Goal: Information Seeking & Learning: Learn about a topic

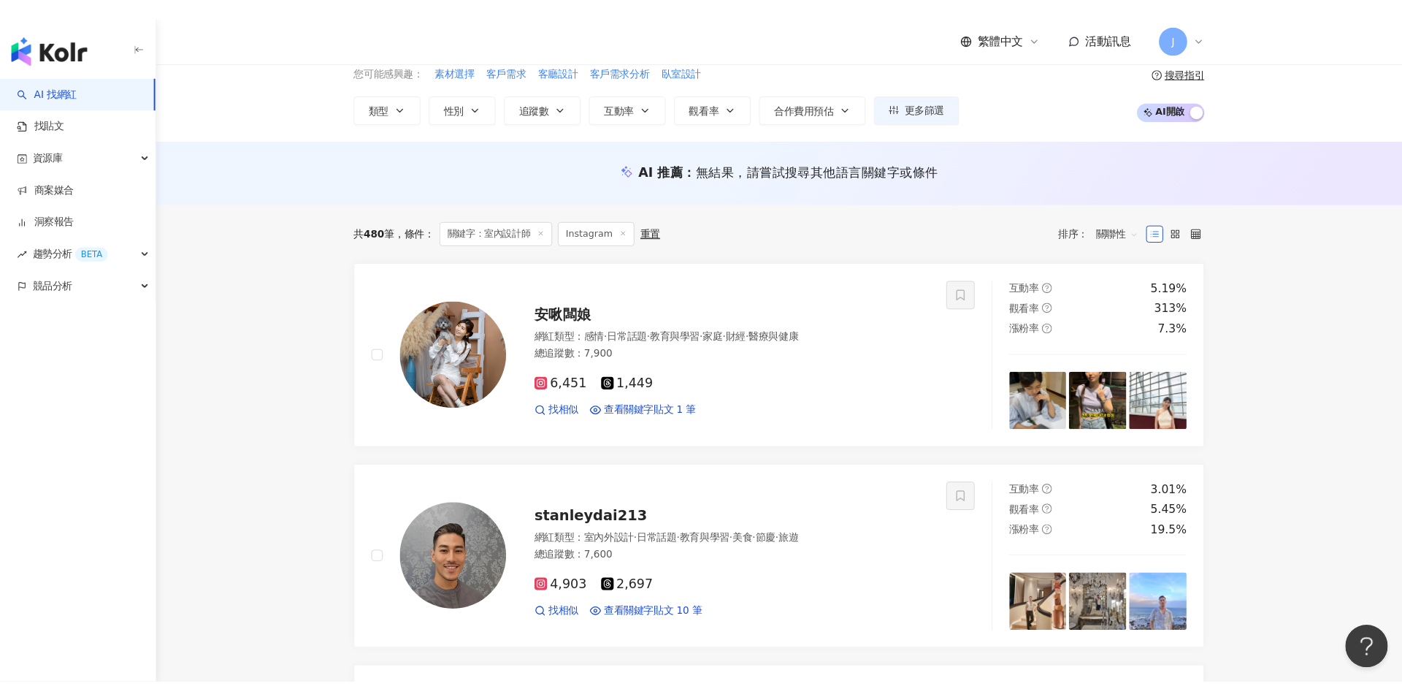
scroll to position [188, 0]
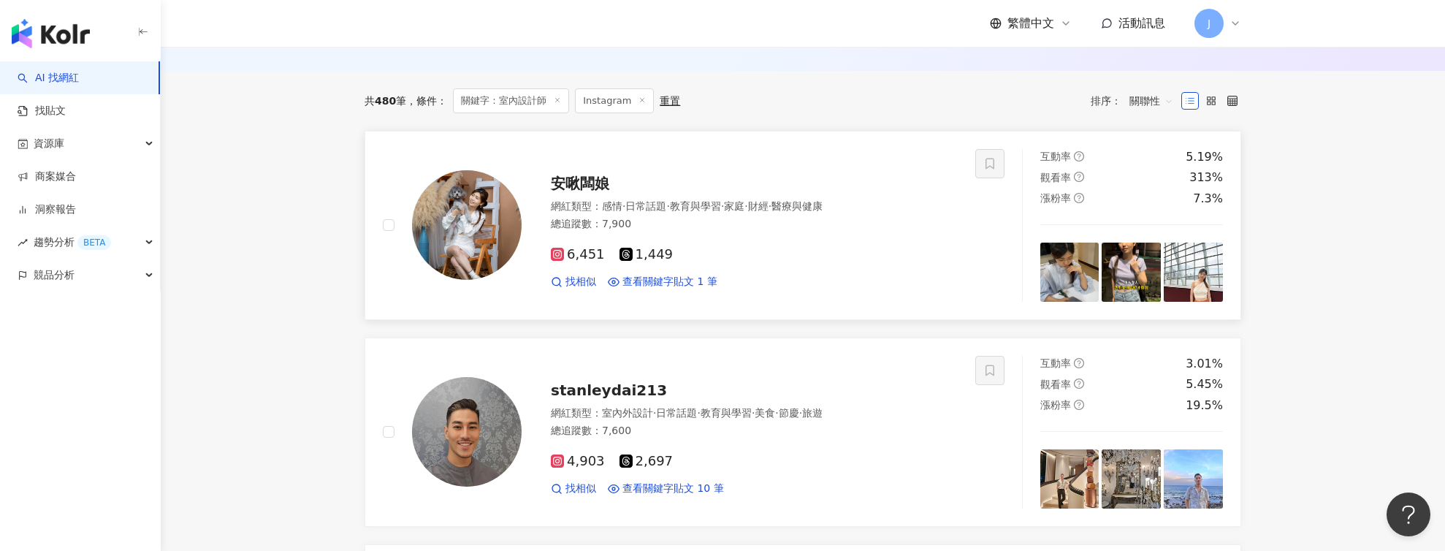
click at [616, 237] on div "6,451 1,449 找相似 查看關鍵字貼文 1 筆" at bounding box center [754, 262] width 407 height 54
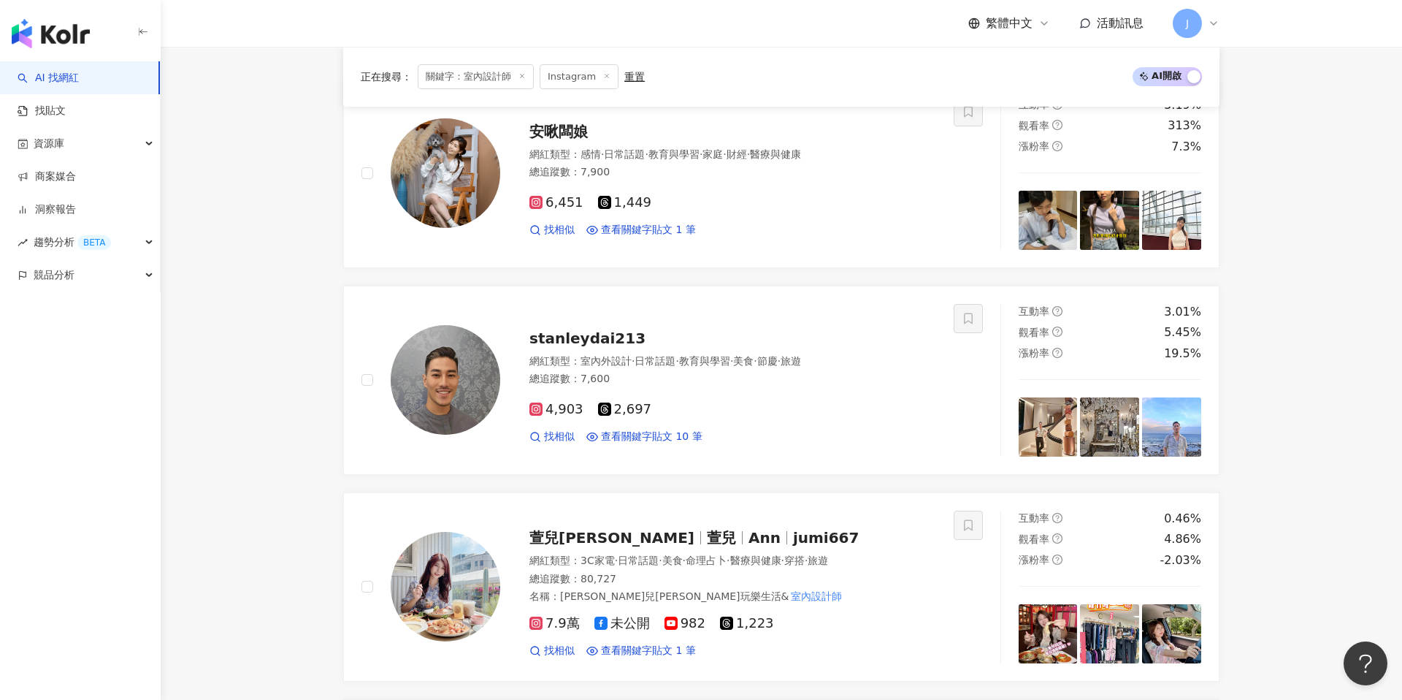
scroll to position [243, 0]
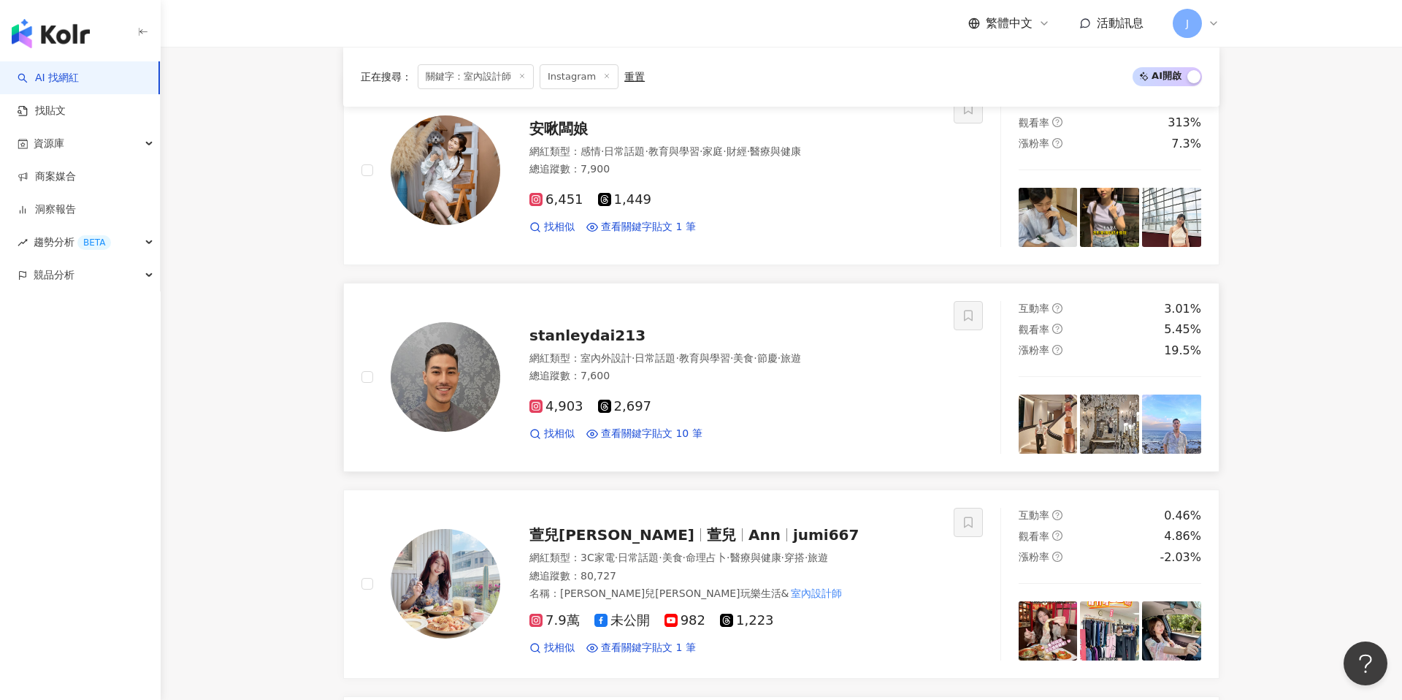
click at [611, 345] on div "stanleydai213" at bounding box center [733, 335] width 407 height 20
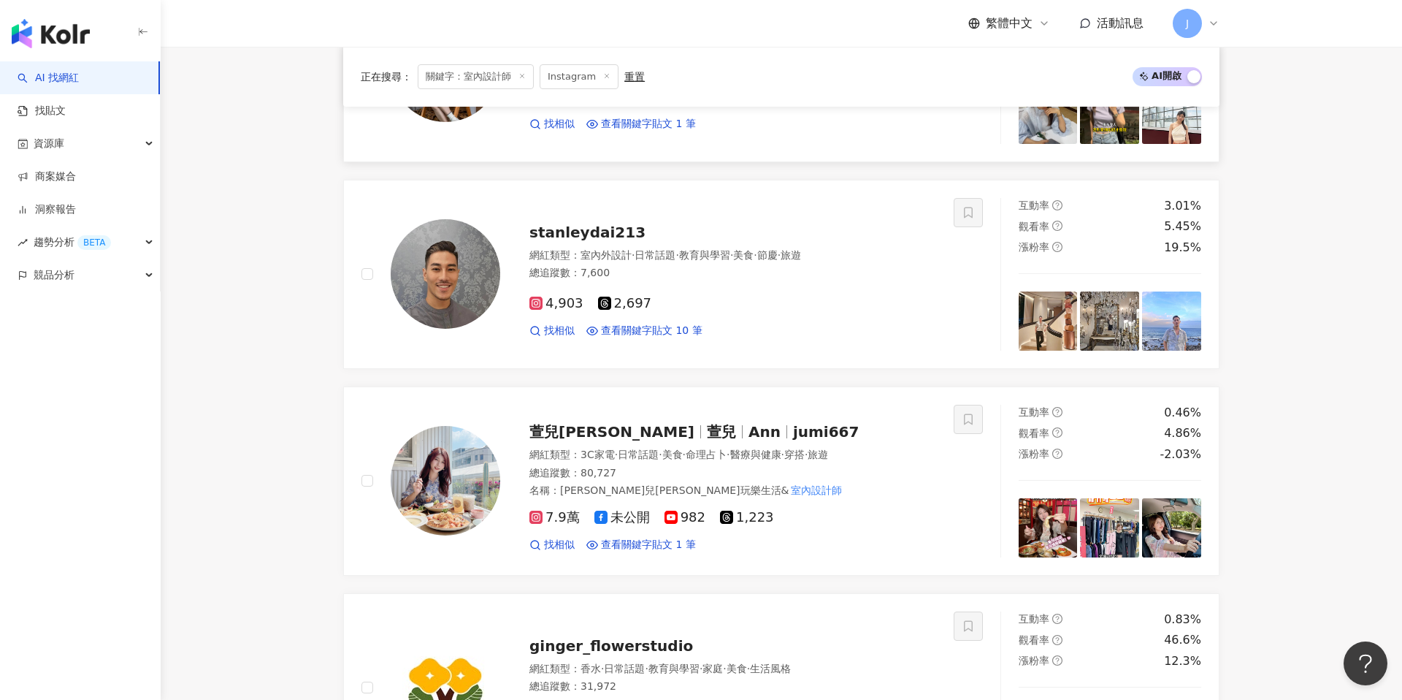
scroll to position [482, 0]
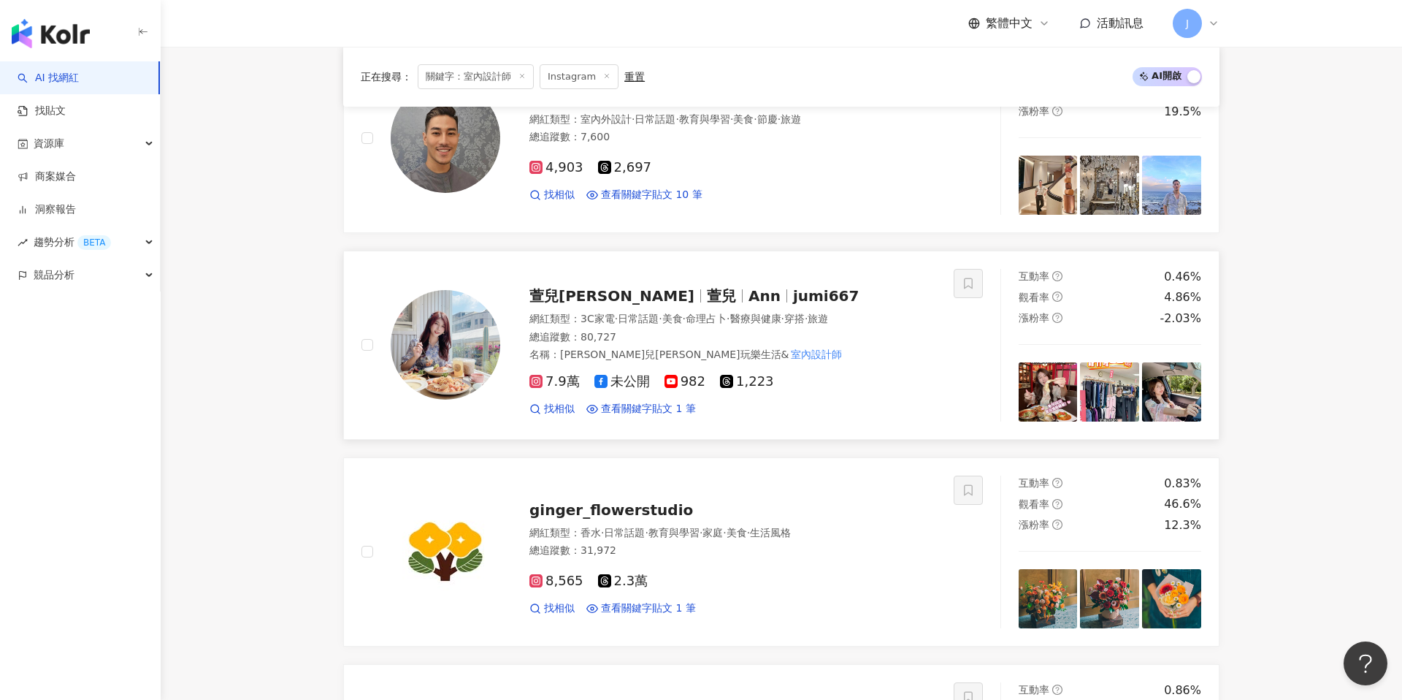
click at [749, 287] on span "Ann" at bounding box center [765, 296] width 32 height 18
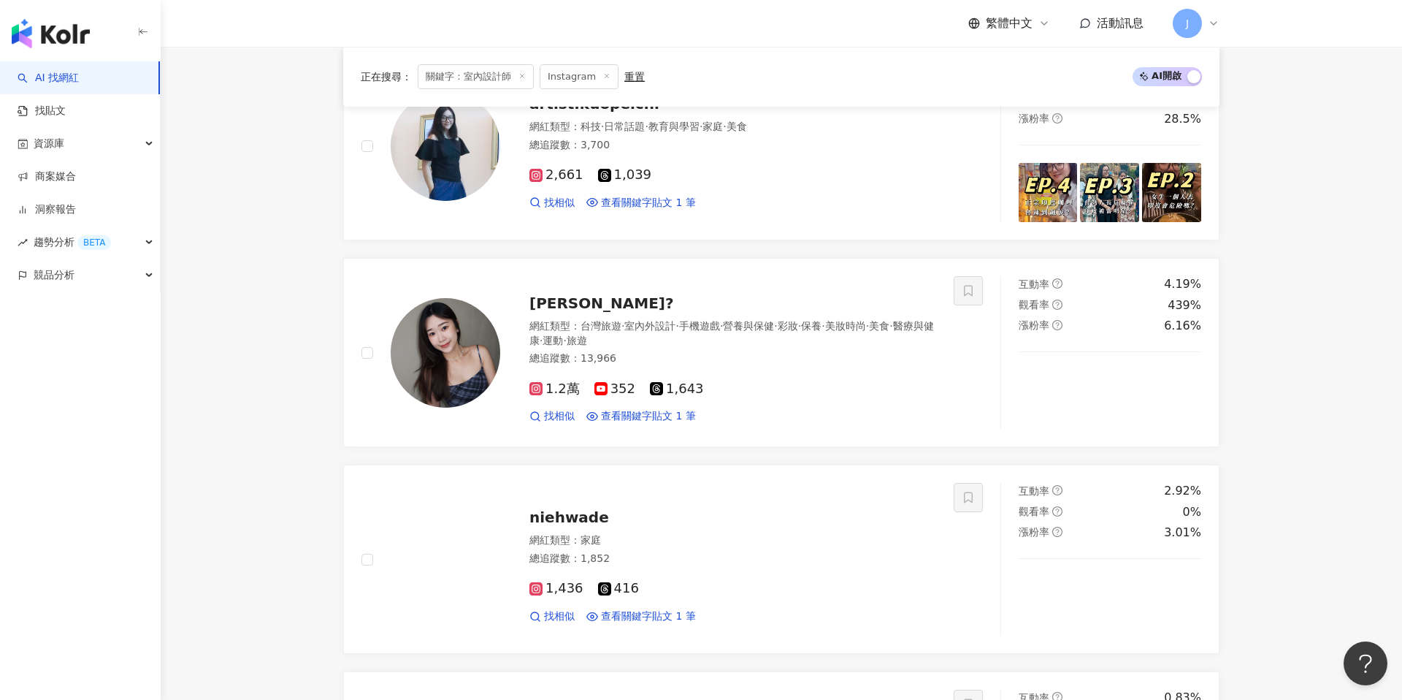
scroll to position [1510, 0]
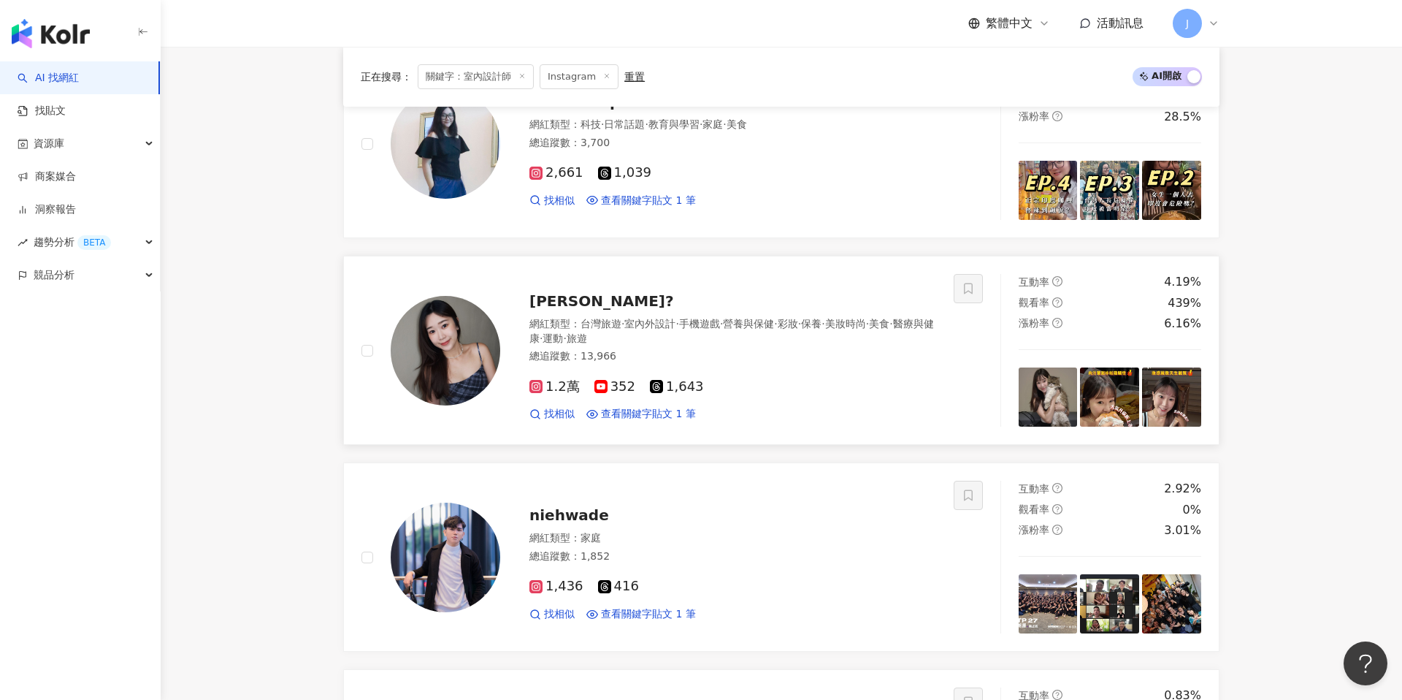
click at [624, 306] on div "Vivian維安娜?" at bounding box center [733, 301] width 407 height 20
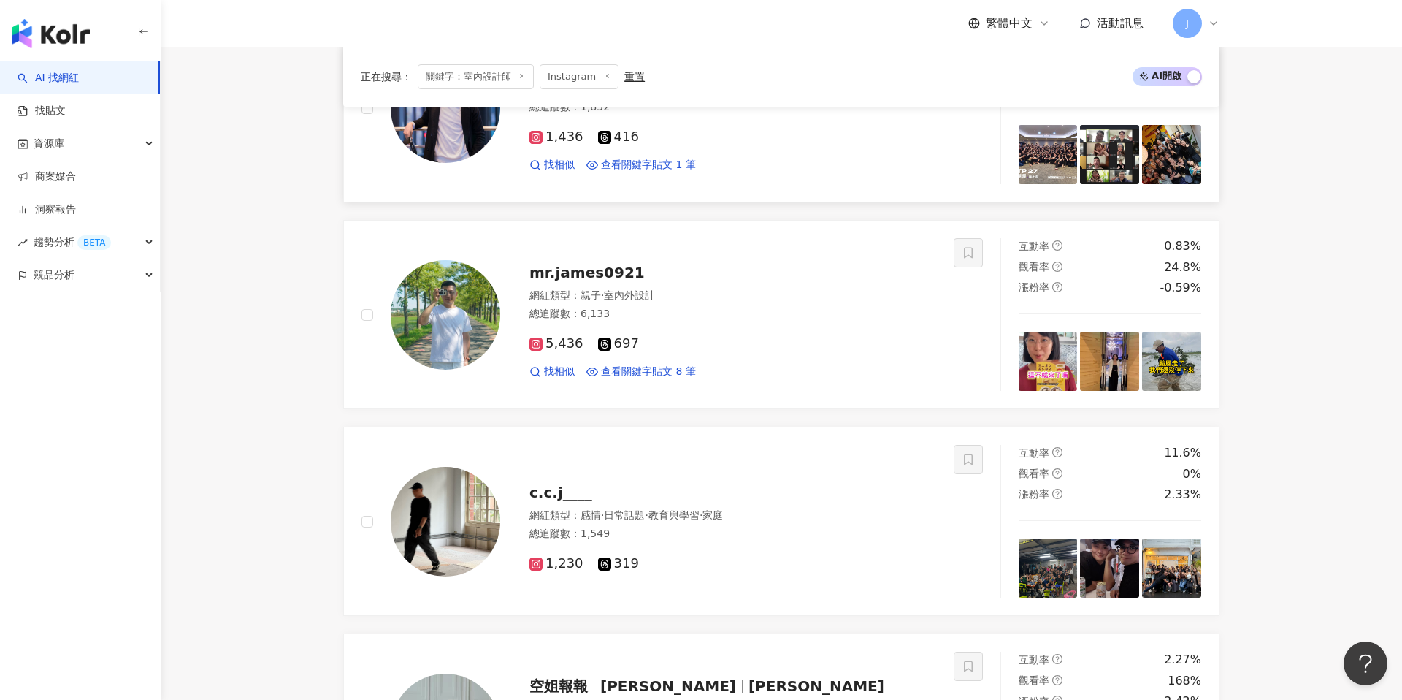
scroll to position [1987, 0]
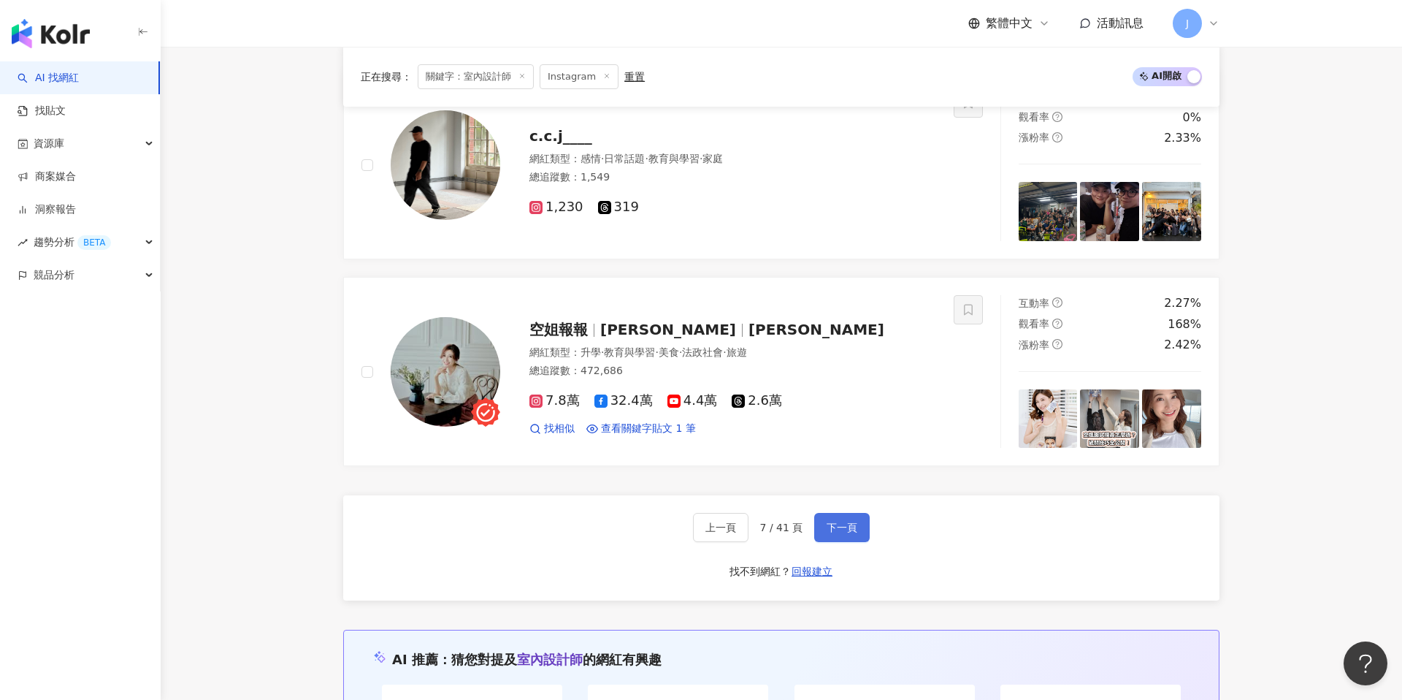
click at [830, 531] on span "下一頁" at bounding box center [842, 527] width 31 height 12
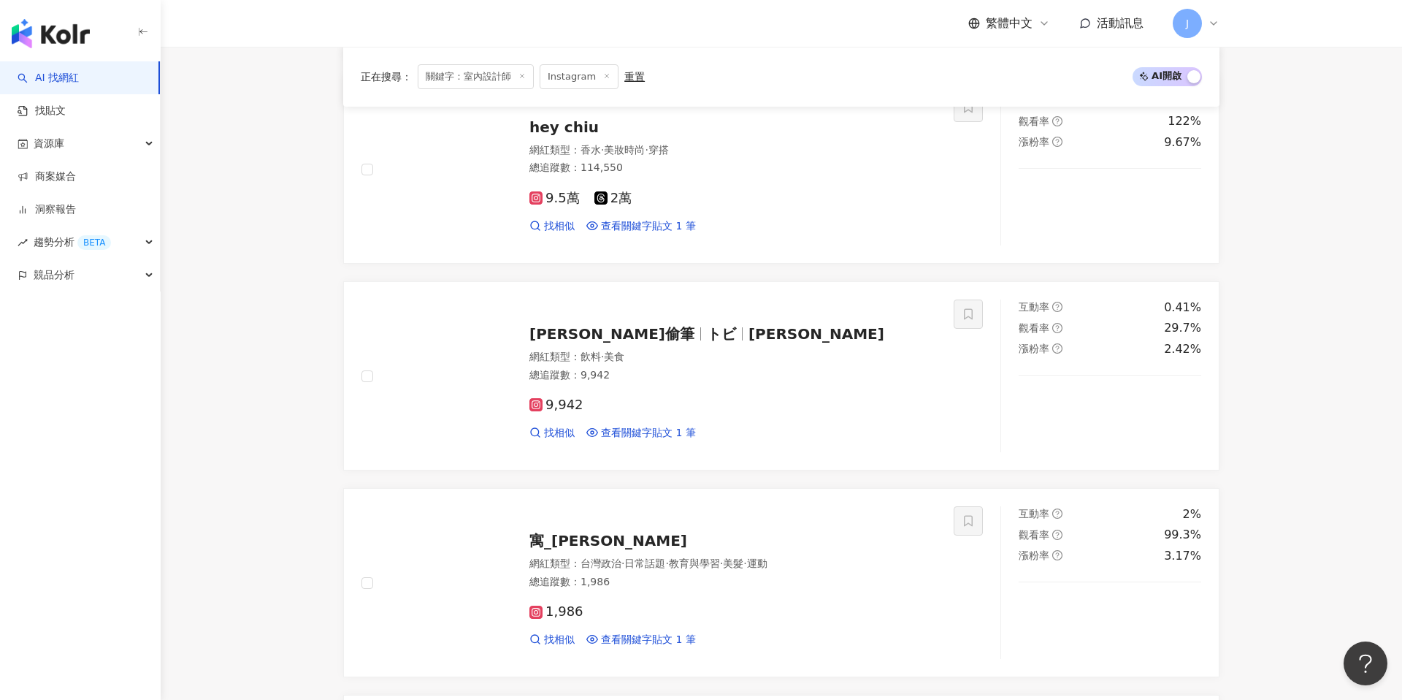
scroll to position [1207, 0]
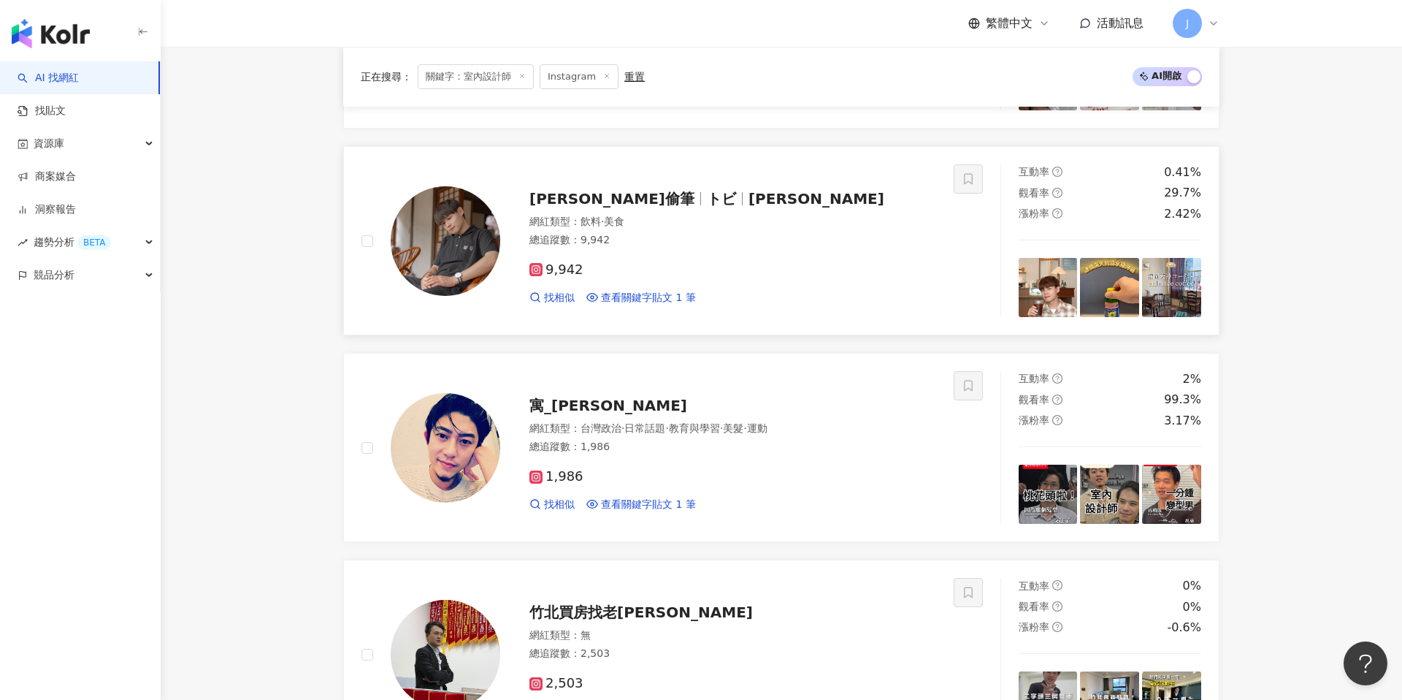
click at [706, 256] on div "9,942 找相似 查看關鍵字貼文 1 筆" at bounding box center [733, 278] width 407 height 54
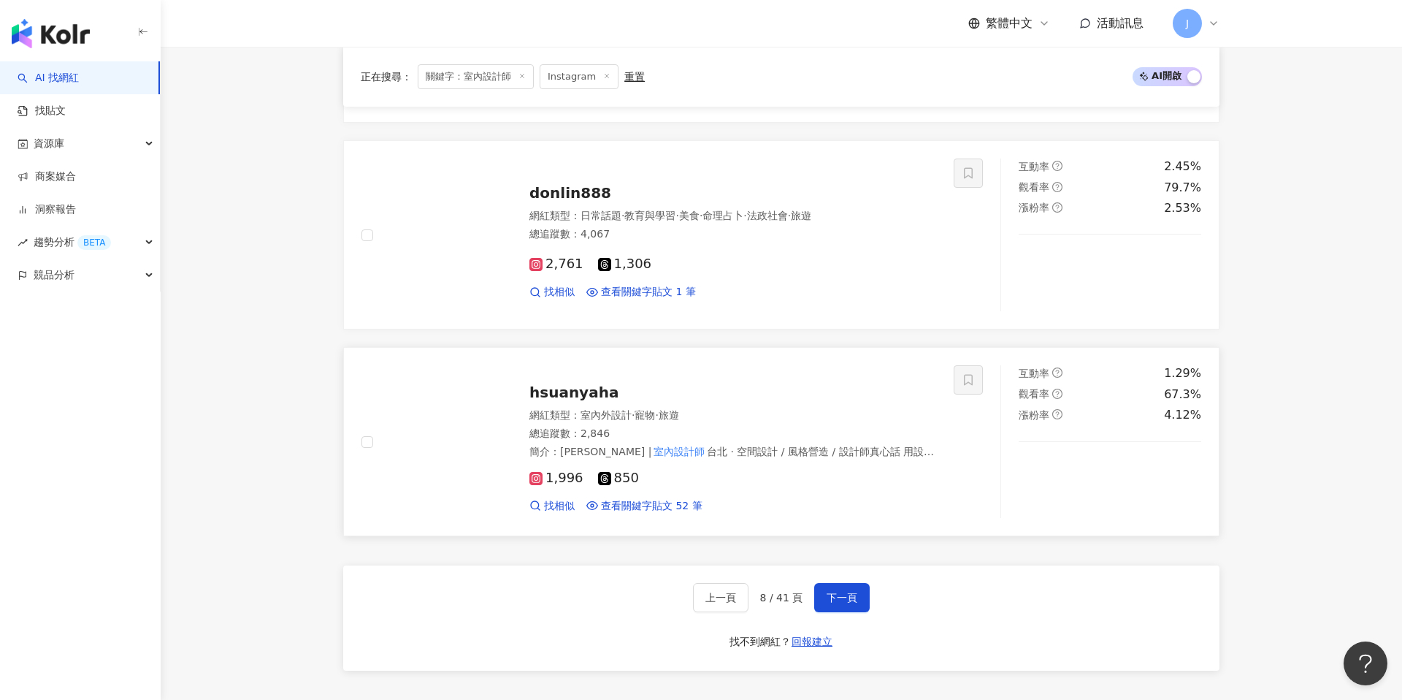
scroll to position [2241, 0]
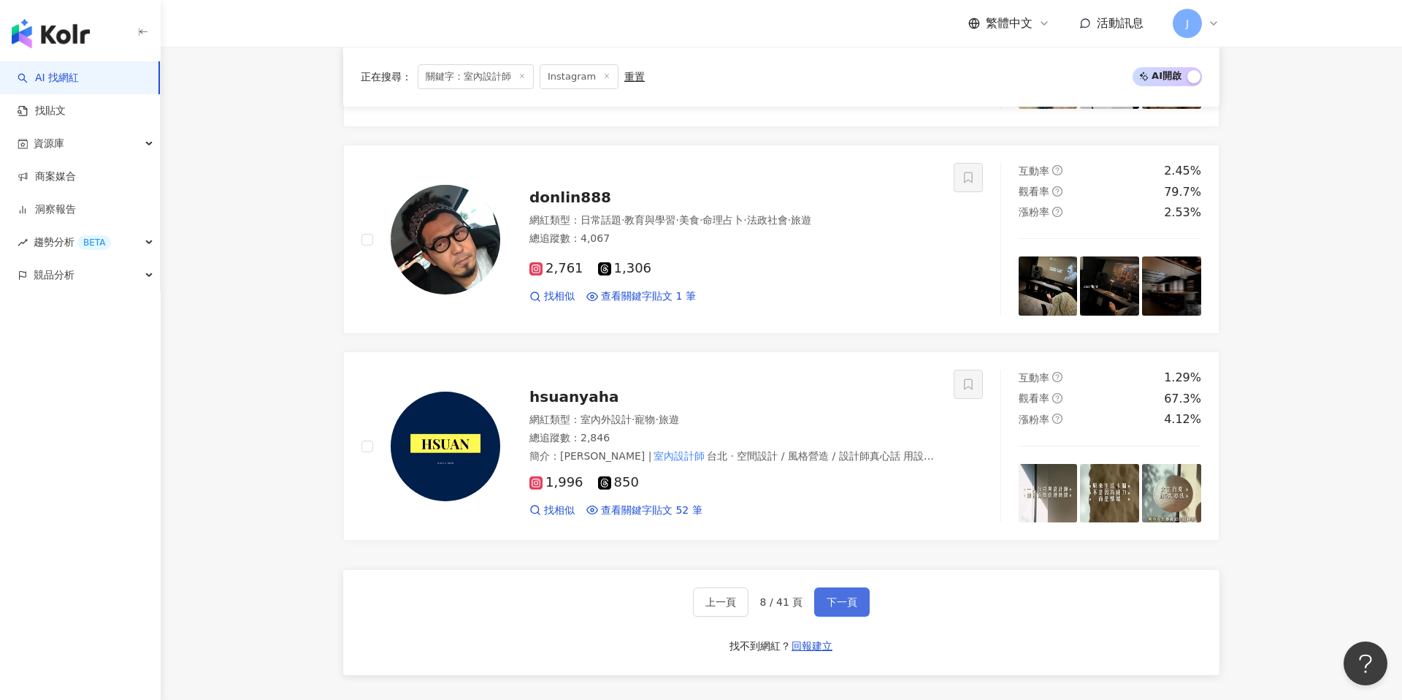
click at [855, 608] on button "下一頁" at bounding box center [842, 601] width 56 height 29
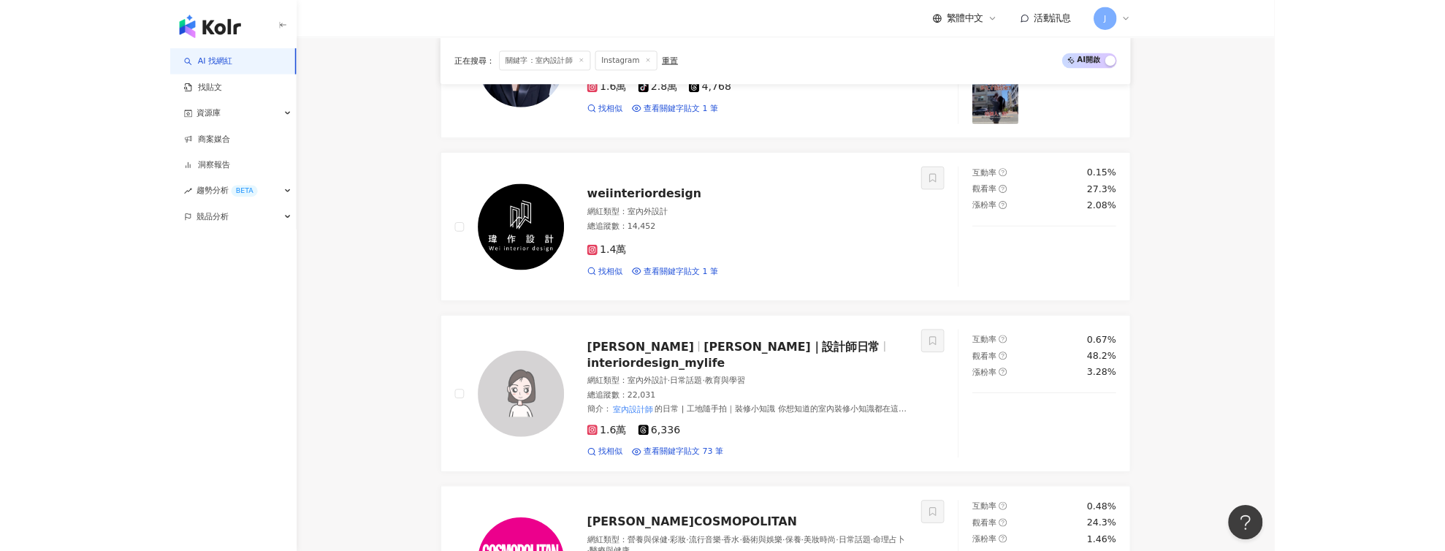
scroll to position [1691, 0]
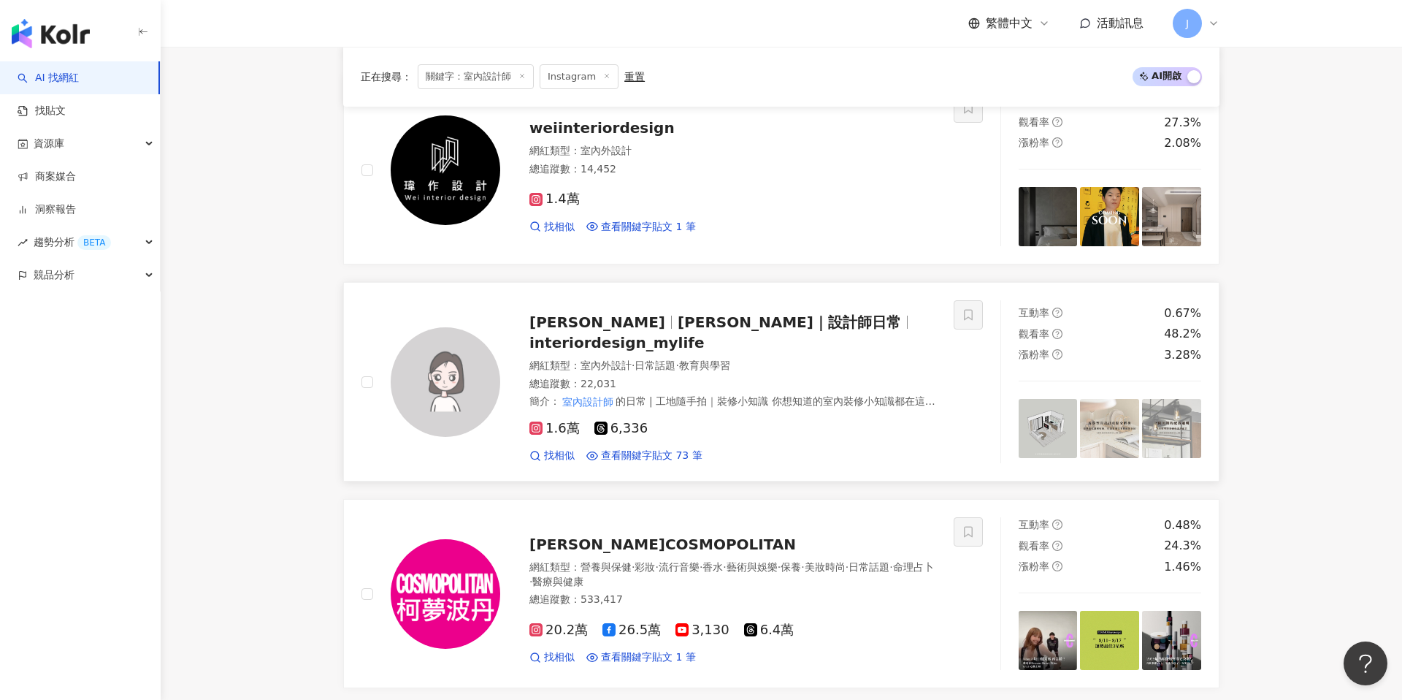
click at [705, 334] on span "interiordesign_mylife" at bounding box center [617, 343] width 175 height 18
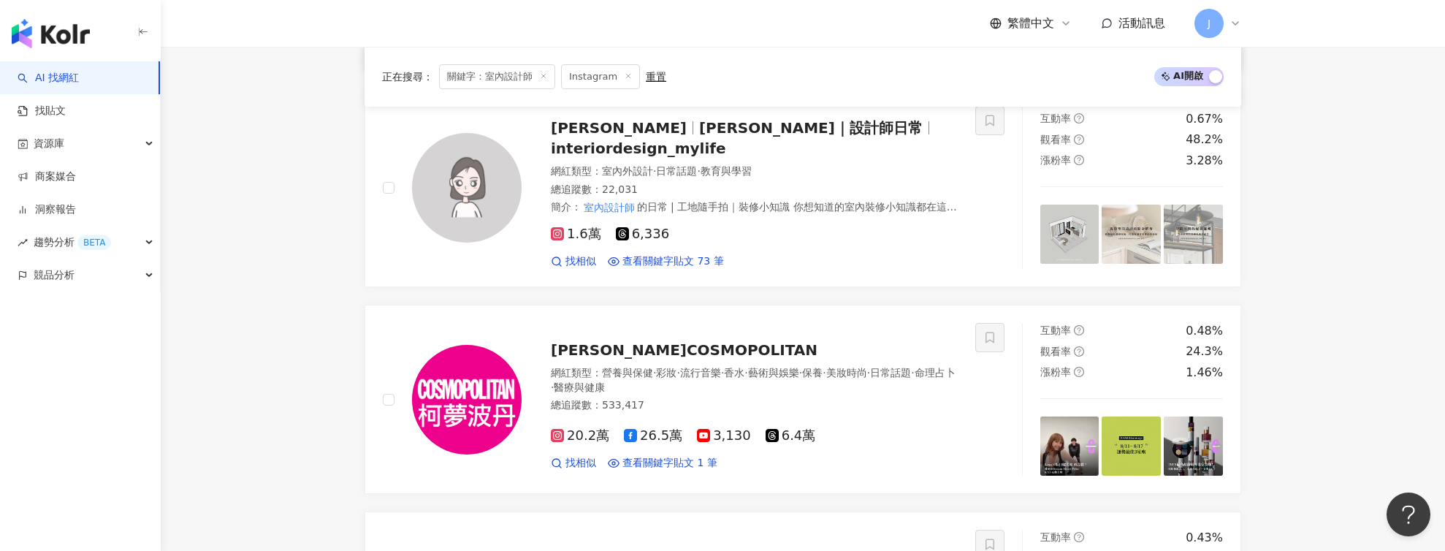
scroll to position [1759, 0]
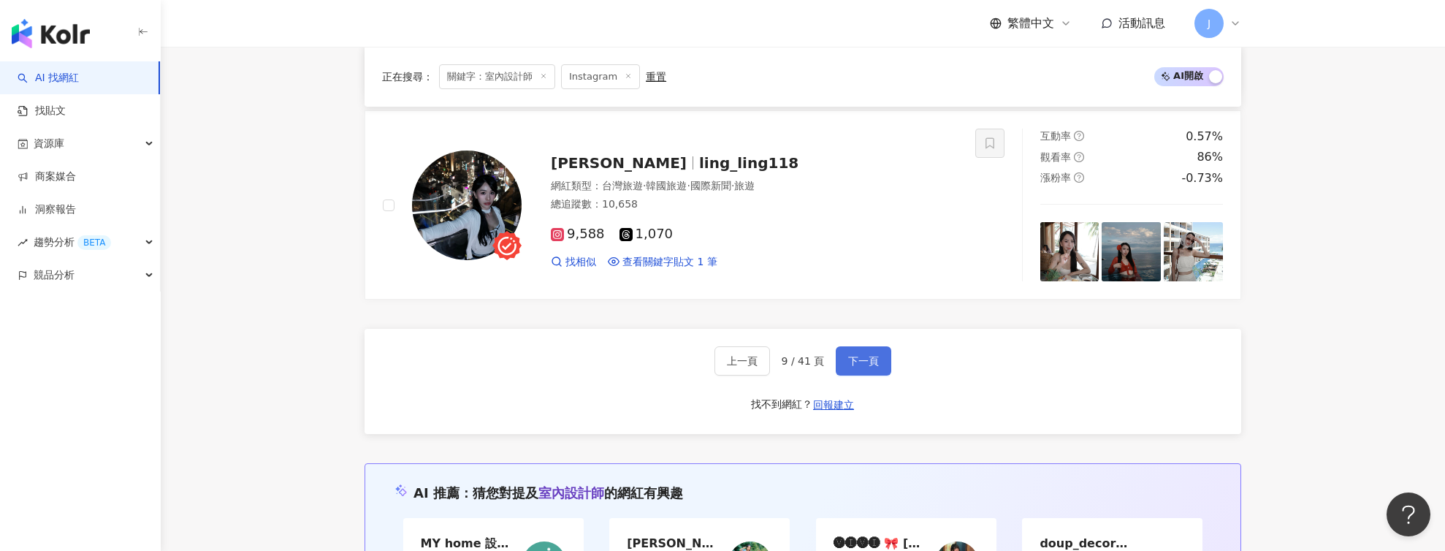
click at [868, 358] on button "下一頁" at bounding box center [864, 360] width 56 height 29
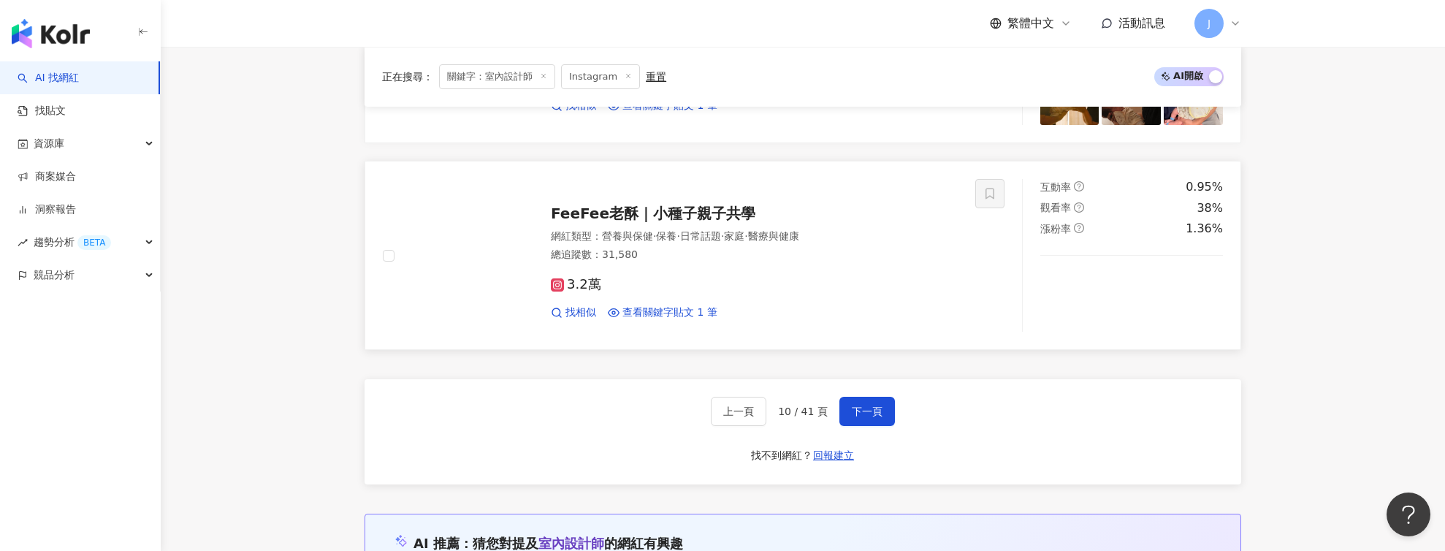
scroll to position [2431, 0]
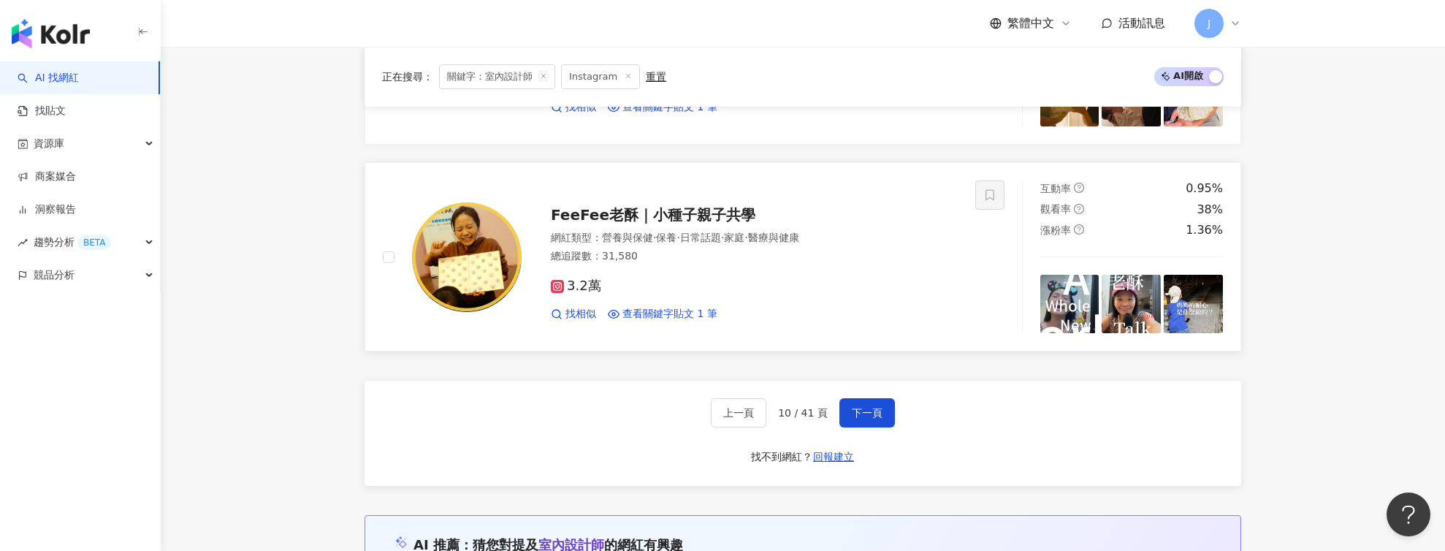
click at [675, 229] on div "FeeFee老酥｜小種子親子共學 網紅類型 ： 營養與保健 · 保養 · 日常話題 · 家庭 · 醫療與健康 總追蹤數 ： 31,580 3.2萬 找相似 查…" at bounding box center [739, 257] width 436 height 128
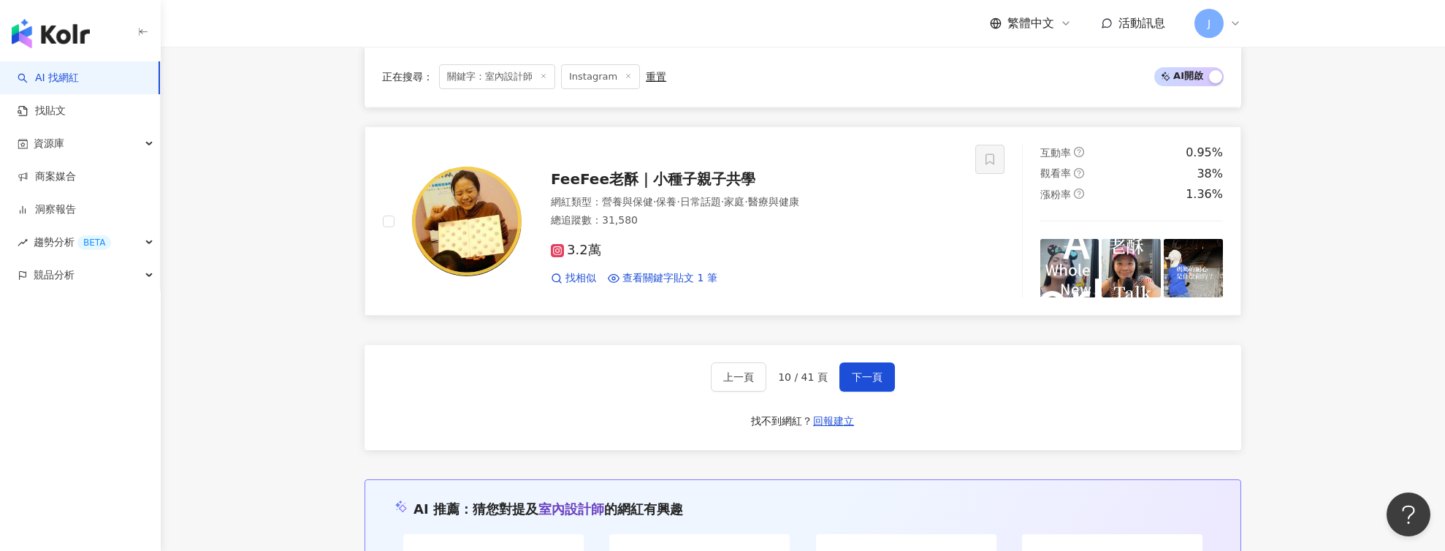
scroll to position [2495, 0]
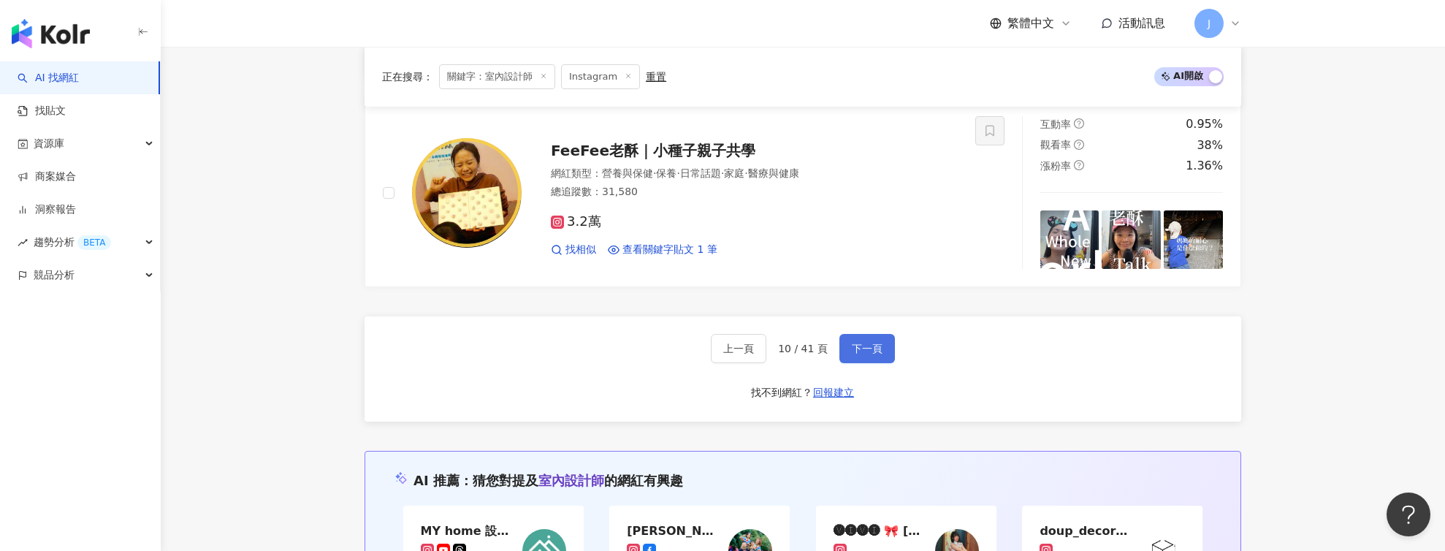
click at [873, 351] on span "下一頁" at bounding box center [867, 349] width 31 height 12
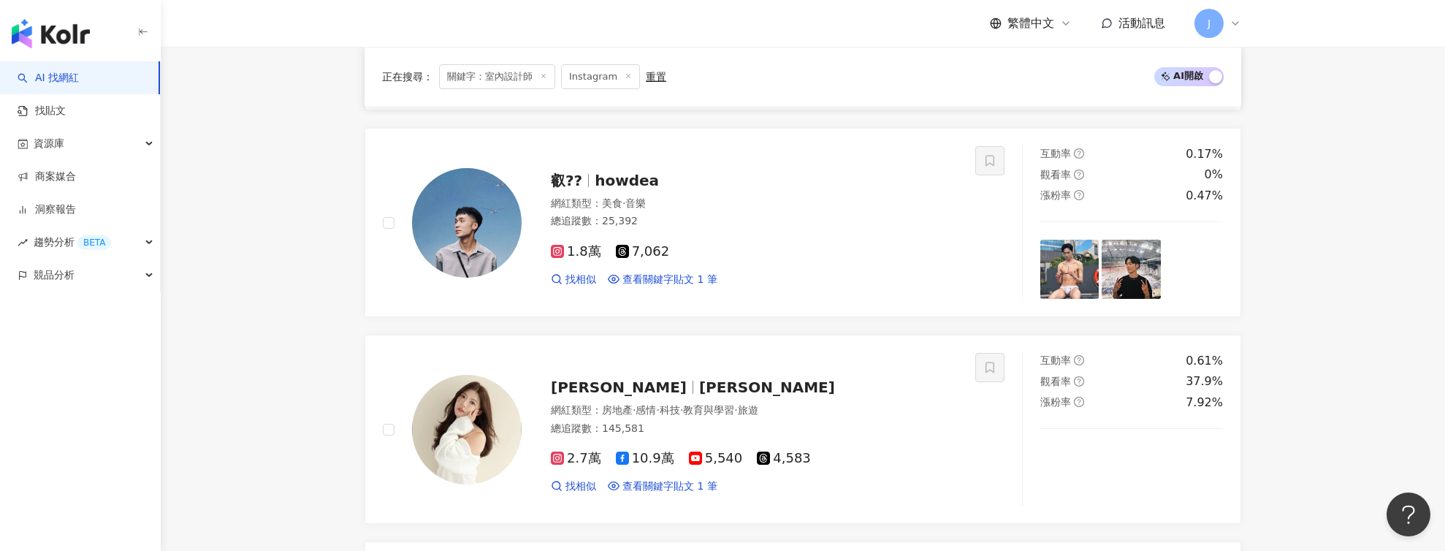
scroll to position [1019, 0]
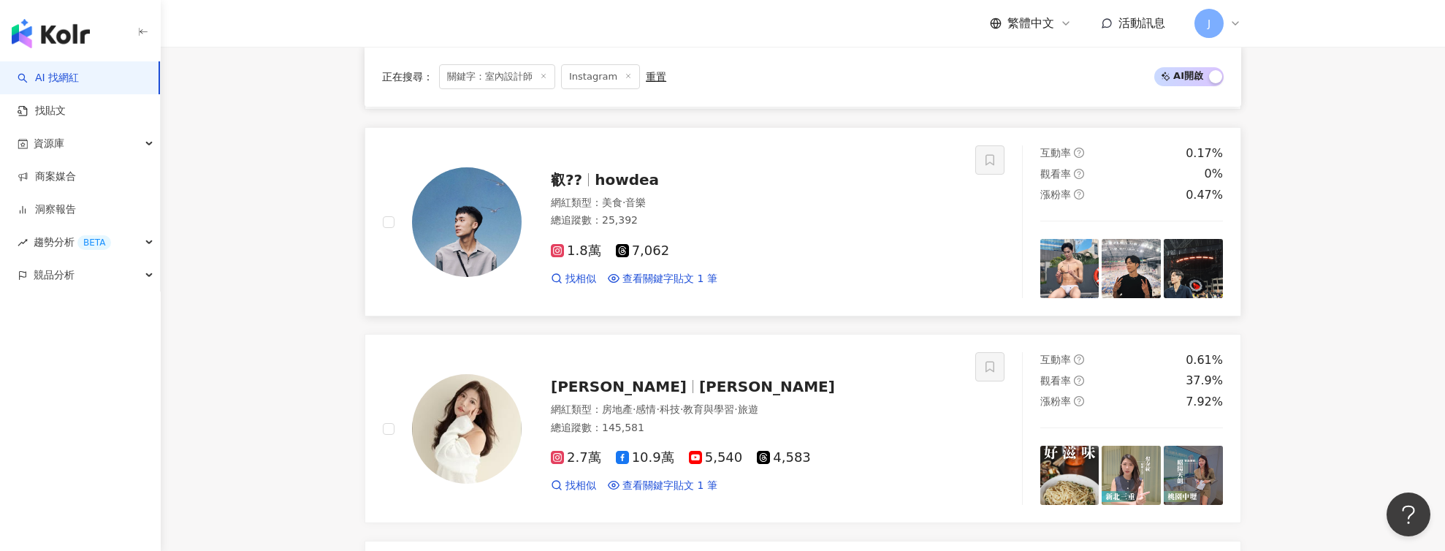
click at [616, 183] on span "howdea" at bounding box center [627, 180] width 64 height 18
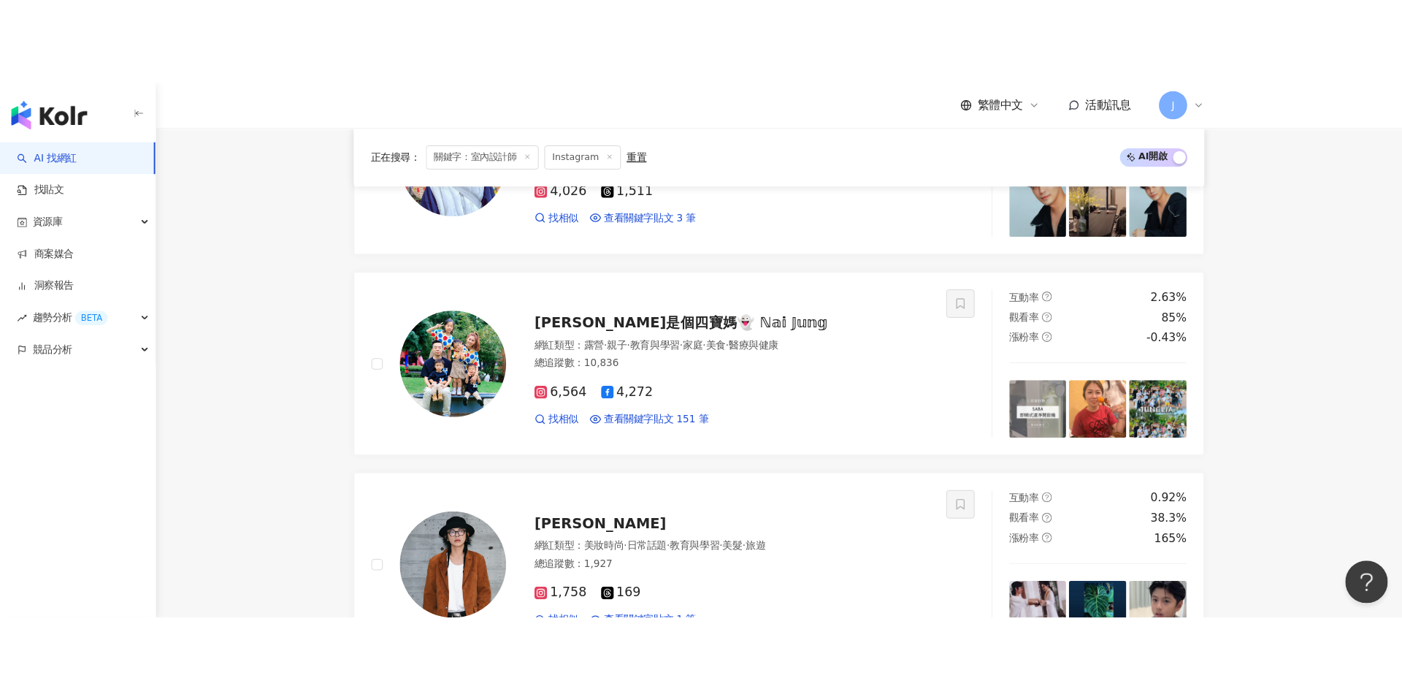
scroll to position [1836, 0]
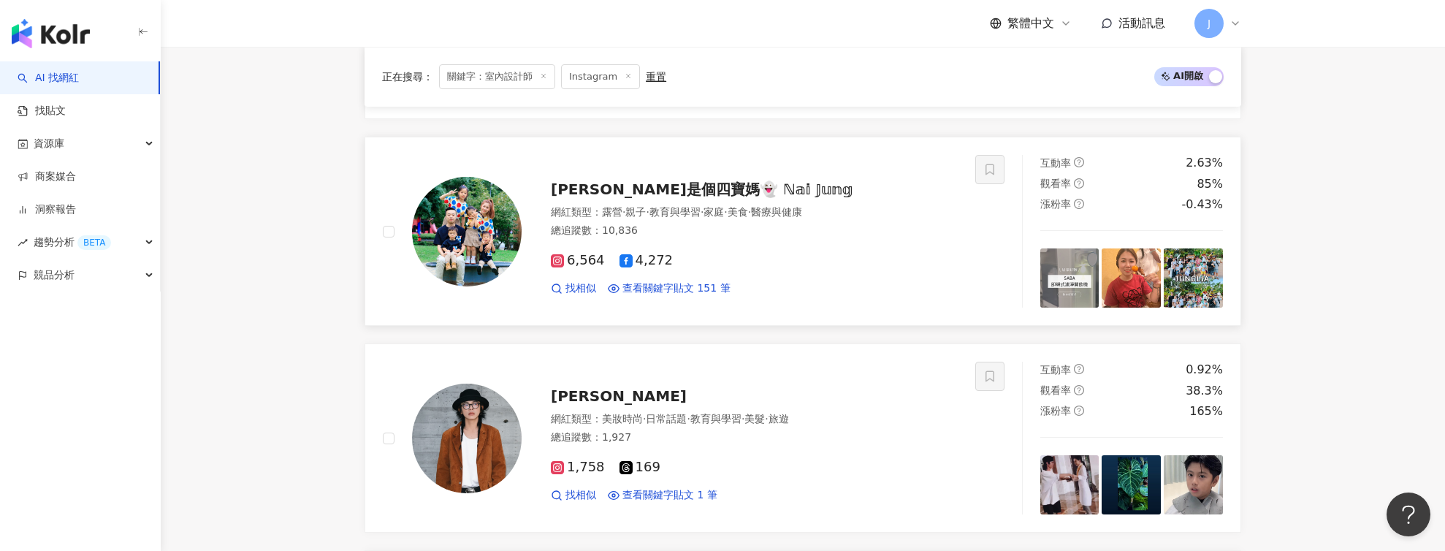
click at [754, 177] on div "莎拉是個四寶媽👻 ℕ𝕒𝕚 𝕁𝕦𝕟𝕘 網紅類型 ： 露營 · 親子 · 教育與學習 · 家庭 · 美食 · 醫療與健康 總追蹤數 ： 10,836 6,564 …" at bounding box center [739, 231] width 436 height 128
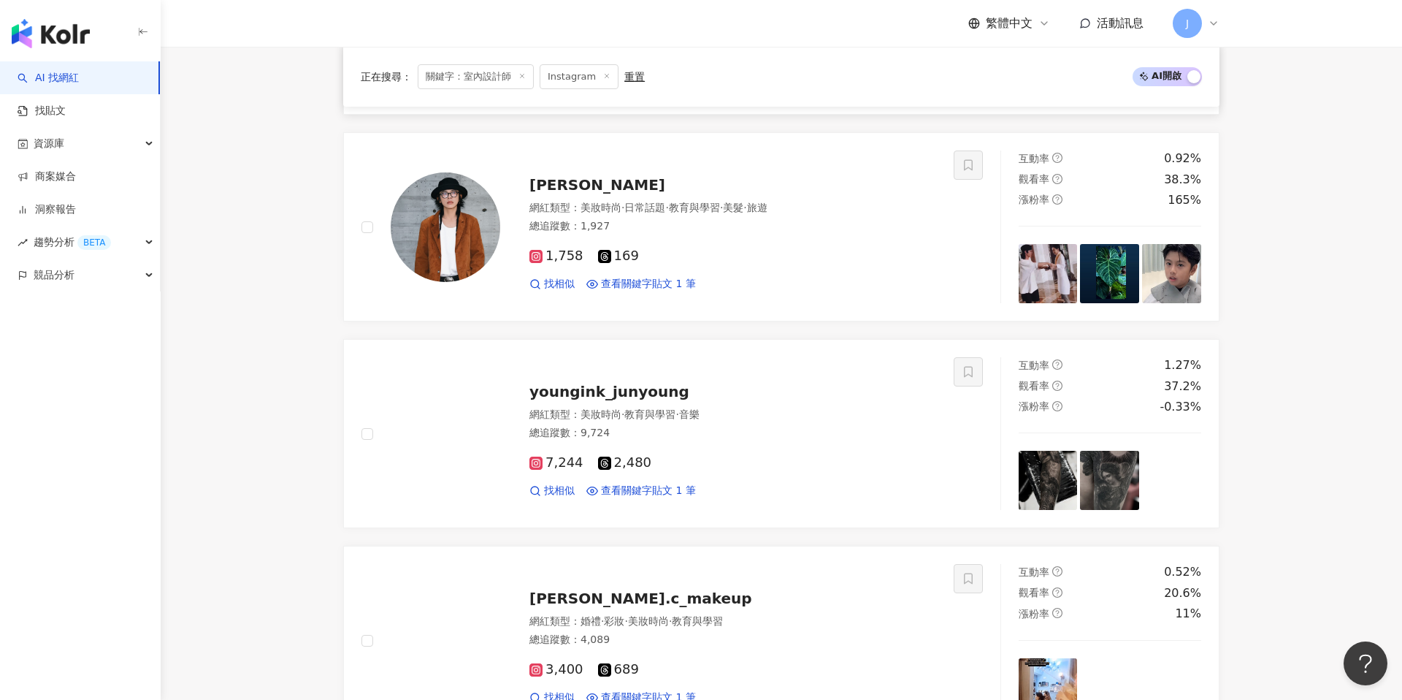
scroll to position [2299, 0]
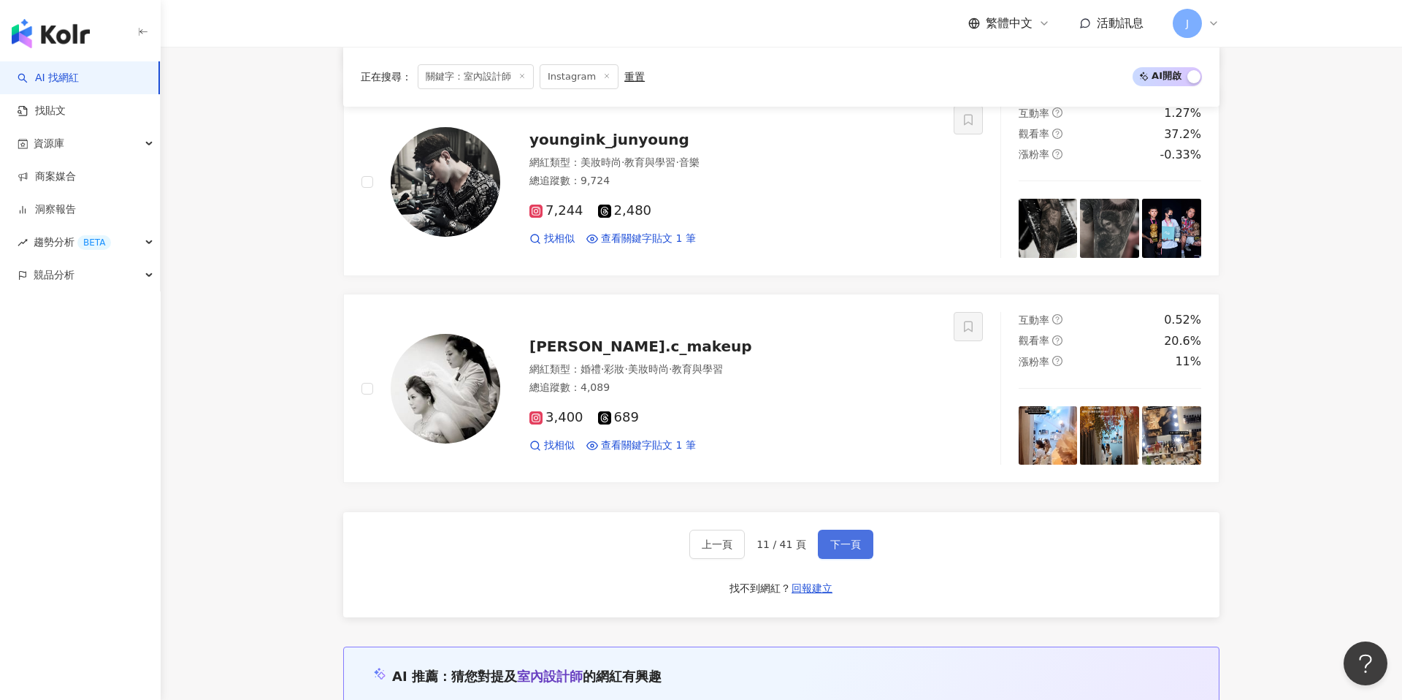
click at [841, 540] on span "下一頁" at bounding box center [845, 544] width 31 height 12
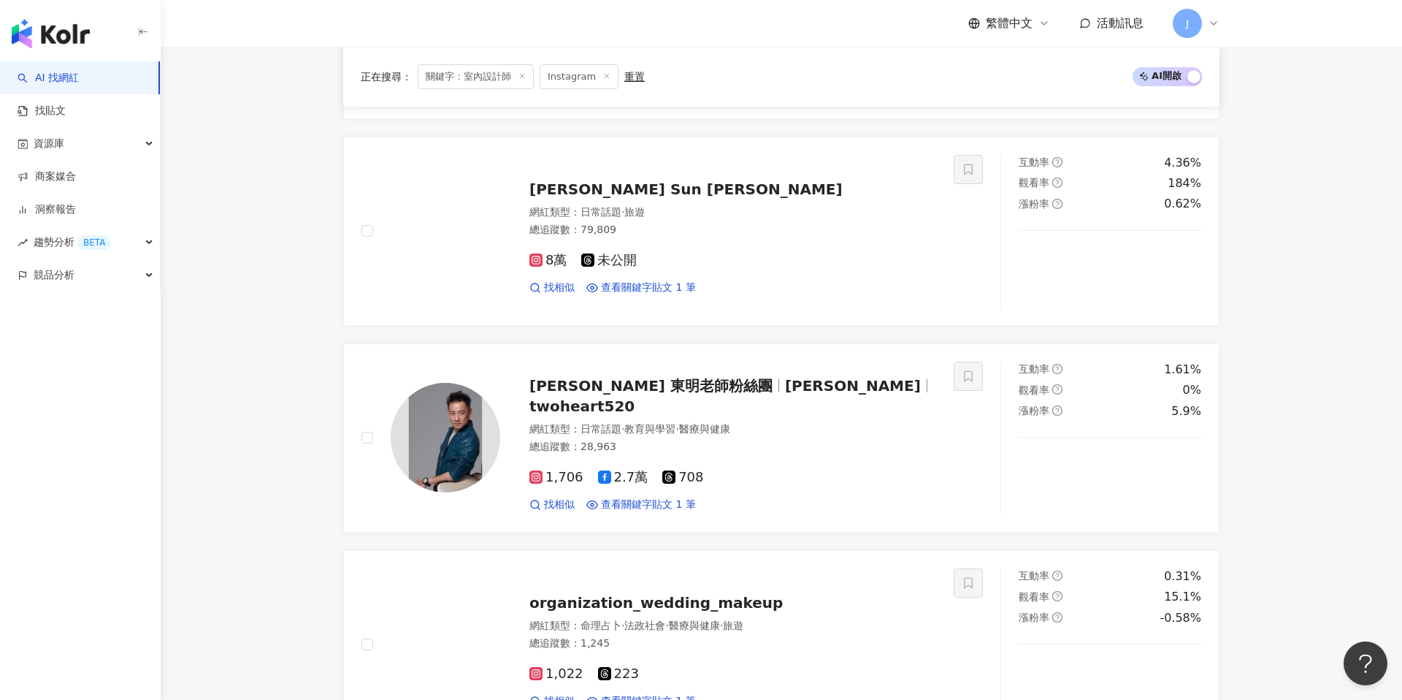
scroll to position [2303, 0]
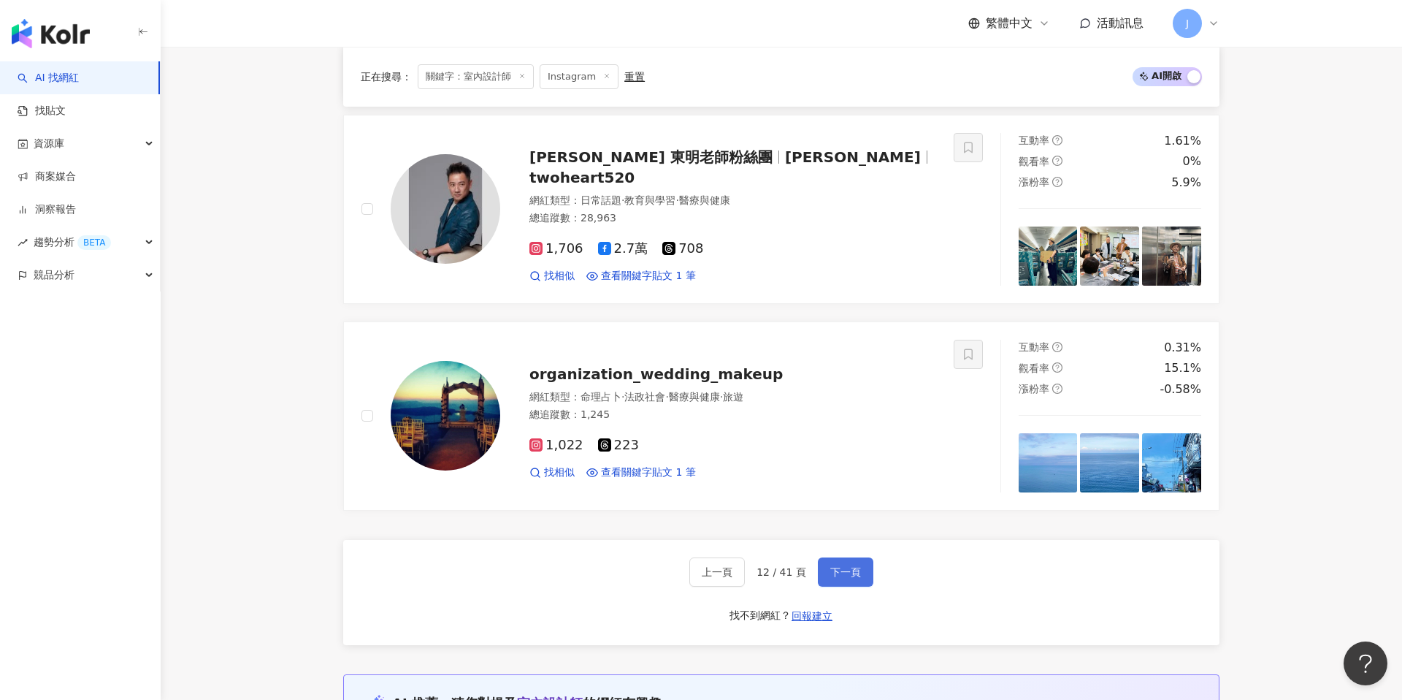
click at [861, 569] on button "下一頁" at bounding box center [846, 571] width 56 height 29
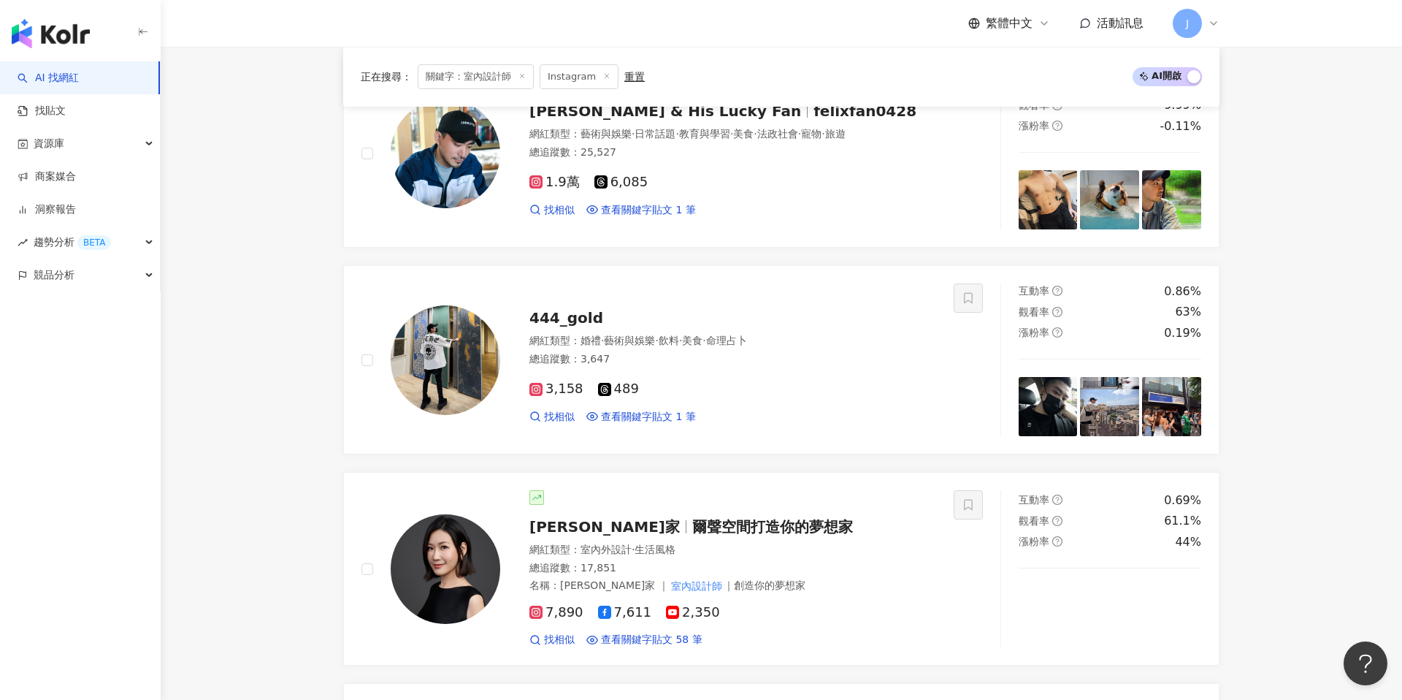
scroll to position [1102, 0]
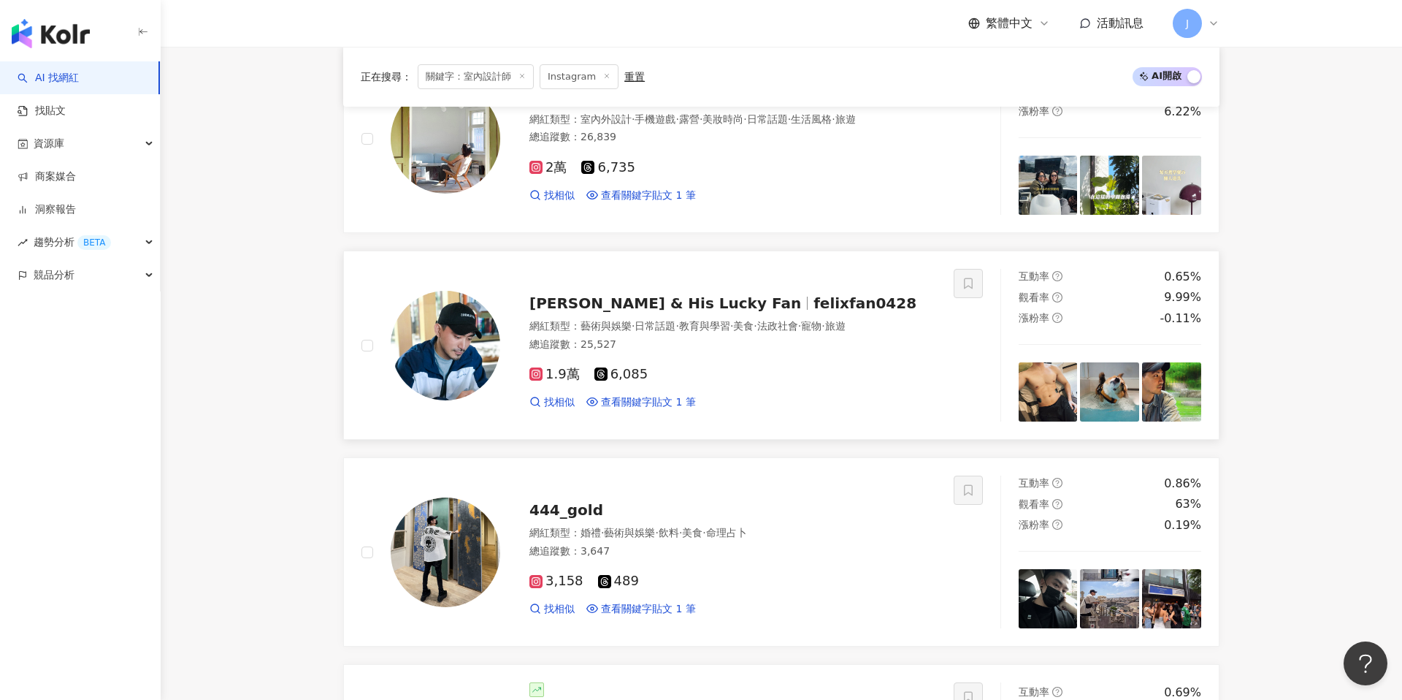
click at [734, 317] on div "Felix Fan & His Lucky Fan felixfan0428 網紅類型 ： 藝術與娛樂 · 日常話題 · 教育與學習 · 美食 · 法政社會 …" at bounding box center [718, 345] width 436 height 128
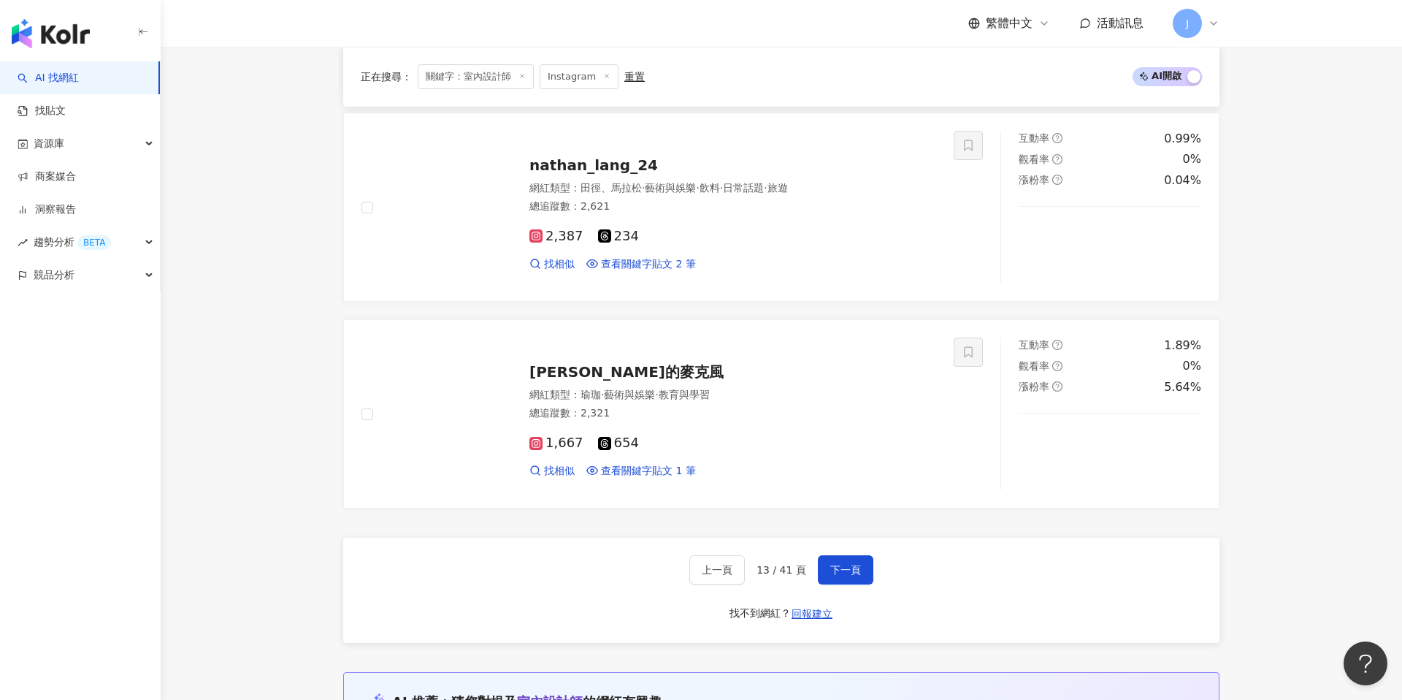
scroll to position [2432, 0]
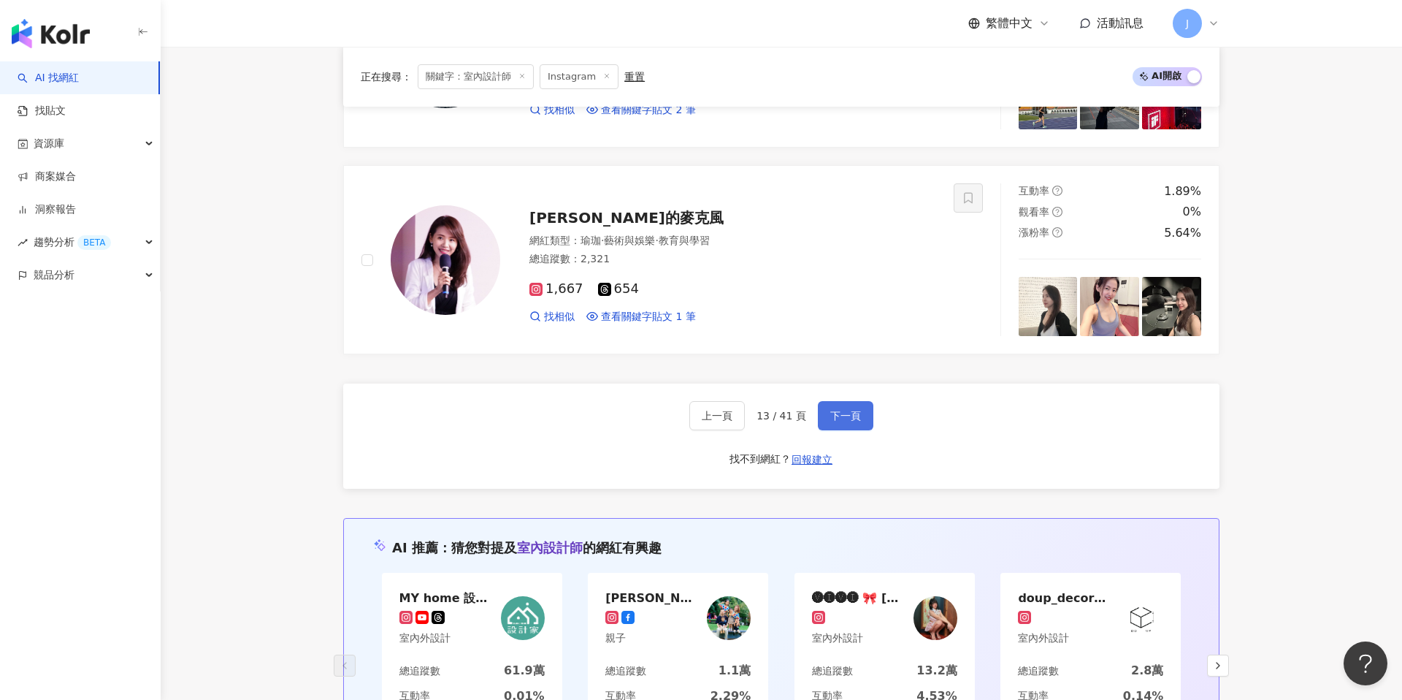
click at [832, 412] on span "下一頁" at bounding box center [845, 416] width 31 height 12
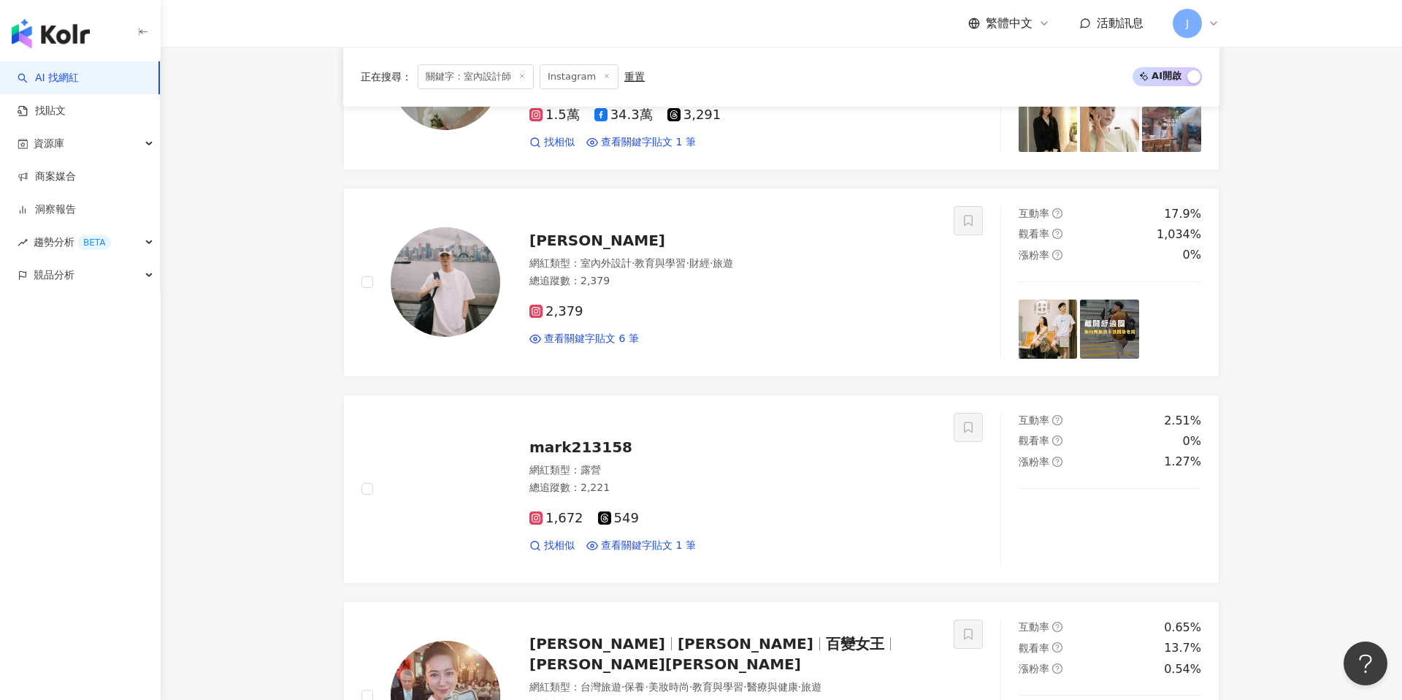
scroll to position [1814, 0]
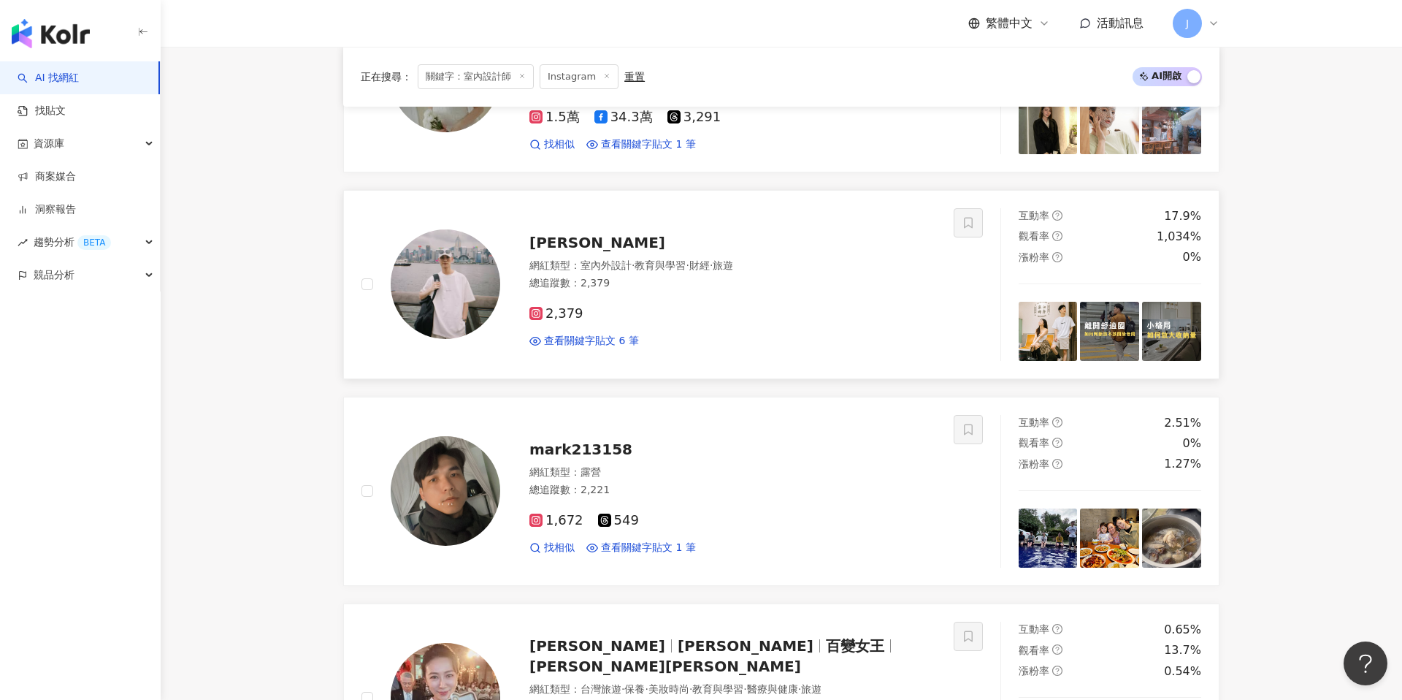
click at [626, 236] on div "Jason洺叡" at bounding box center [733, 242] width 407 height 20
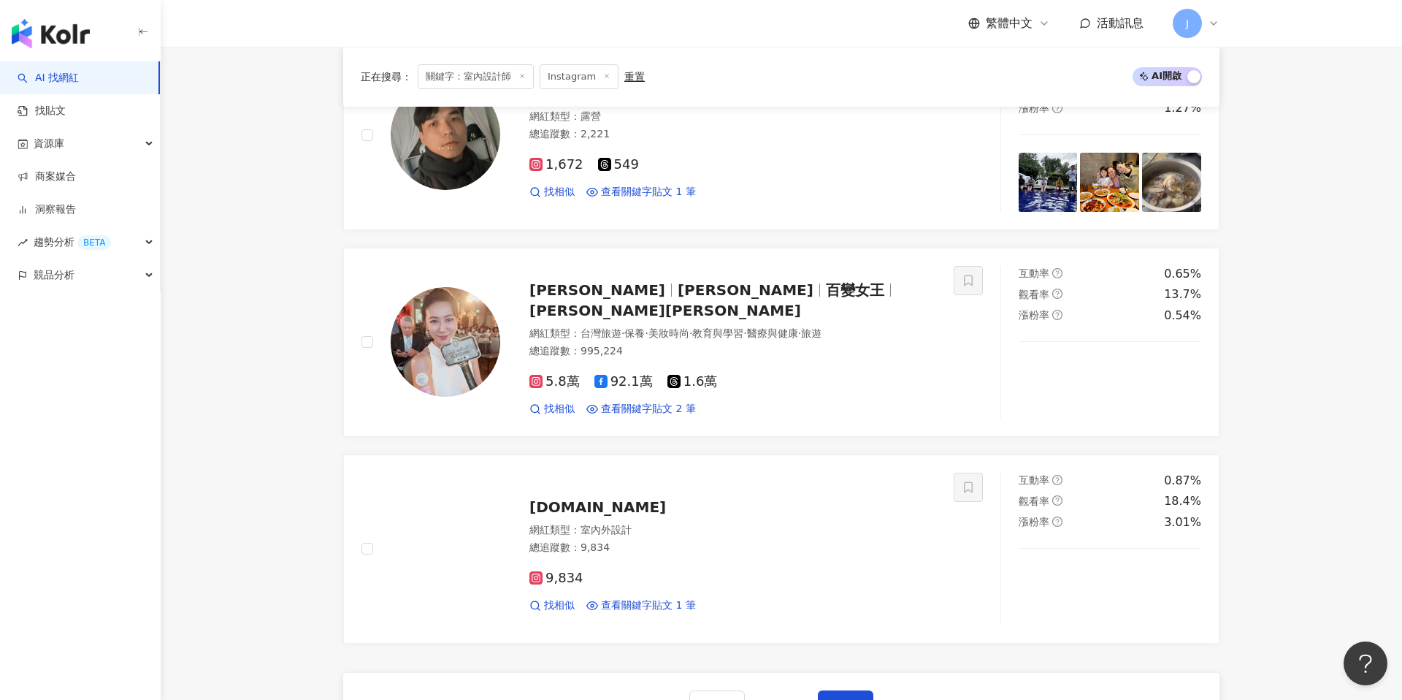
scroll to position [2358, 0]
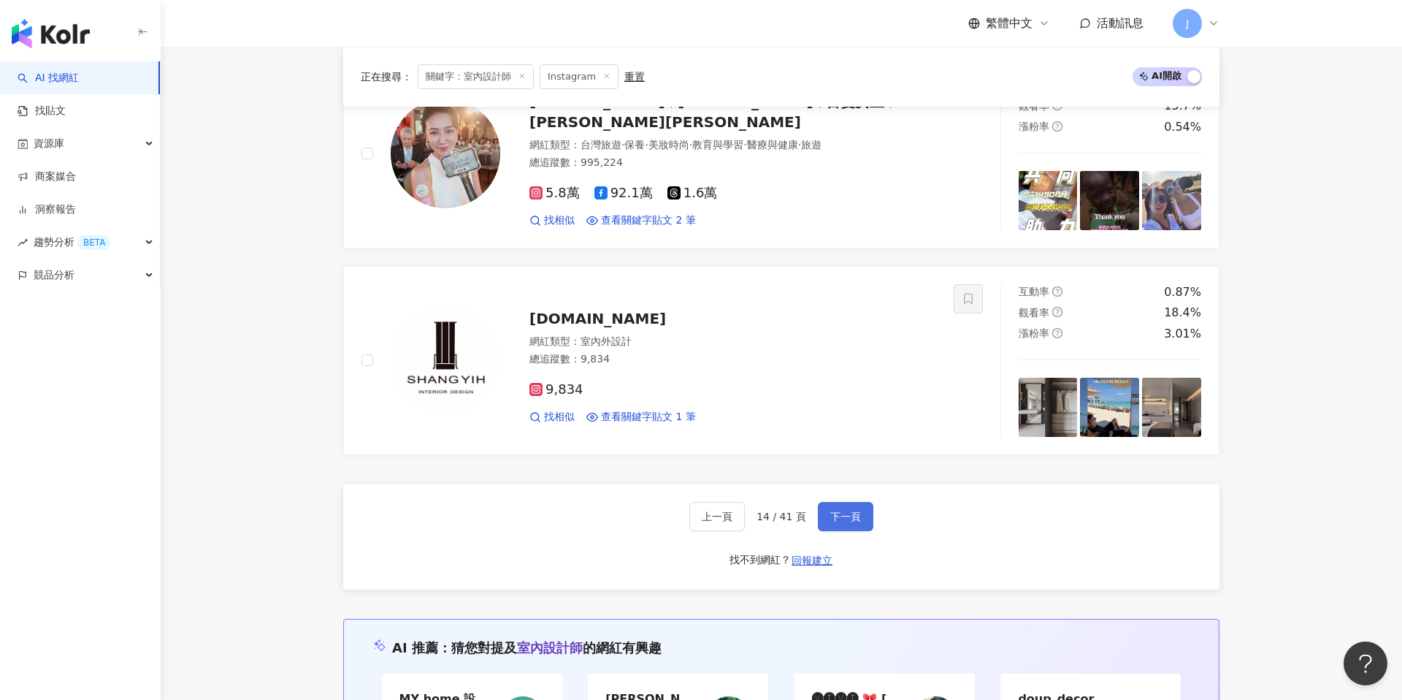
click at [839, 508] on button "下一頁" at bounding box center [846, 516] width 56 height 29
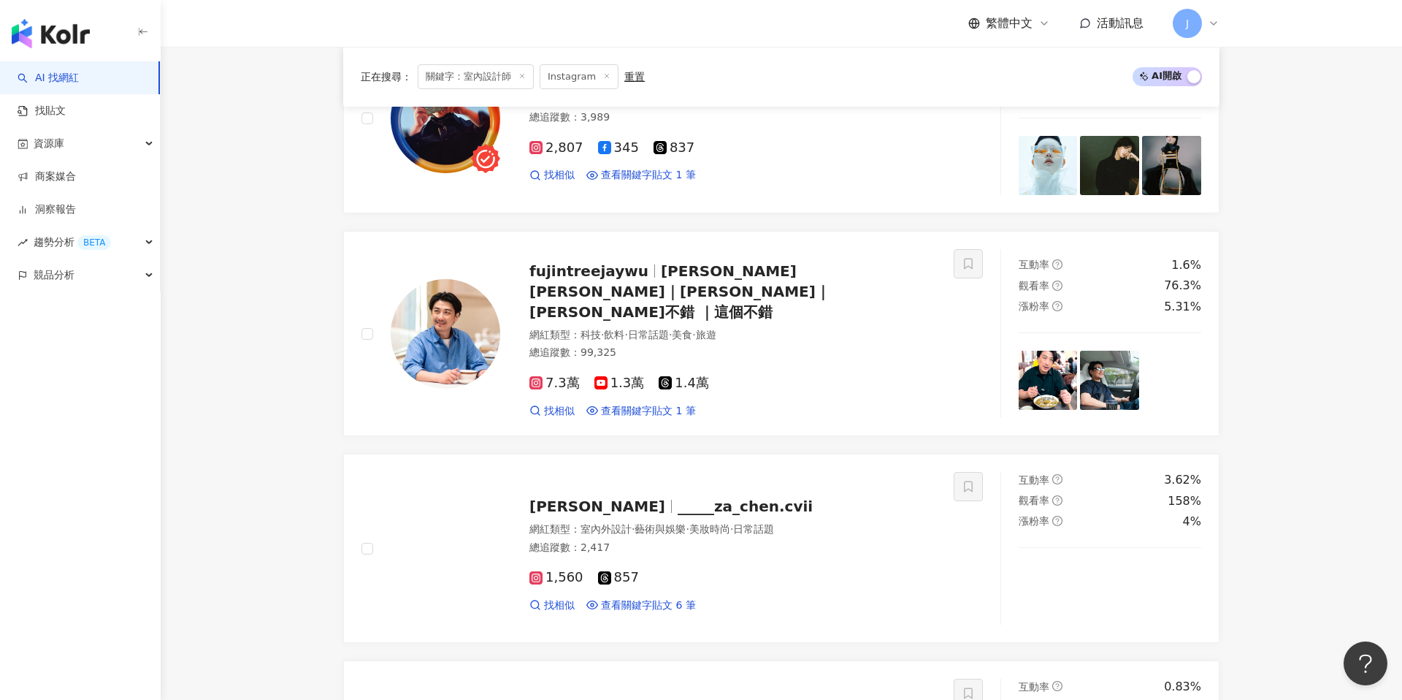
scroll to position [564, 0]
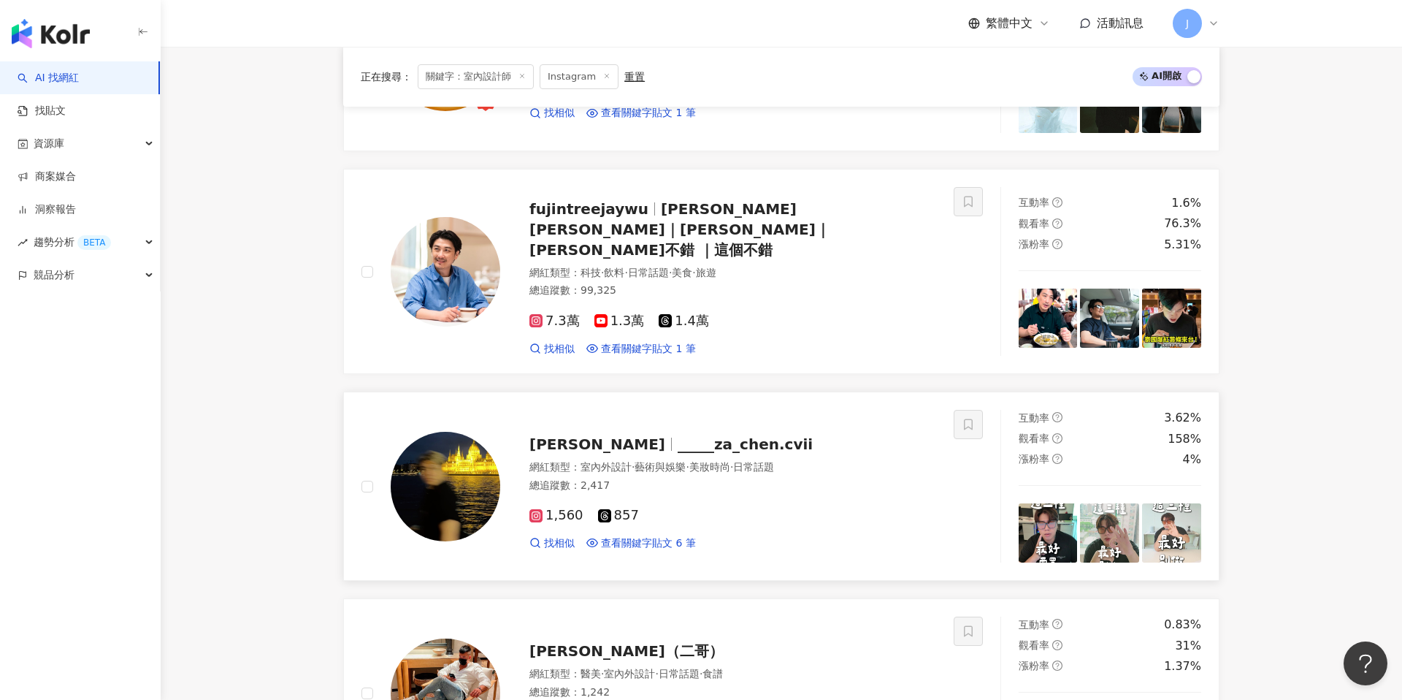
click at [774, 461] on span "日常話題" at bounding box center [753, 467] width 41 height 12
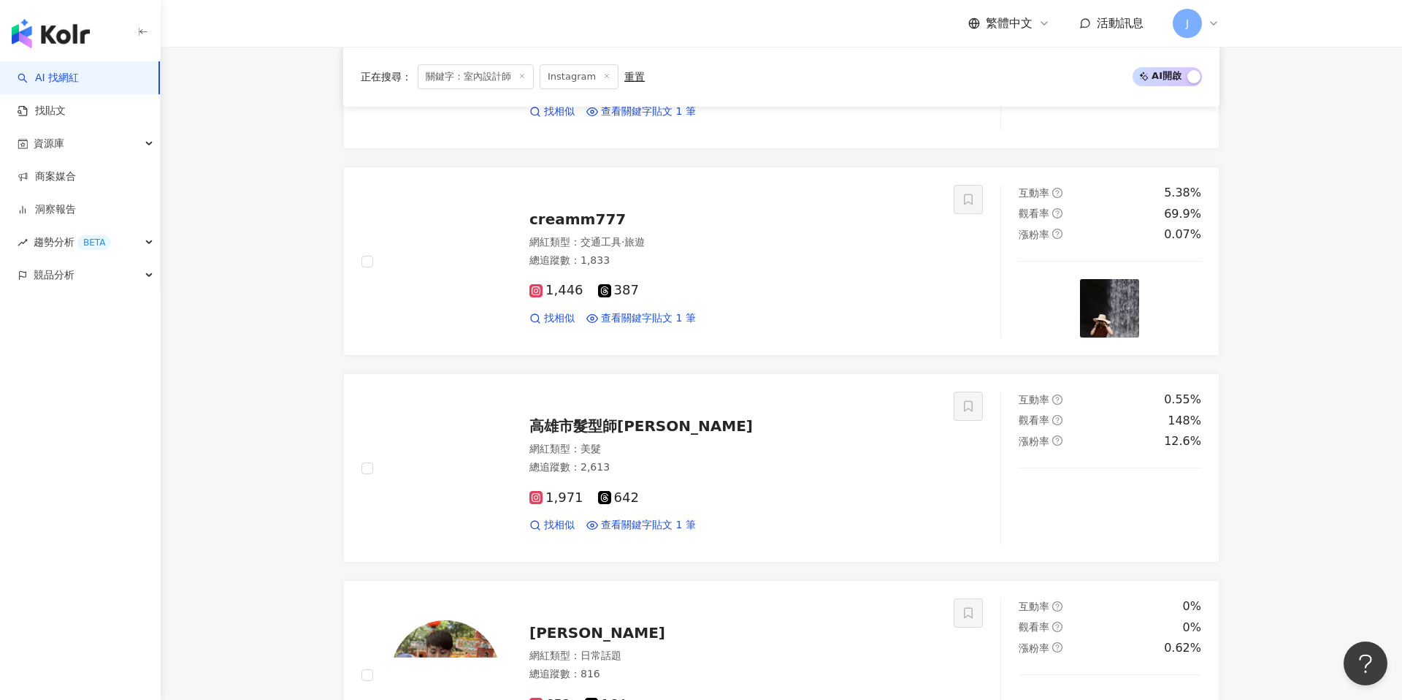
scroll to position [2380, 0]
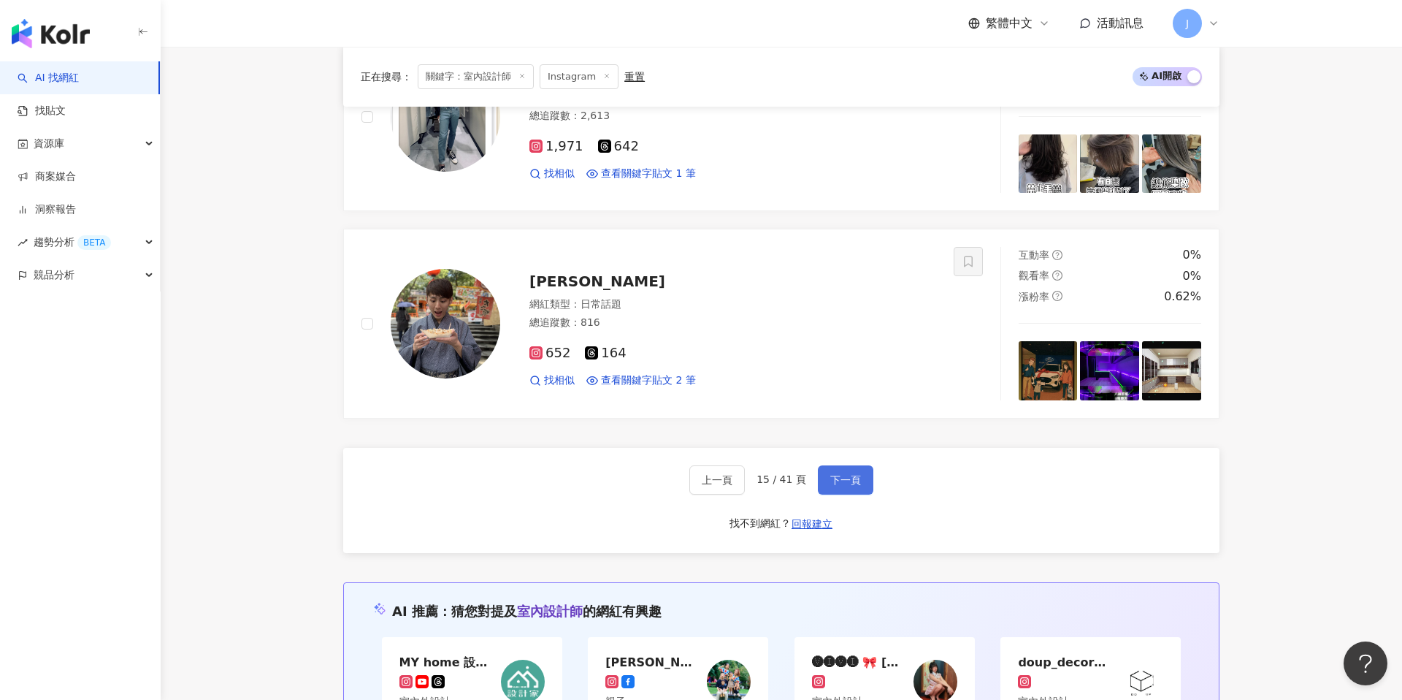
click at [834, 474] on span "下一頁" at bounding box center [845, 480] width 31 height 12
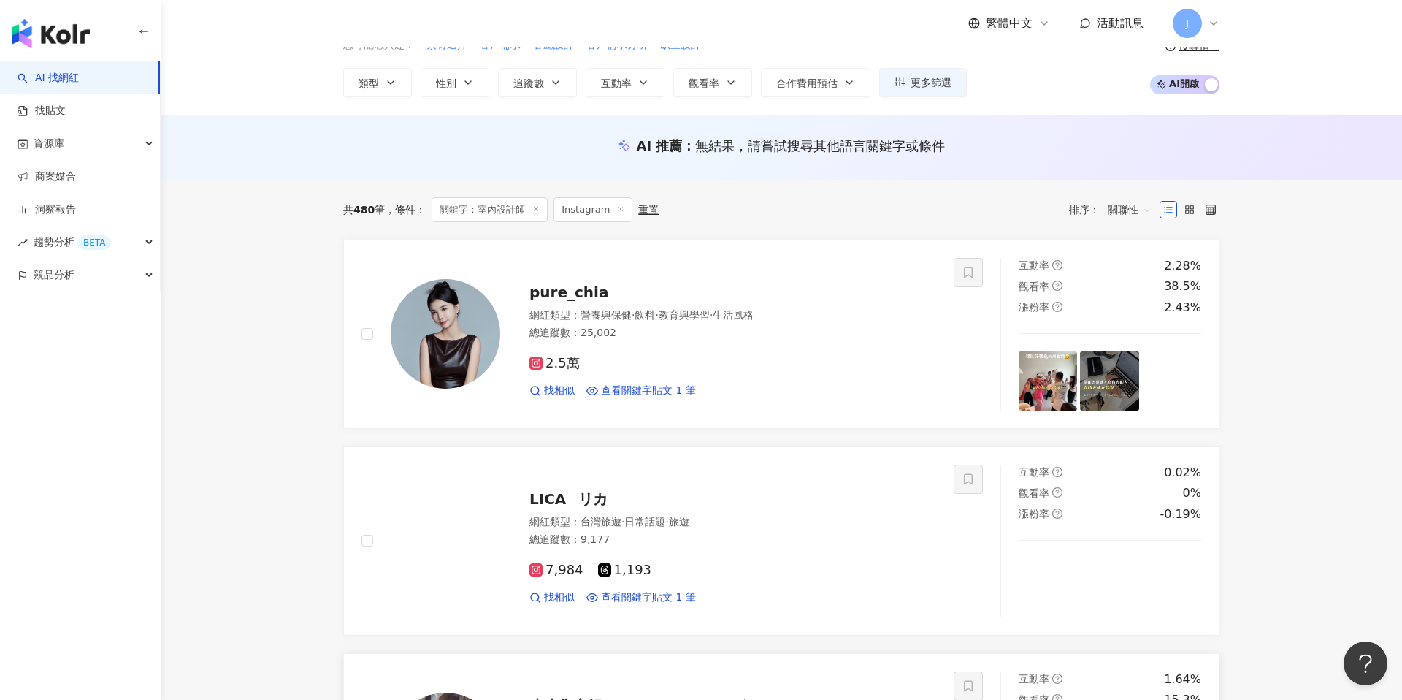
scroll to position [57, 0]
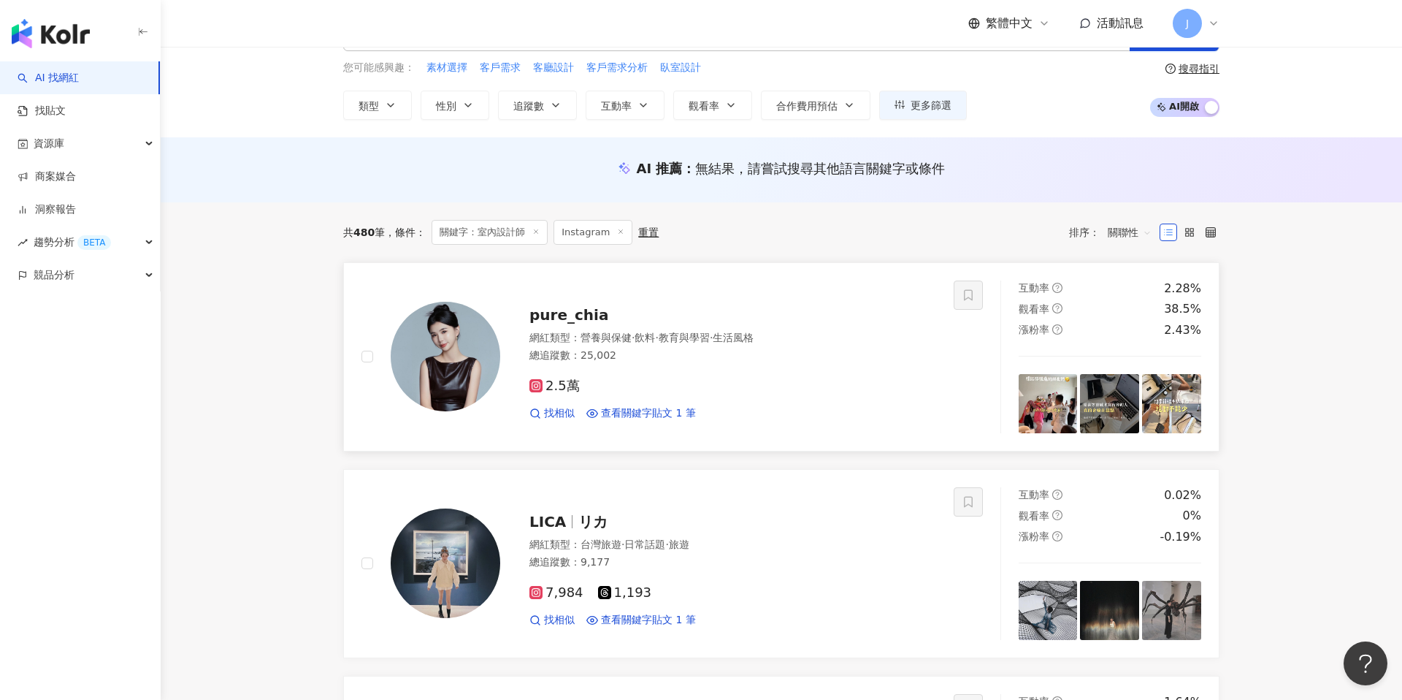
click at [780, 390] on div "2.5萬" at bounding box center [733, 386] width 407 height 16
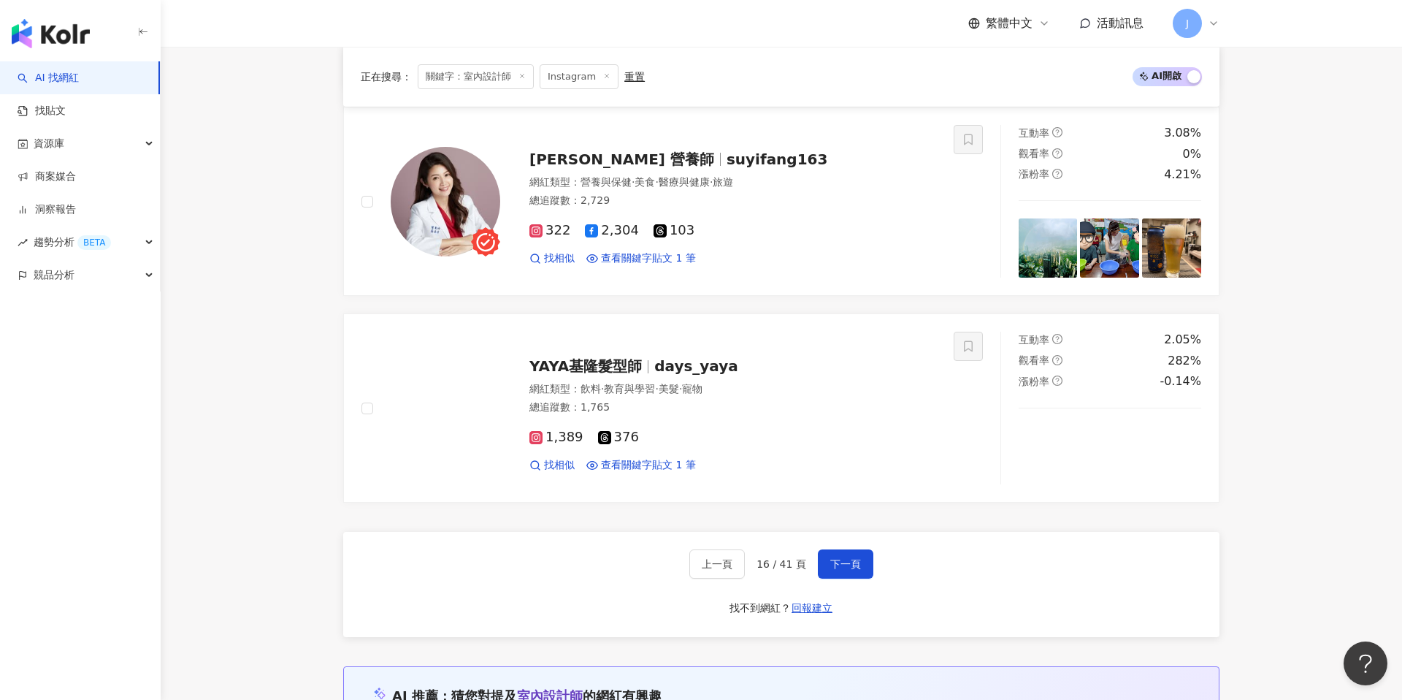
scroll to position [2296, 0]
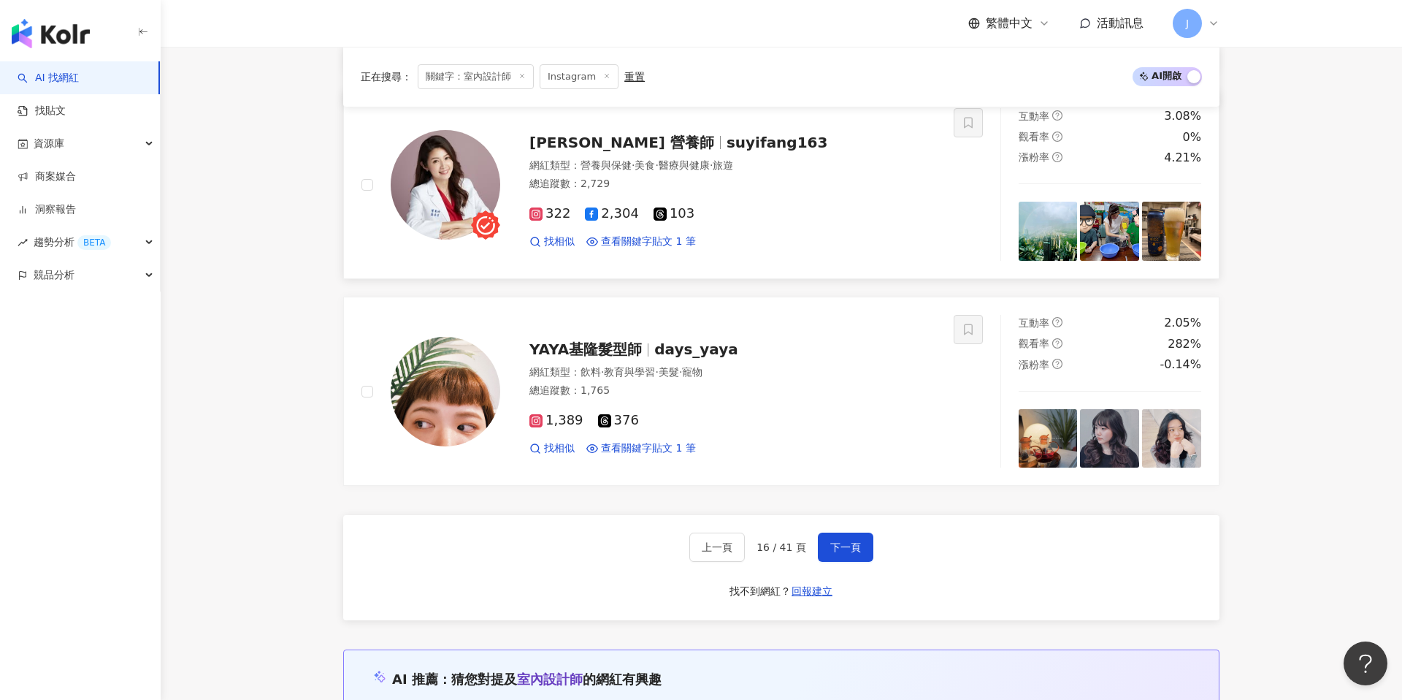
click at [779, 198] on div "322 2,304 103 找相似 查看關鍵字貼文 1 筆" at bounding box center [733, 221] width 407 height 54
click at [838, 559] on button "下一頁" at bounding box center [846, 546] width 56 height 29
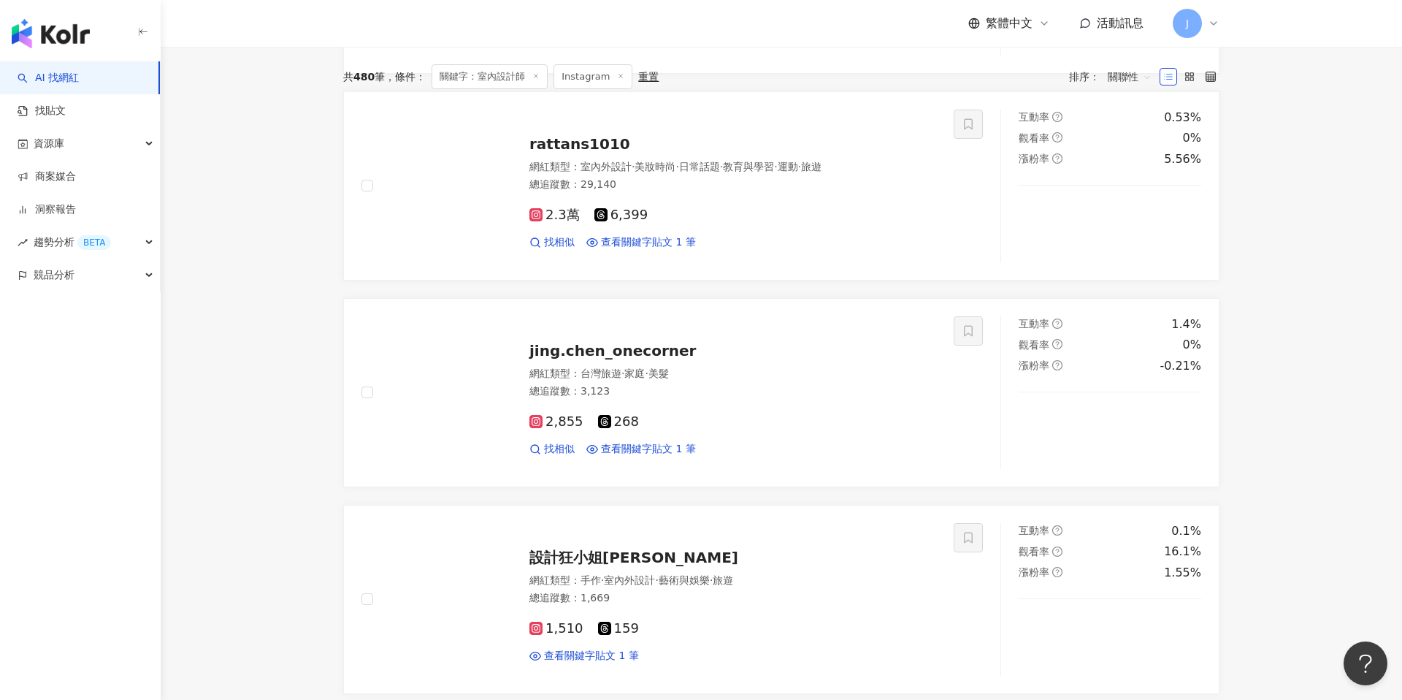
scroll to position [0, 0]
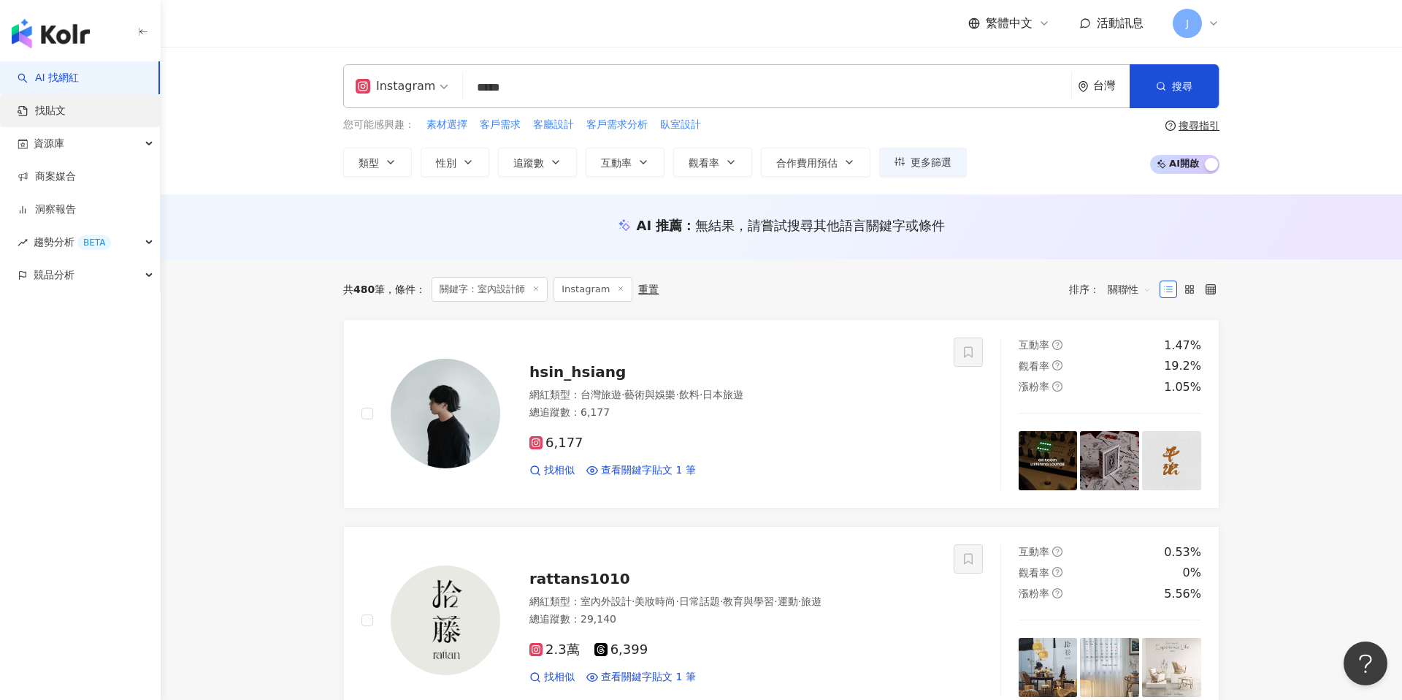
click at [56, 104] on link "找貼文" at bounding box center [42, 111] width 48 height 15
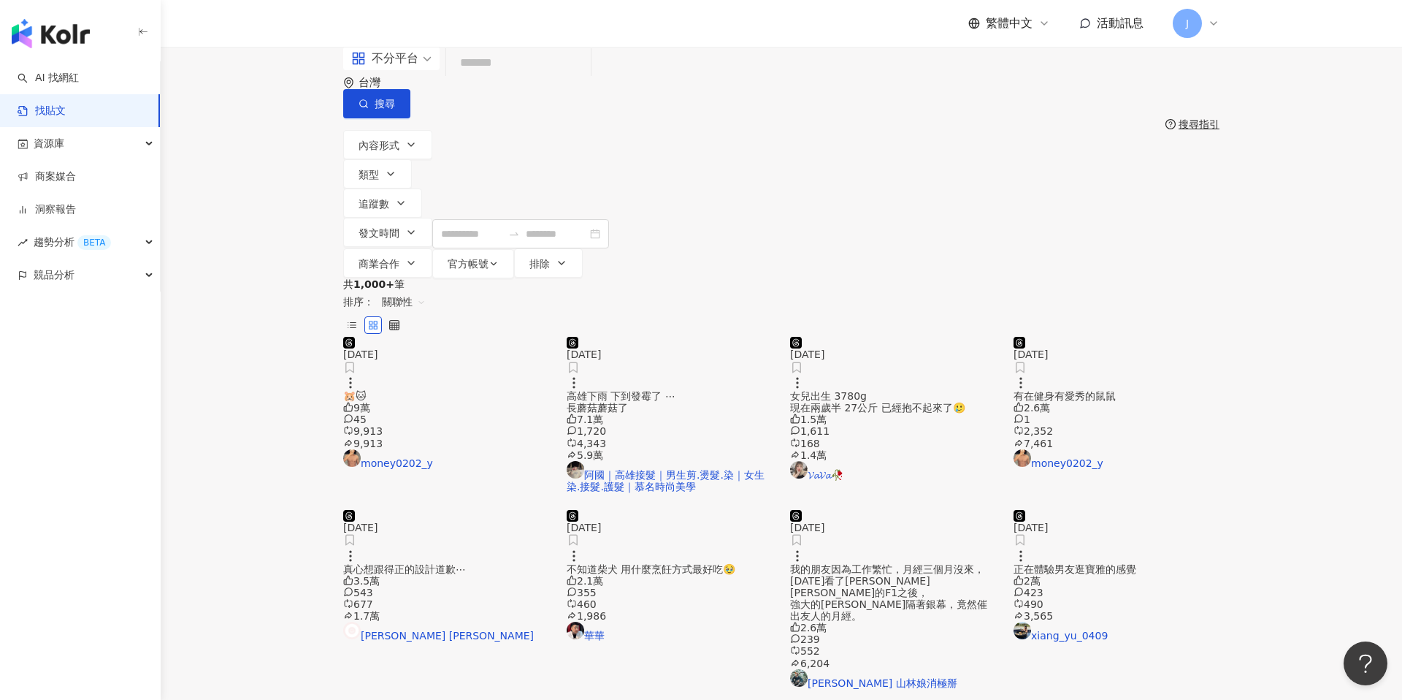
click at [563, 79] on input "search" at bounding box center [518, 62] width 133 height 31
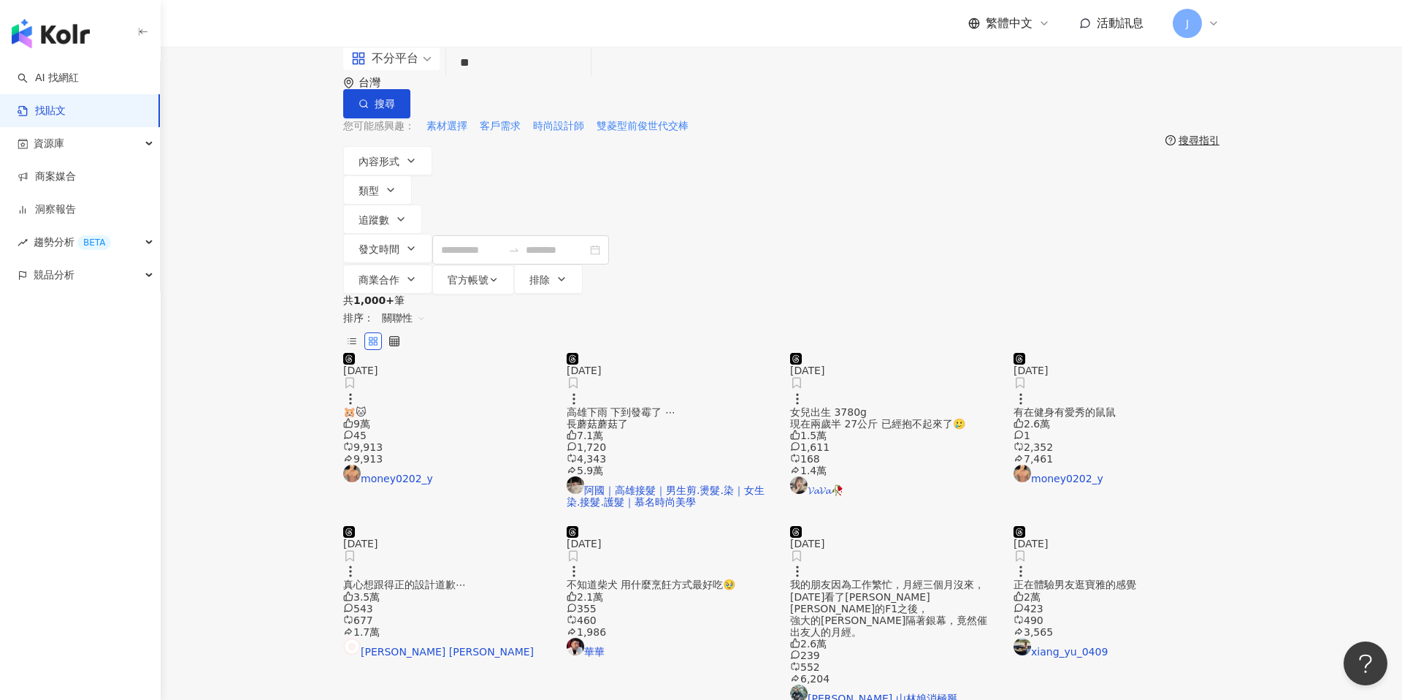
type input "**"
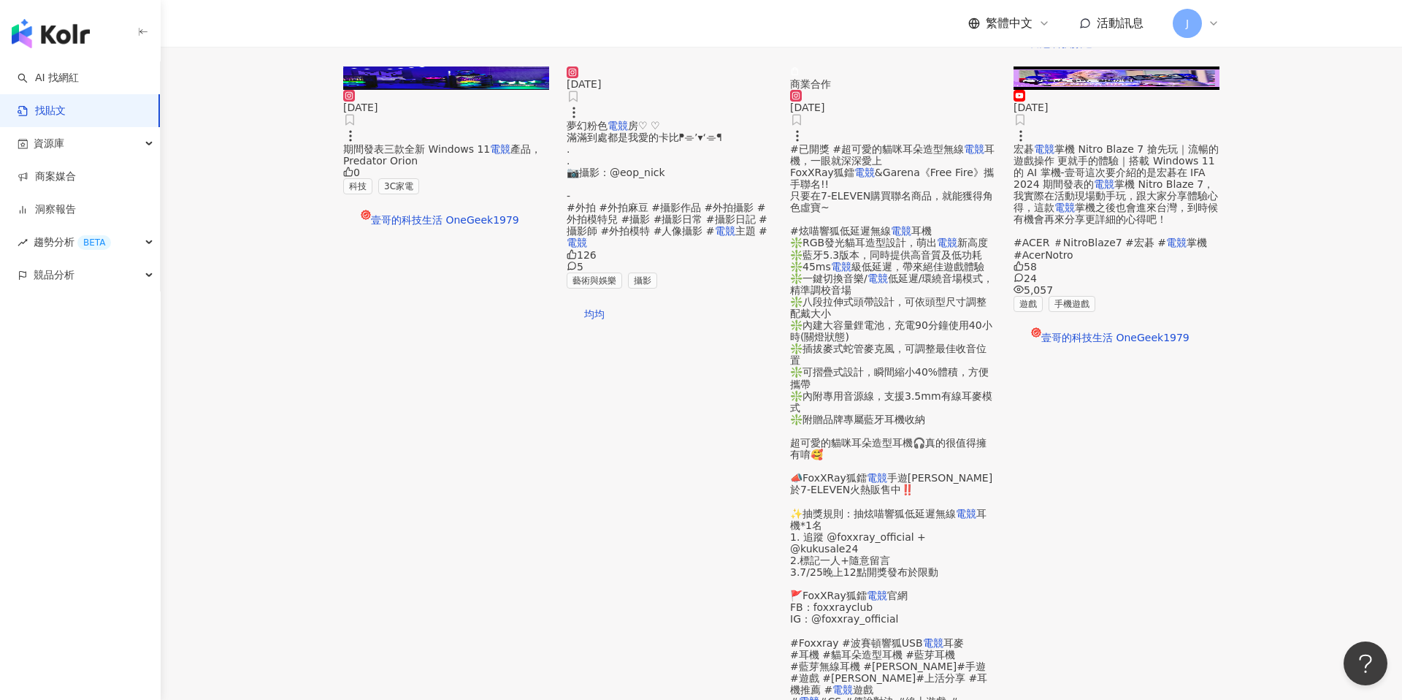
scroll to position [514, 0]
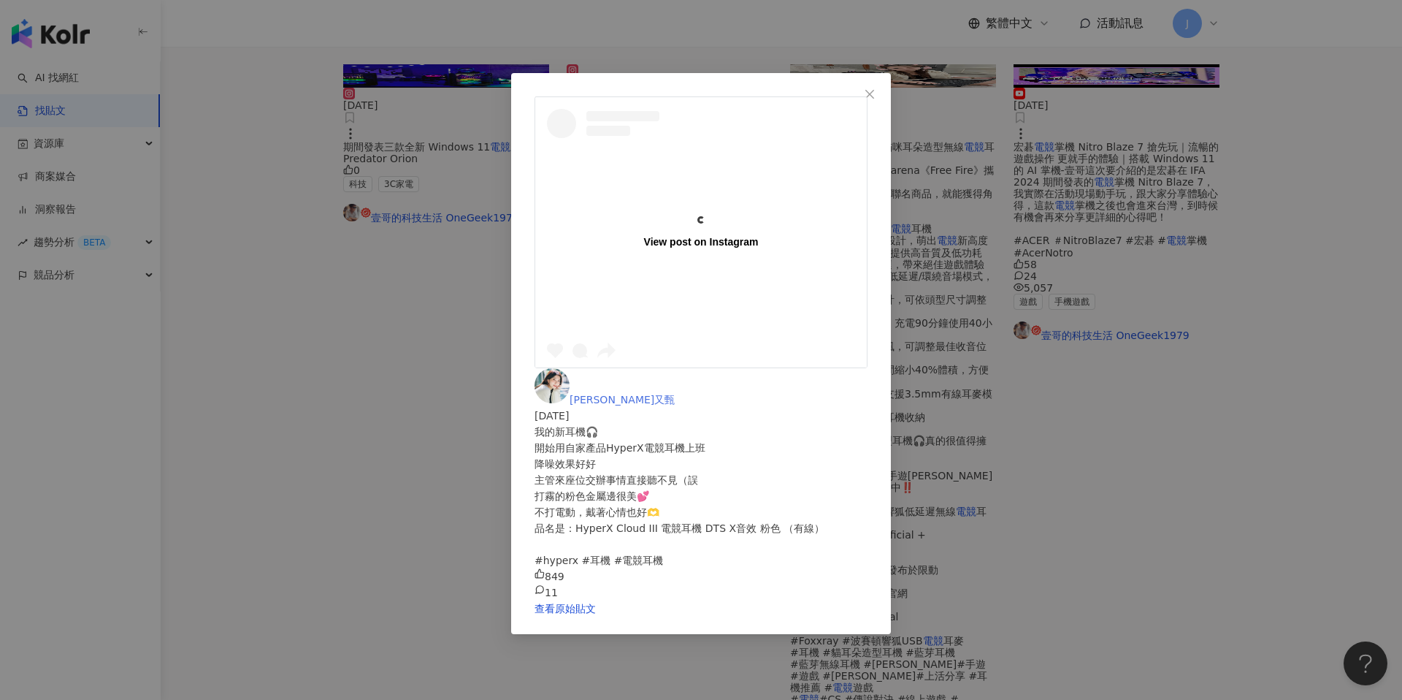
click at [675, 394] on span "Annie又甄" at bounding box center [622, 400] width 105 height 12
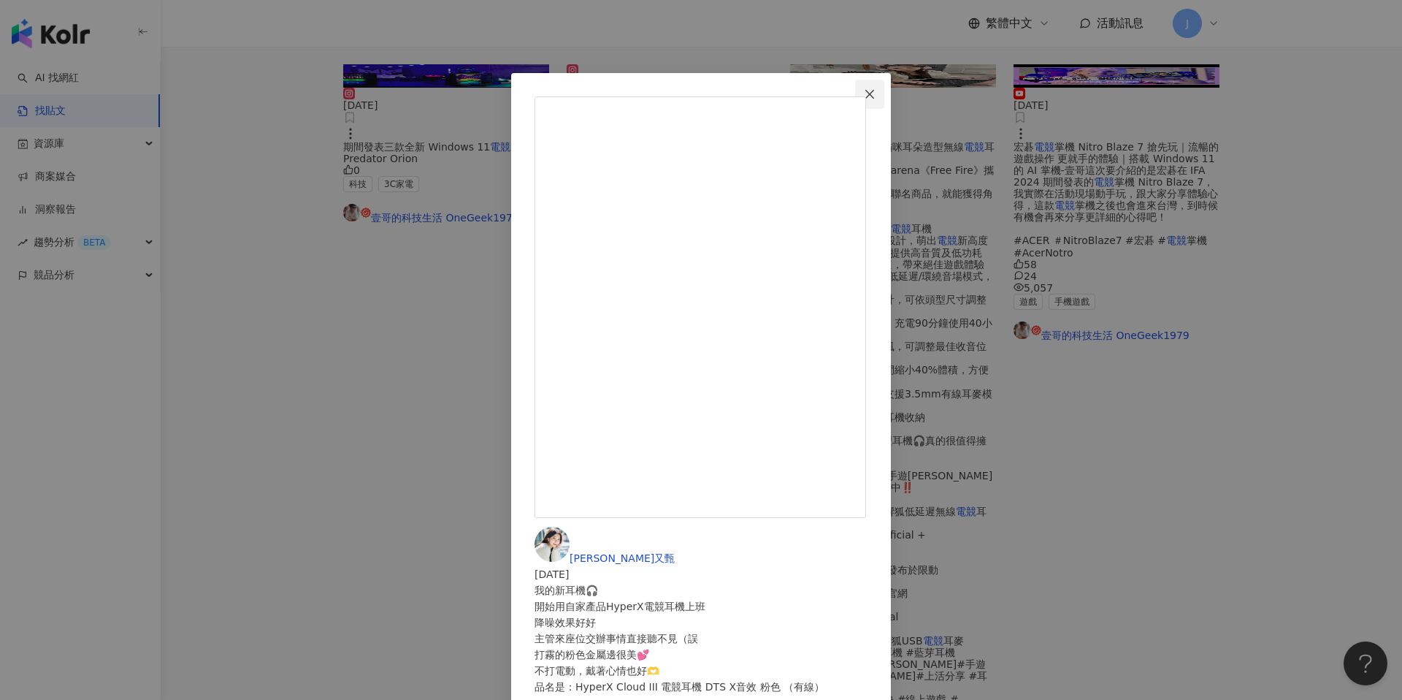
click at [884, 93] on span "Close" at bounding box center [869, 94] width 29 height 12
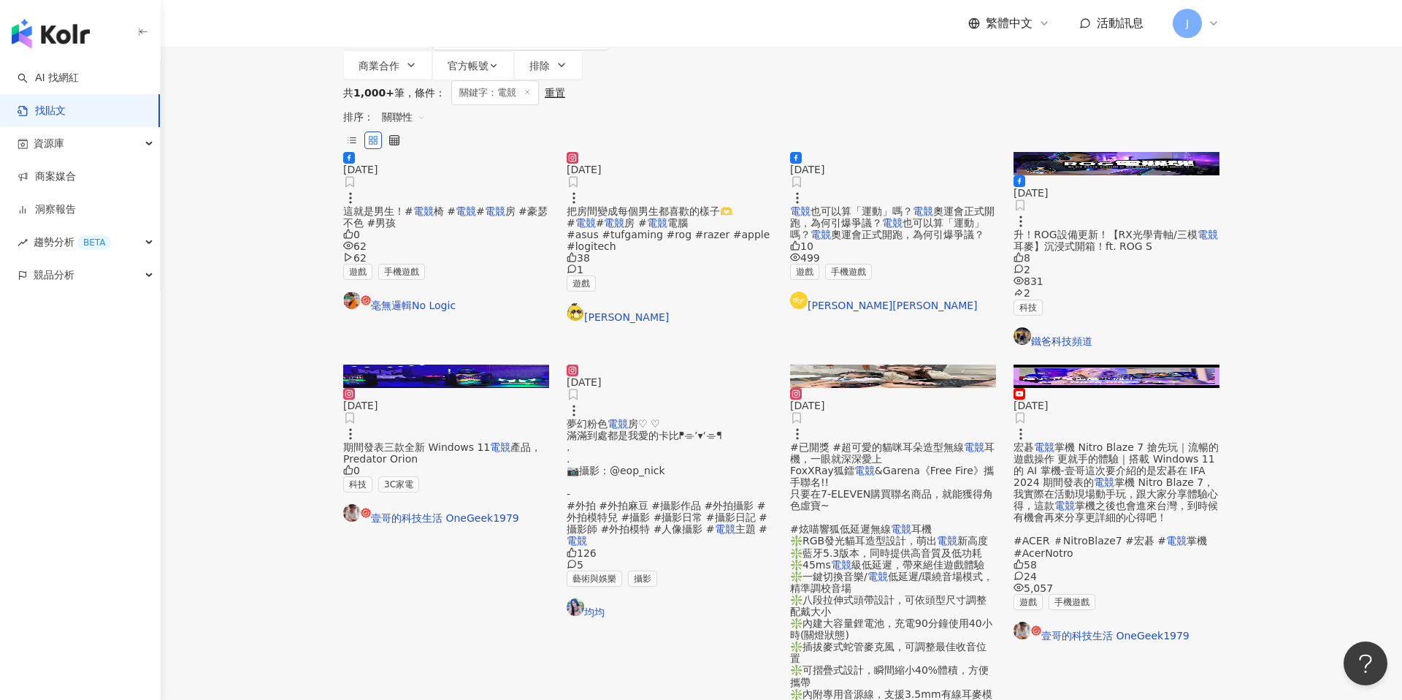
scroll to position [72, 0]
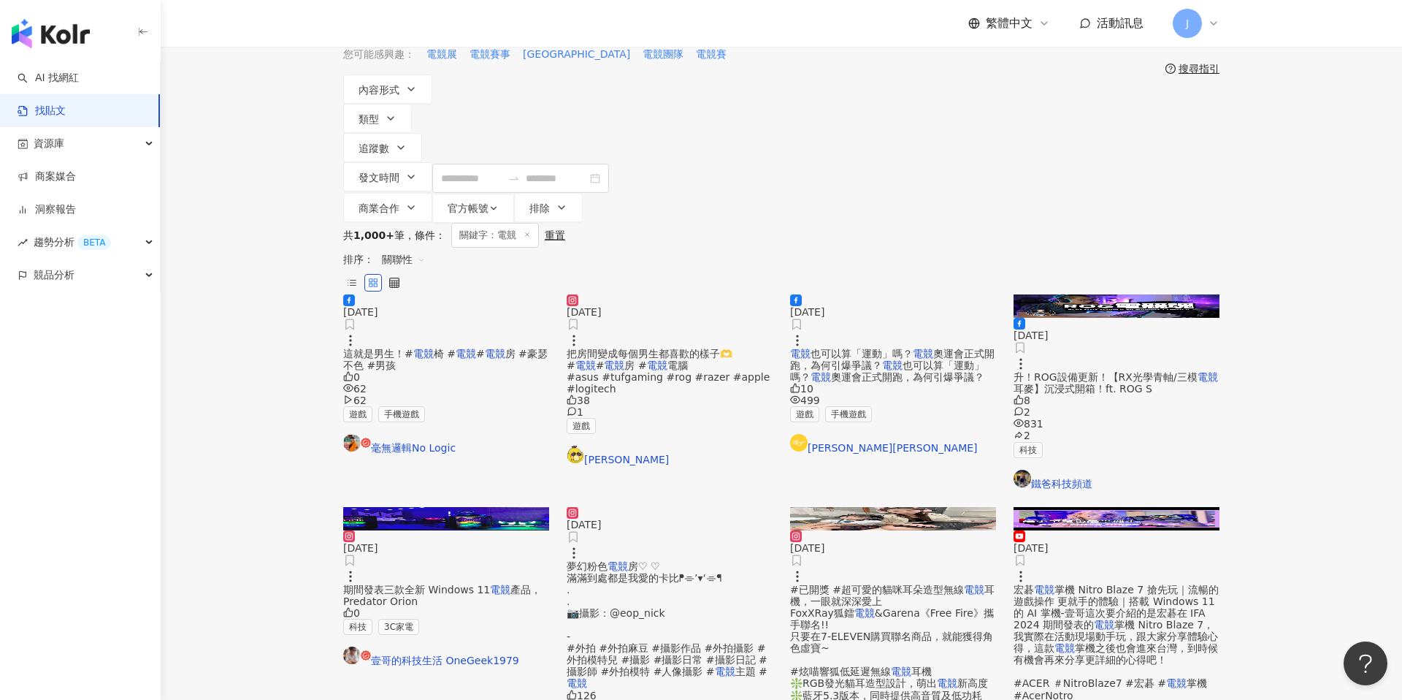
click at [706, 359] on span "電腦 #asus #tufgaming #rog #razer #apple #logitech" at bounding box center [668, 376] width 203 height 35
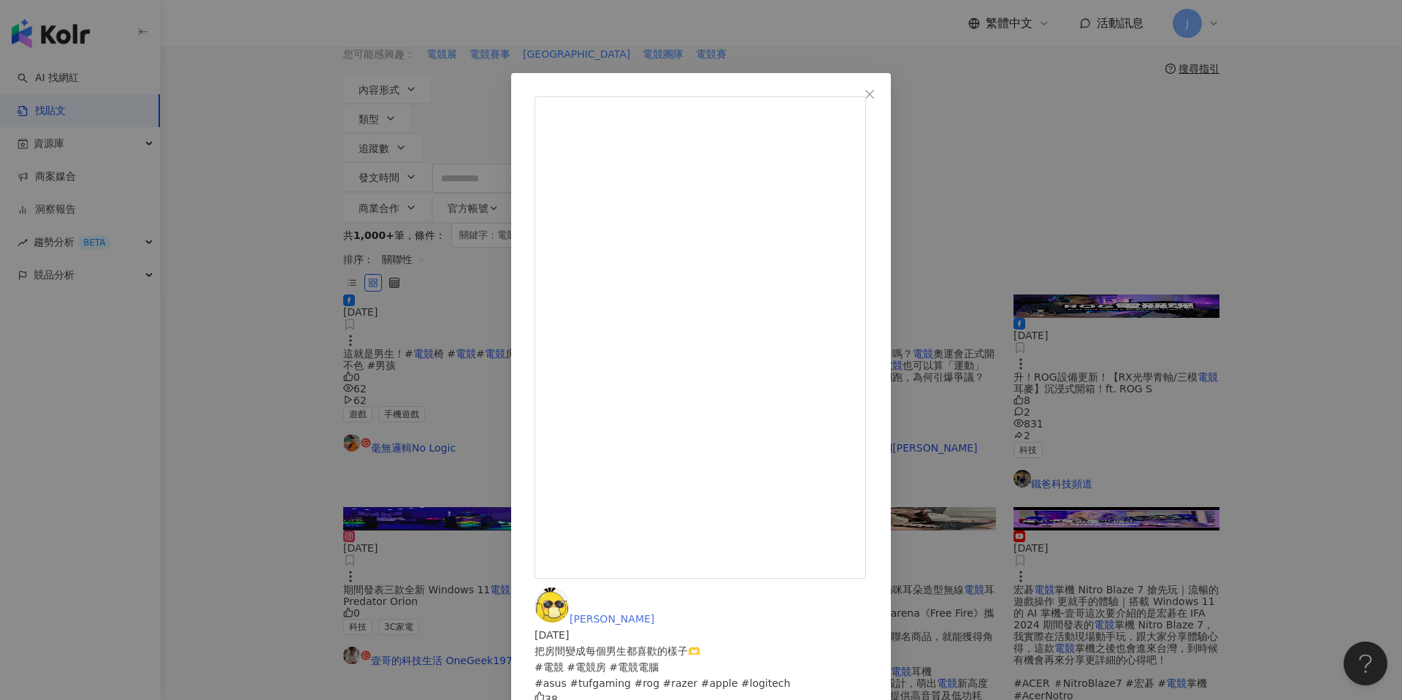
click at [654, 613] on span "阿極" at bounding box center [612, 619] width 85 height 12
click at [937, 44] on div "阿極 2024/9/20 把房間變成每個男生都喜歡的樣子🫶 #電競 #電競房 #電競電腦 #asus #tufgaming #rog #razer #appl…" at bounding box center [701, 350] width 1402 height 700
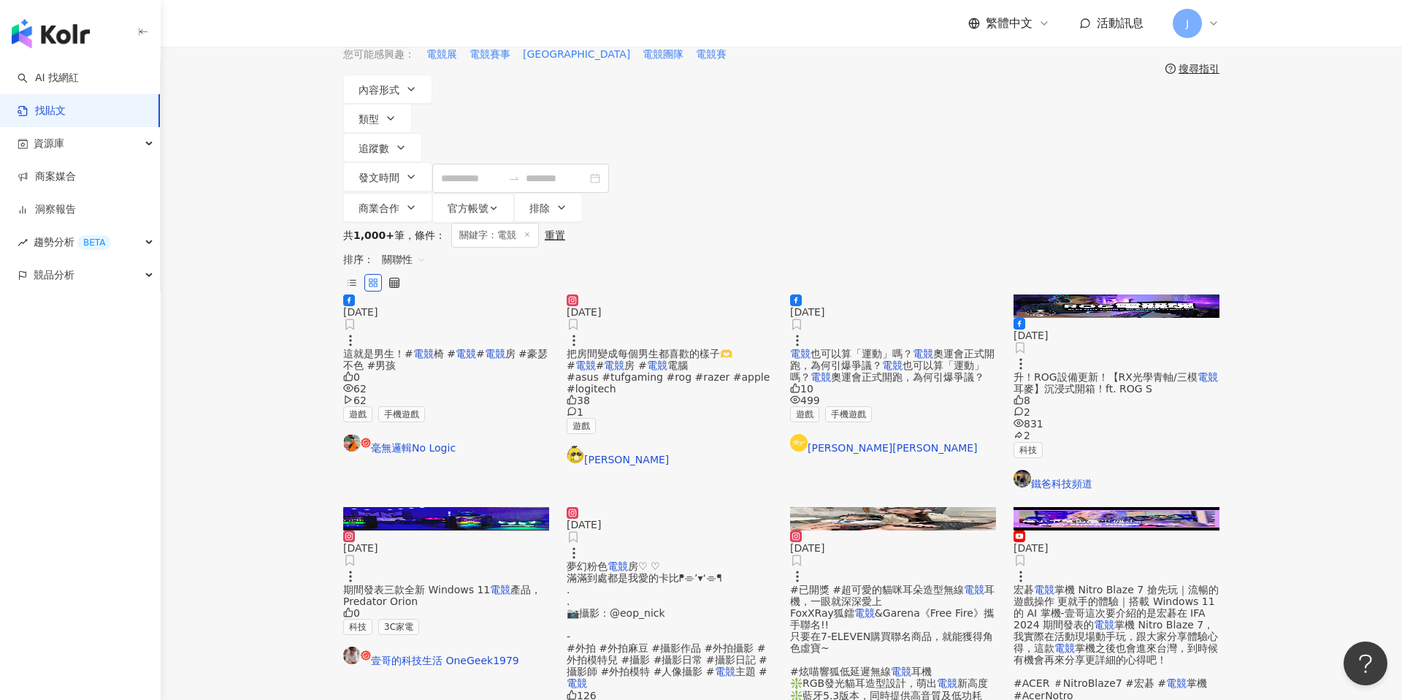
scroll to position [79, 0]
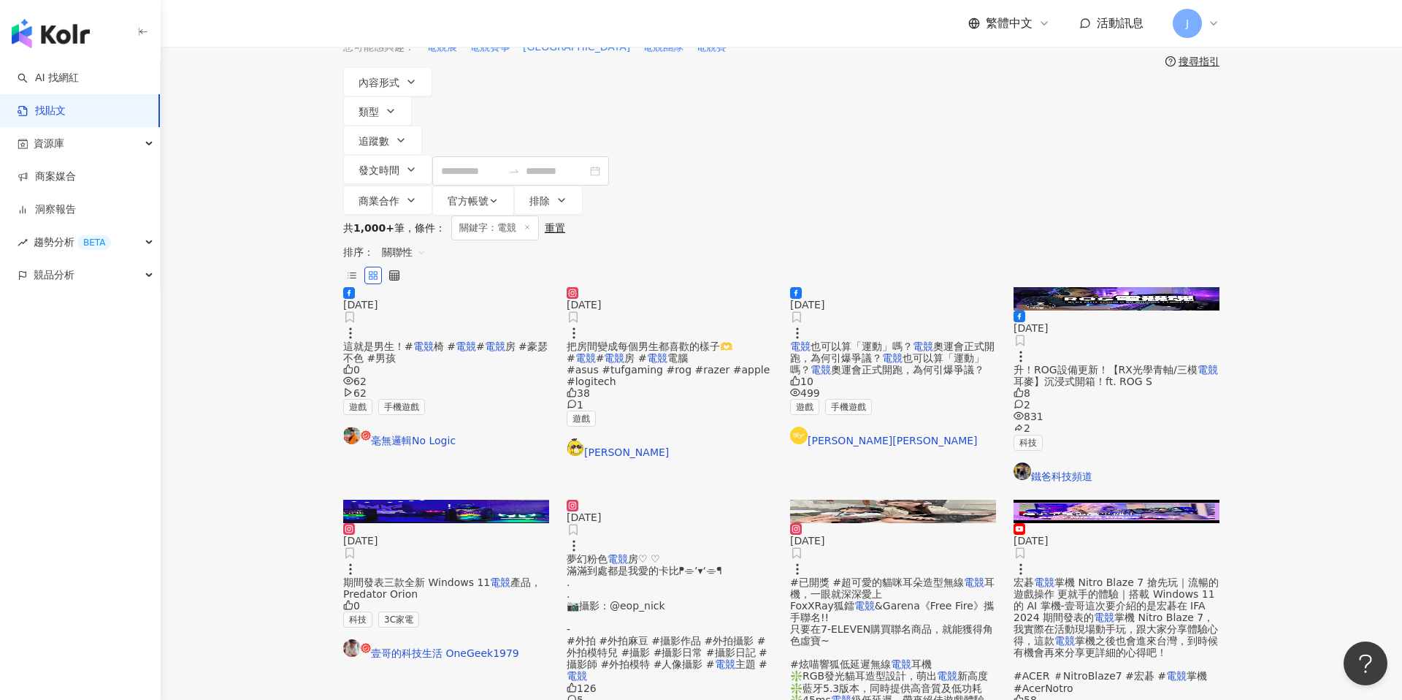
click at [434, 340] on mark "電競" at bounding box center [423, 346] width 20 height 12
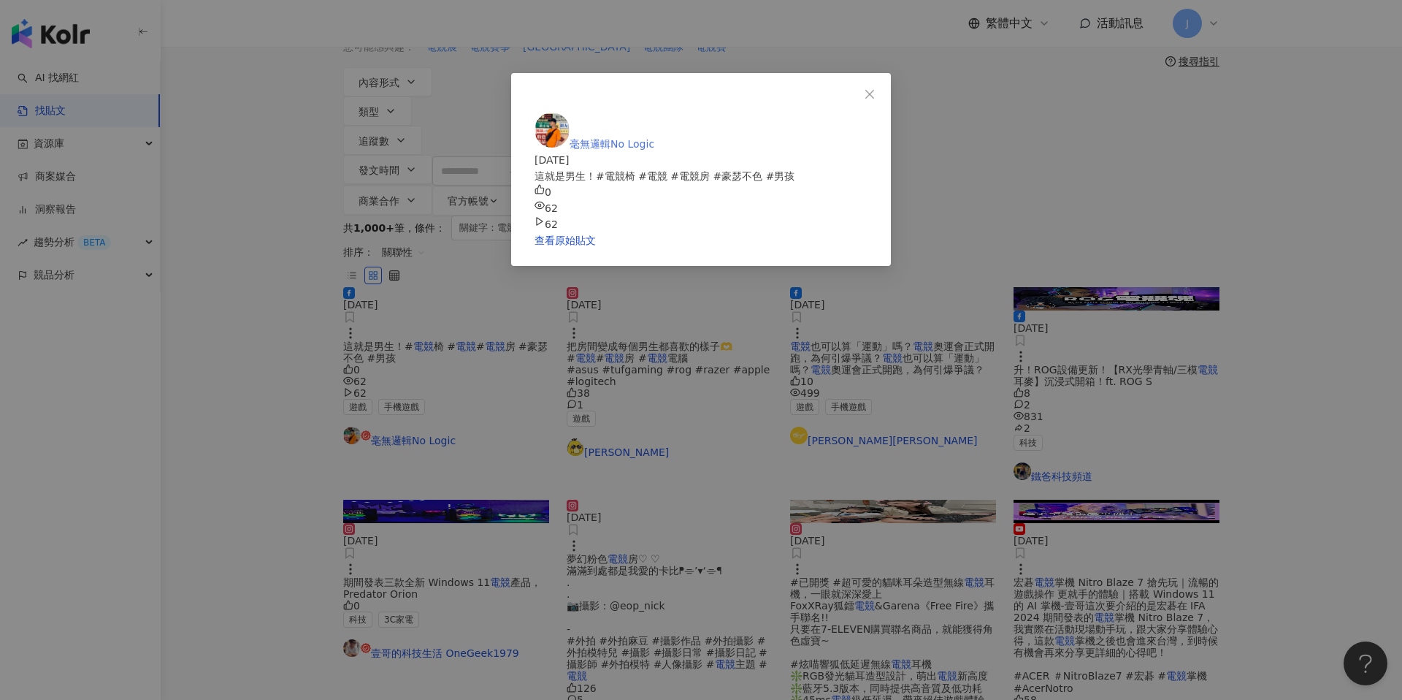
click at [654, 138] on span "毫無邏輯No Logic" at bounding box center [612, 144] width 85 height 12
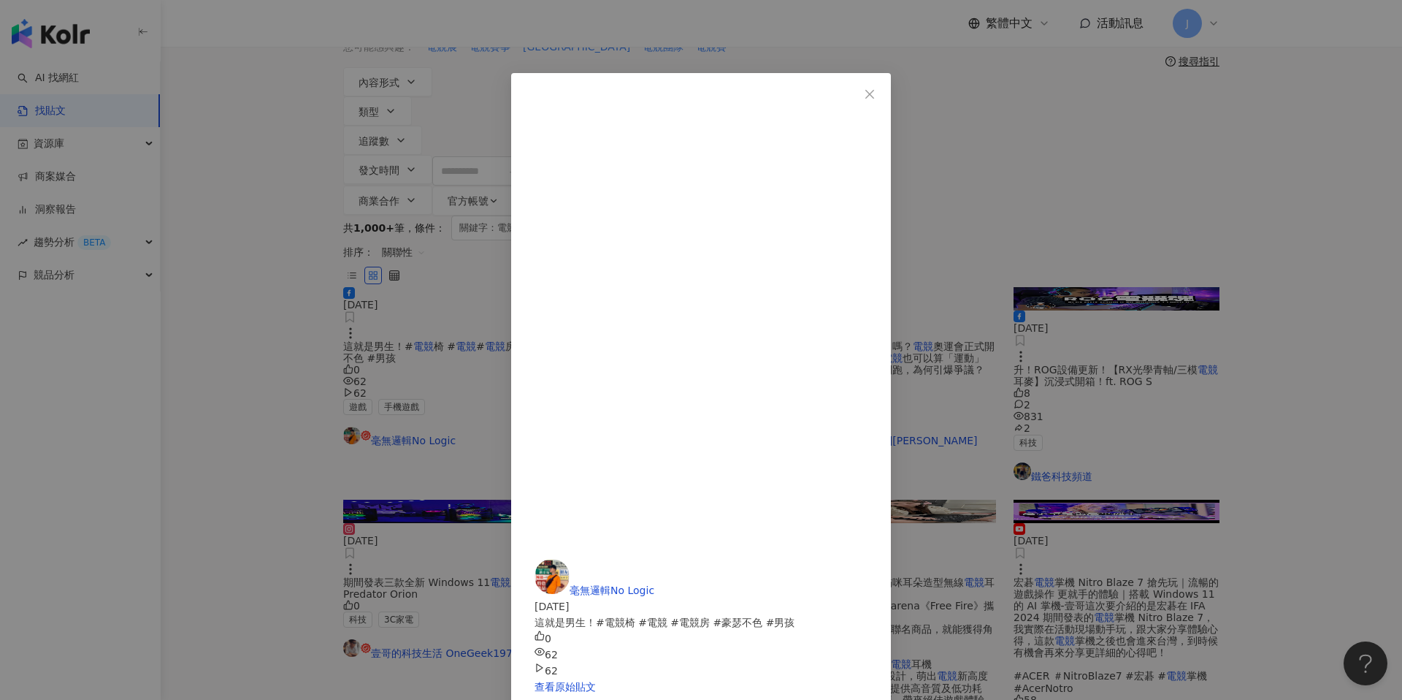
click at [803, 62] on div "毫無邏輯No Logic 2024/9/21 這就是男生！#電競椅 #電競 #電競房 #豪瑟不色 #男孩 0 62 62 查看原始貼文" at bounding box center [701, 350] width 1402 height 700
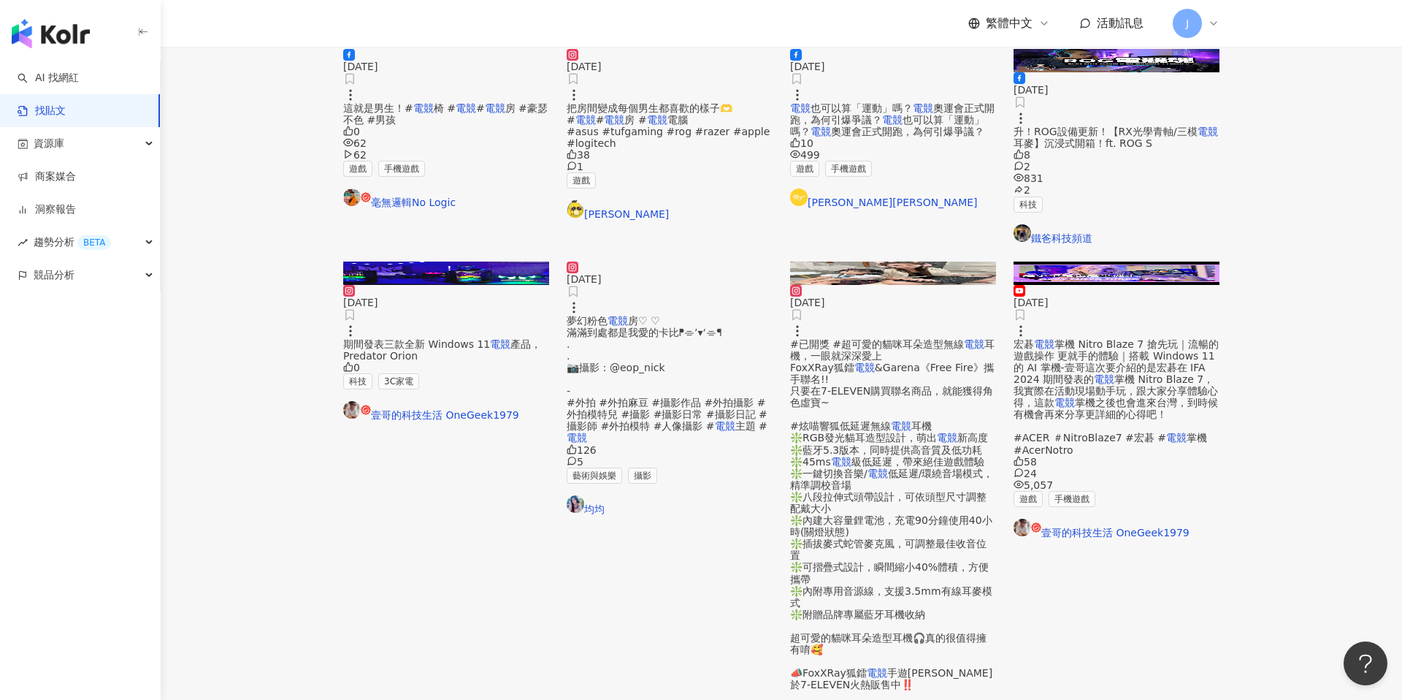
scroll to position [107, 0]
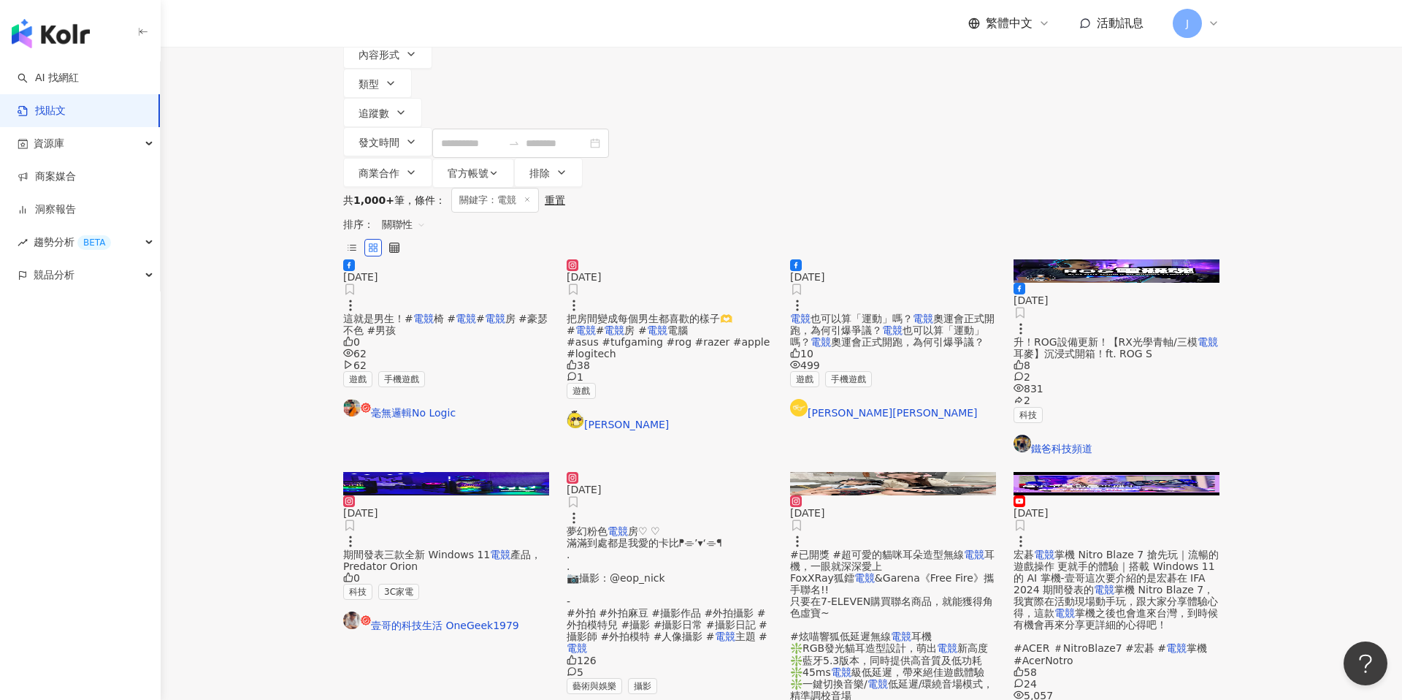
click at [1107, 336] on span "升！ROG設備更新！【RX光學青軸/三模" at bounding box center [1106, 342] width 184 height 12
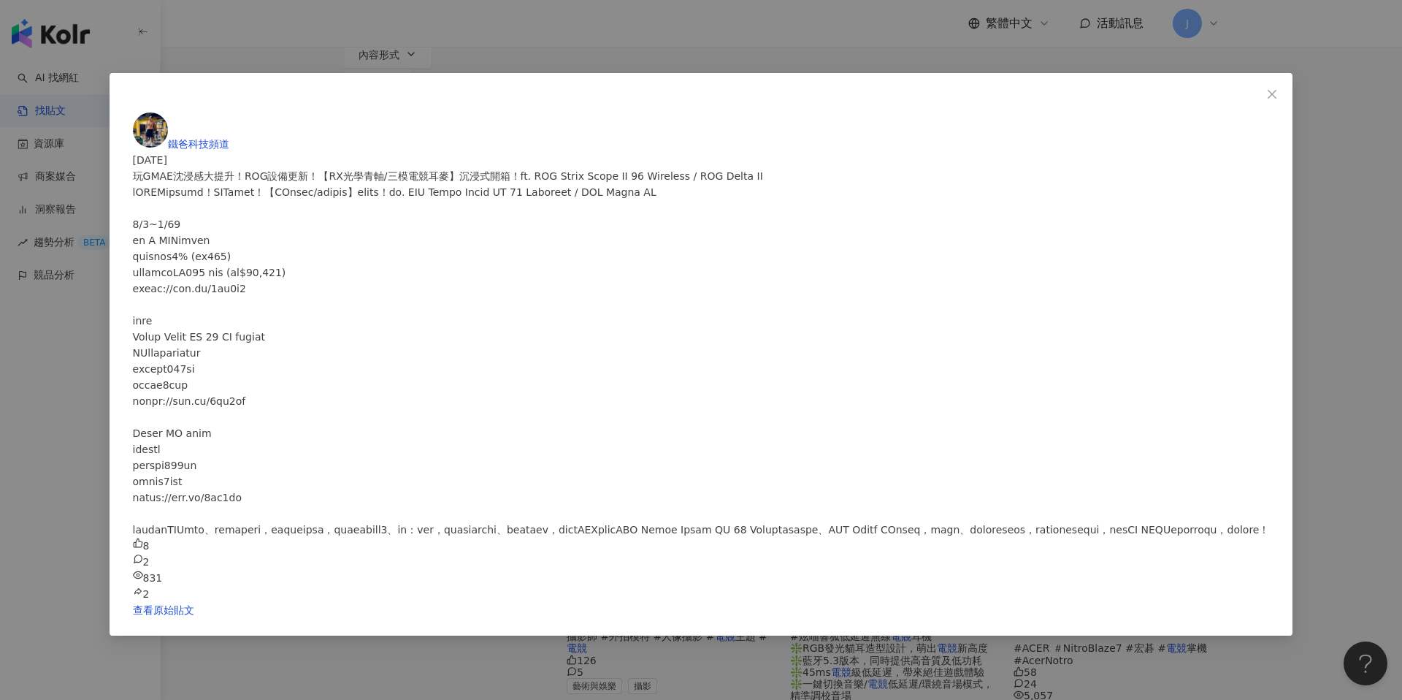
click at [814, 112] on div "鐵爸科技頻道 2024/9/2 玩GMAE沈浸感大提升！ROG設備更新！【RX光學青軸/三模電競耳麥】沉浸式開箱！ft. ROG Strix Scope II…" at bounding box center [701, 356] width 1137 height 489
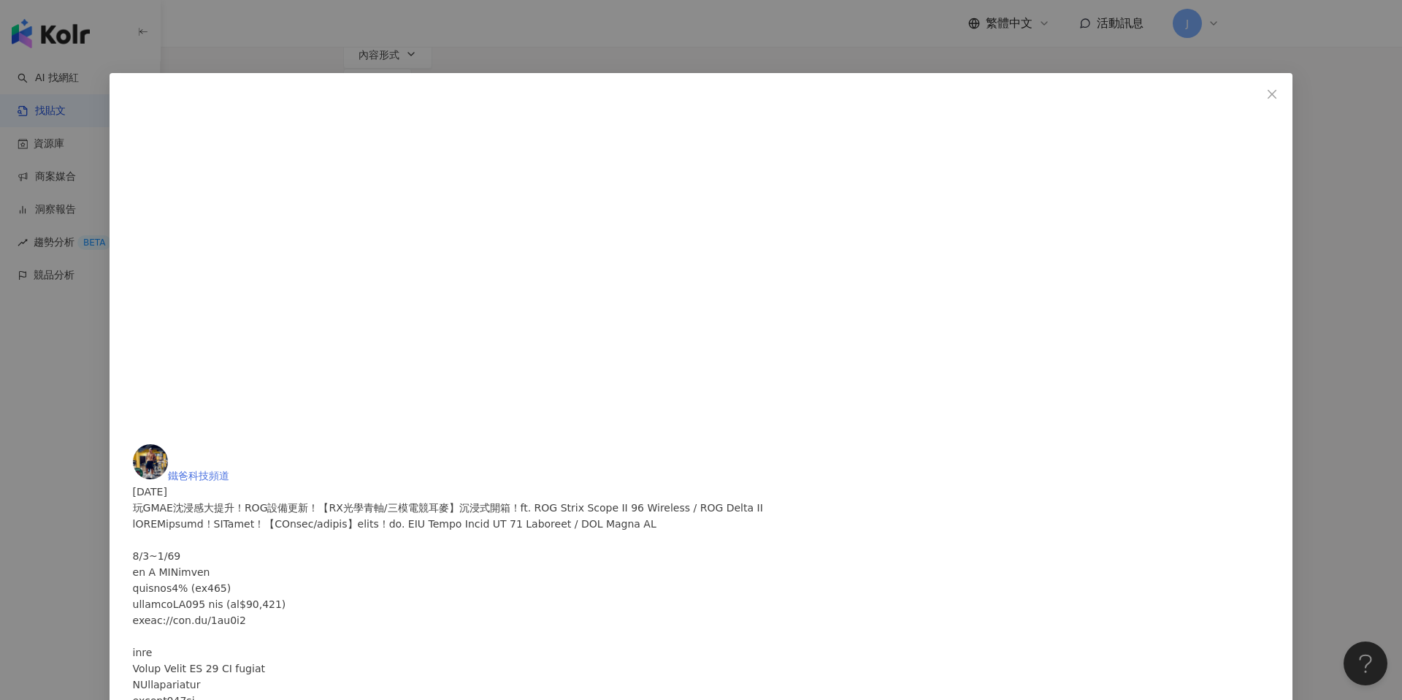
click at [229, 470] on span "鐵爸科技頻道" at bounding box center [198, 476] width 61 height 12
click at [1258, 85] on button "Close" at bounding box center [1272, 94] width 29 height 29
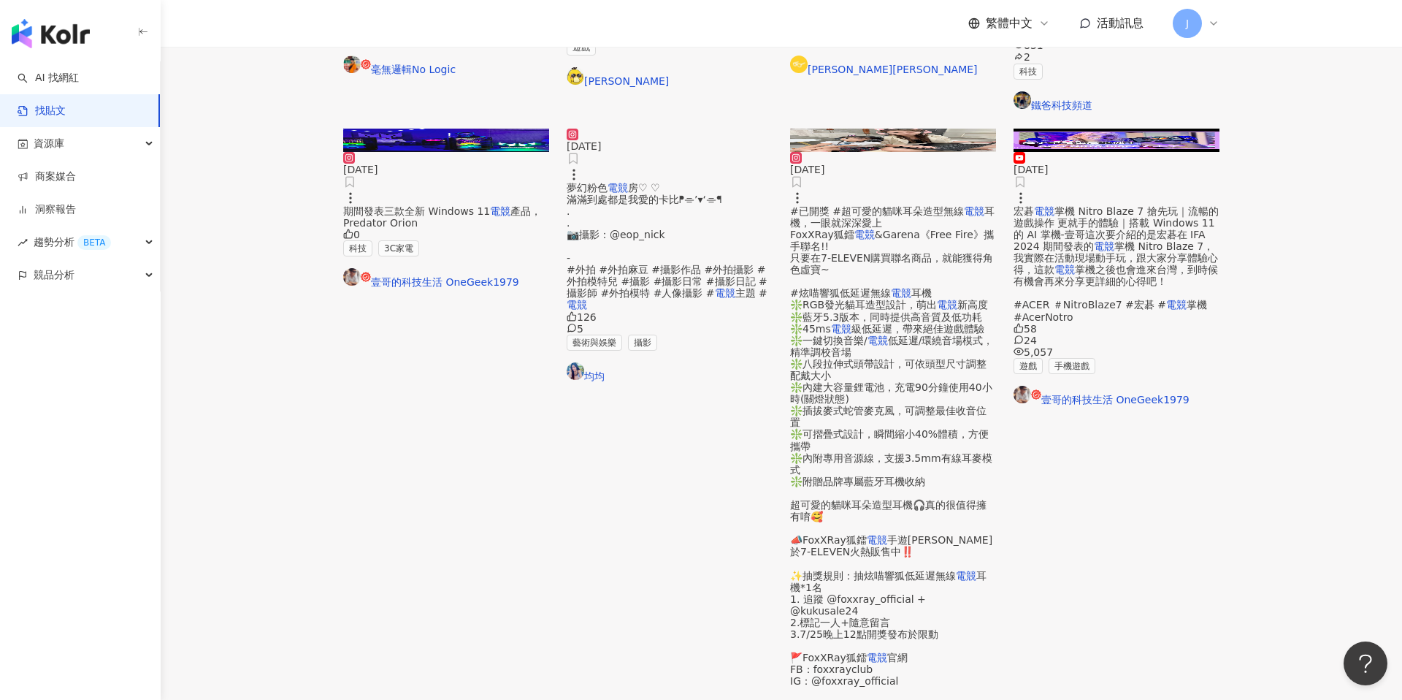
scroll to position [467, 0]
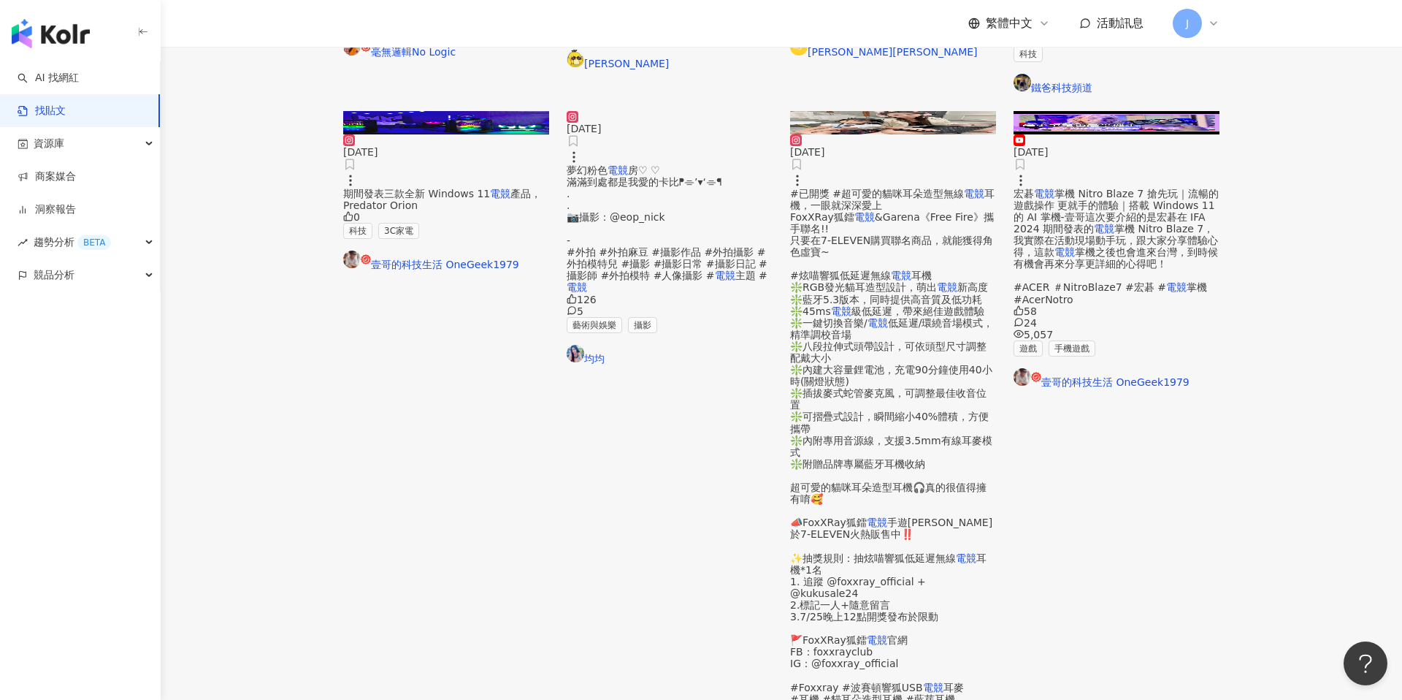
click at [1128, 256] on div "宏碁 電競 掌機 Nitro Blaze 7 搶先玩｜流暢的遊戲操作 更就手的體驗｜搭載 Windows 11 的 AI 掌機-壹哥這次要介紹的是宏碁在 IF…" at bounding box center [1117, 247] width 206 height 118
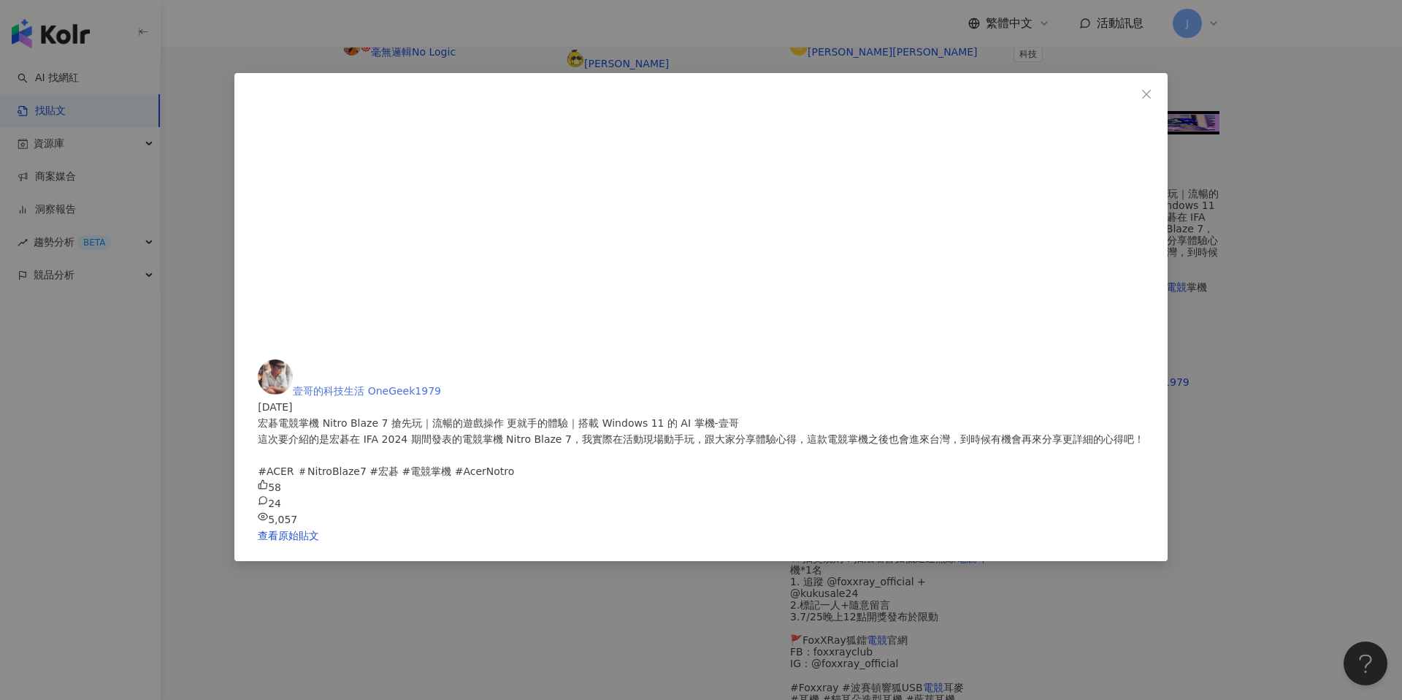
click at [441, 385] on span "壹哥的科技生活 OneGeek1979" at bounding box center [367, 391] width 148 height 12
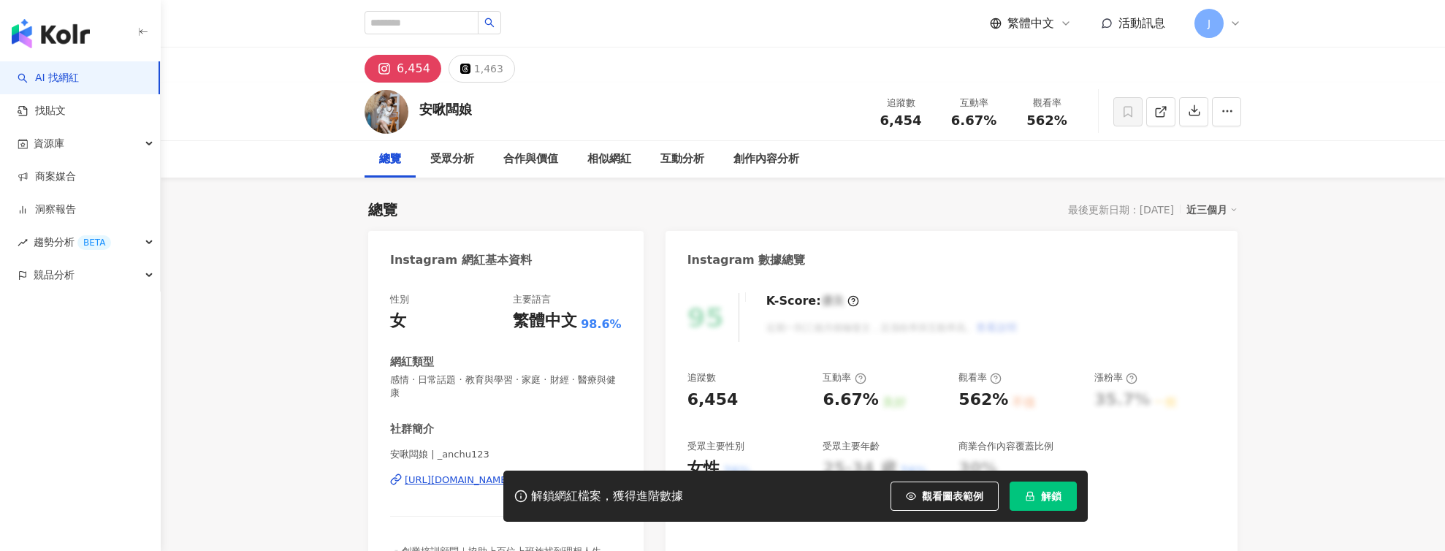
scroll to position [72, 0]
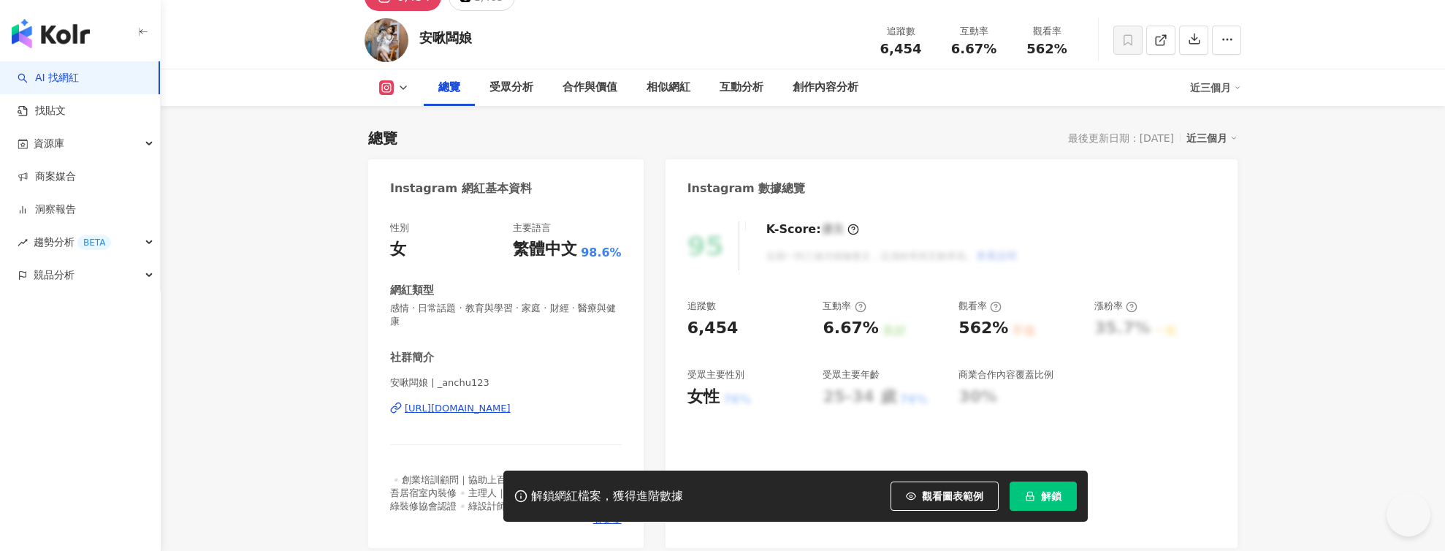
click at [494, 409] on div "安啾闆娘 | _anchu123 https://www.instagram.com/_anchu123/" at bounding box center [506, 418] width 232 height 85
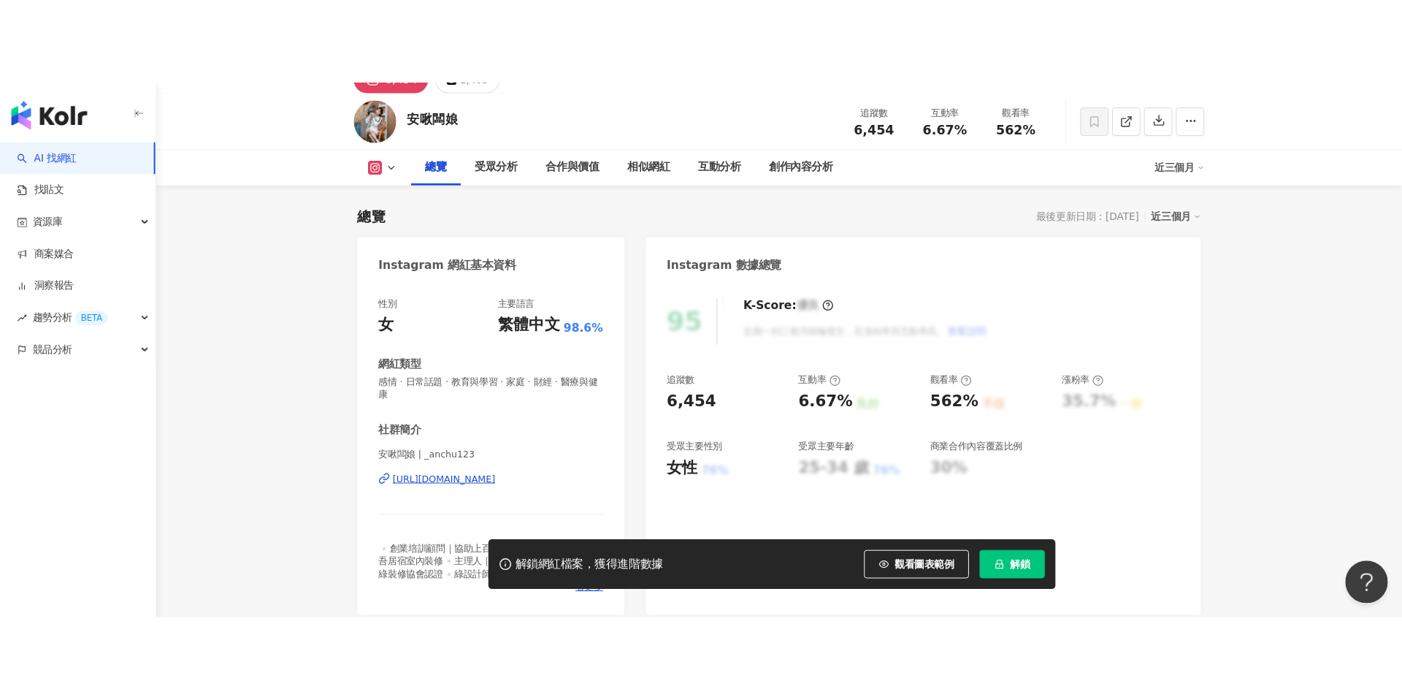
scroll to position [0, 0]
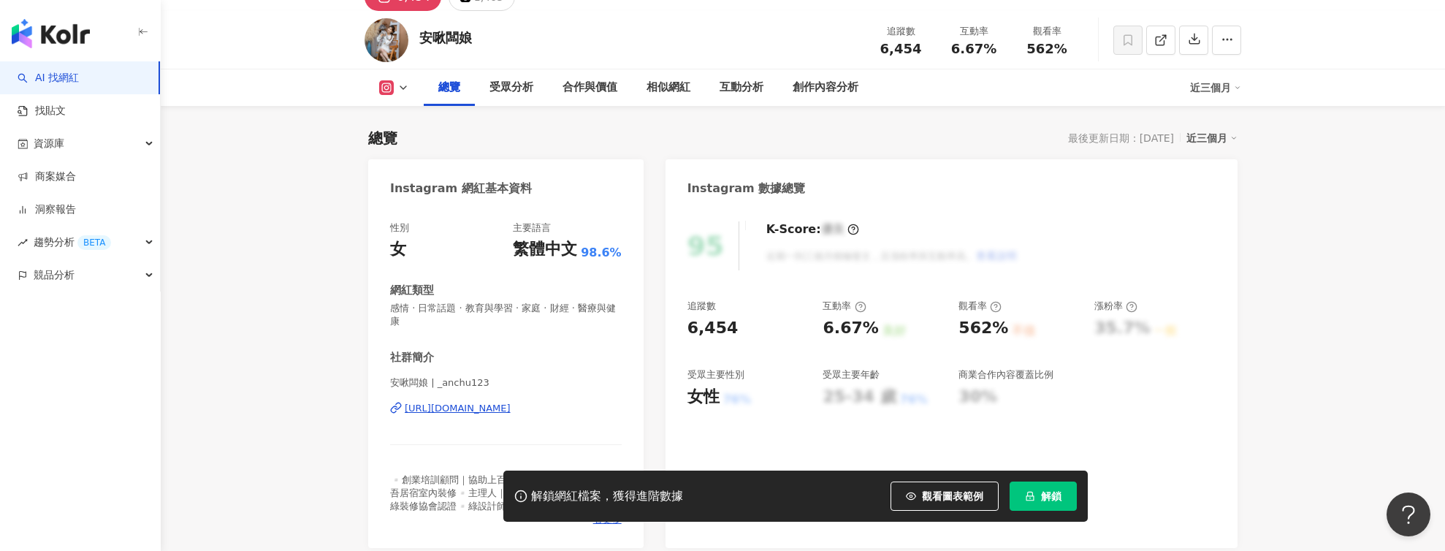
click at [511, 402] on div "https://www.instagram.com/_anchu123/" at bounding box center [458, 408] width 106 height 13
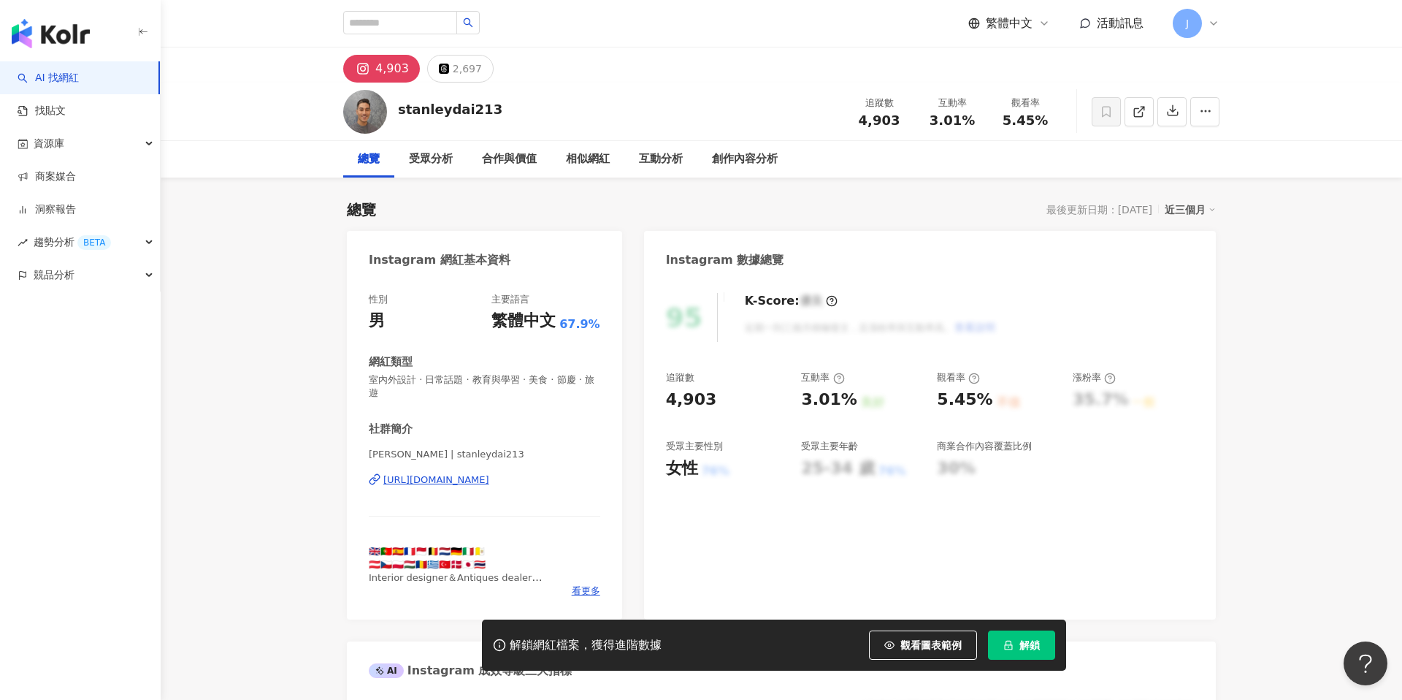
click at [457, 473] on div "https://www.instagram.com/stanleydai213/" at bounding box center [436, 479] width 106 height 13
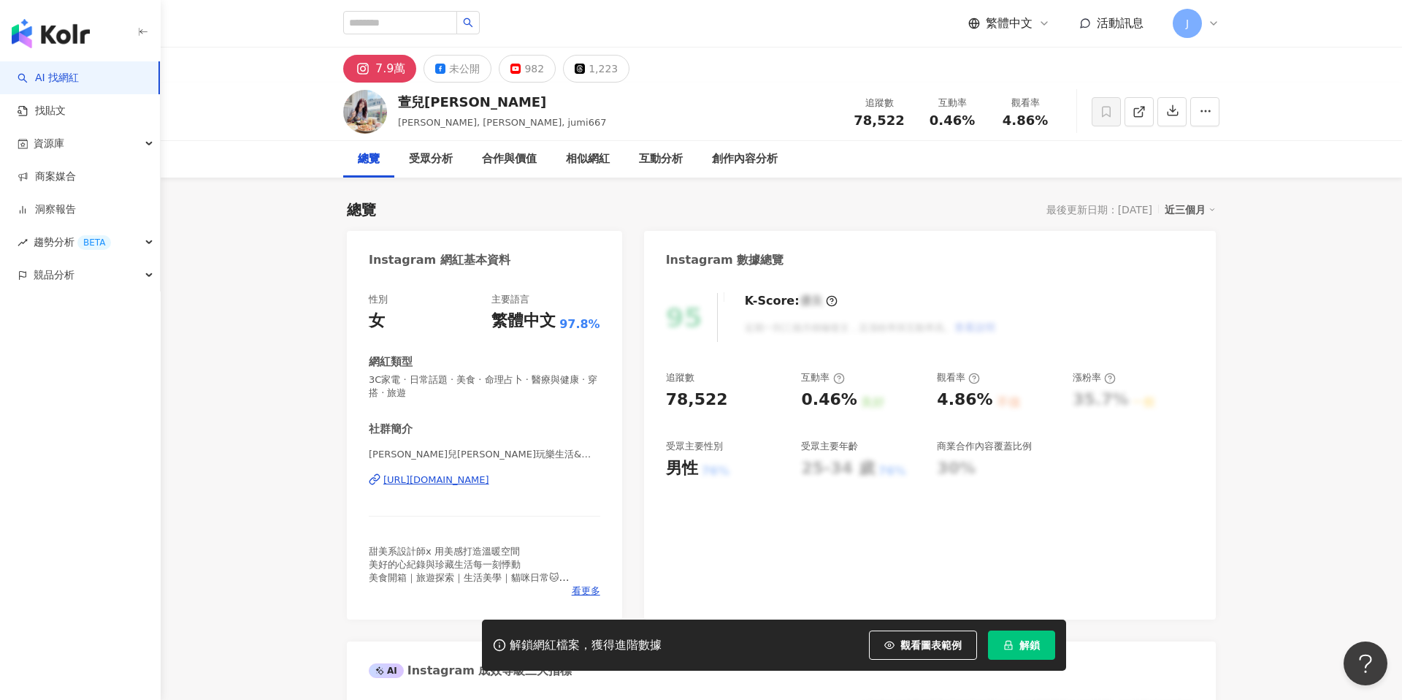
click at [486, 483] on div "https://www.instagram.com/jumi667/" at bounding box center [436, 479] width 106 height 13
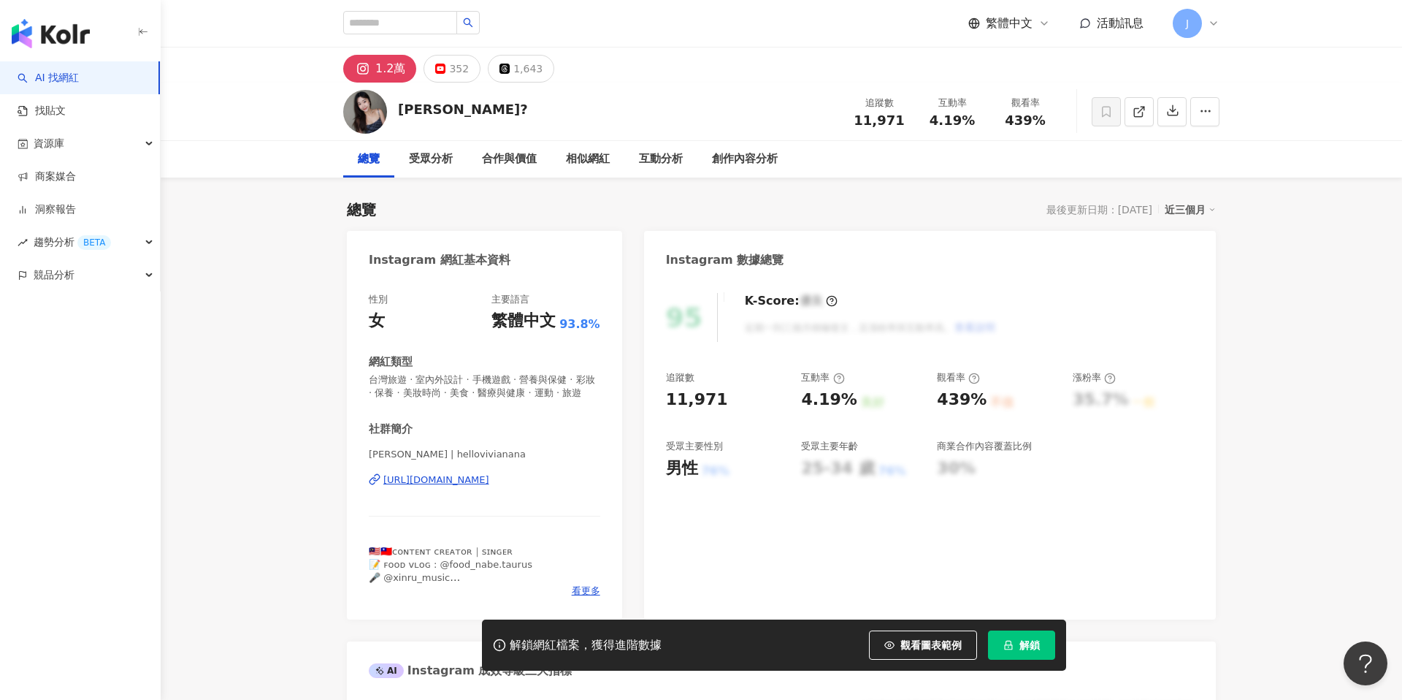
click at [489, 480] on div "https://www.instagram.com/hellovivianana/" at bounding box center [436, 479] width 106 height 13
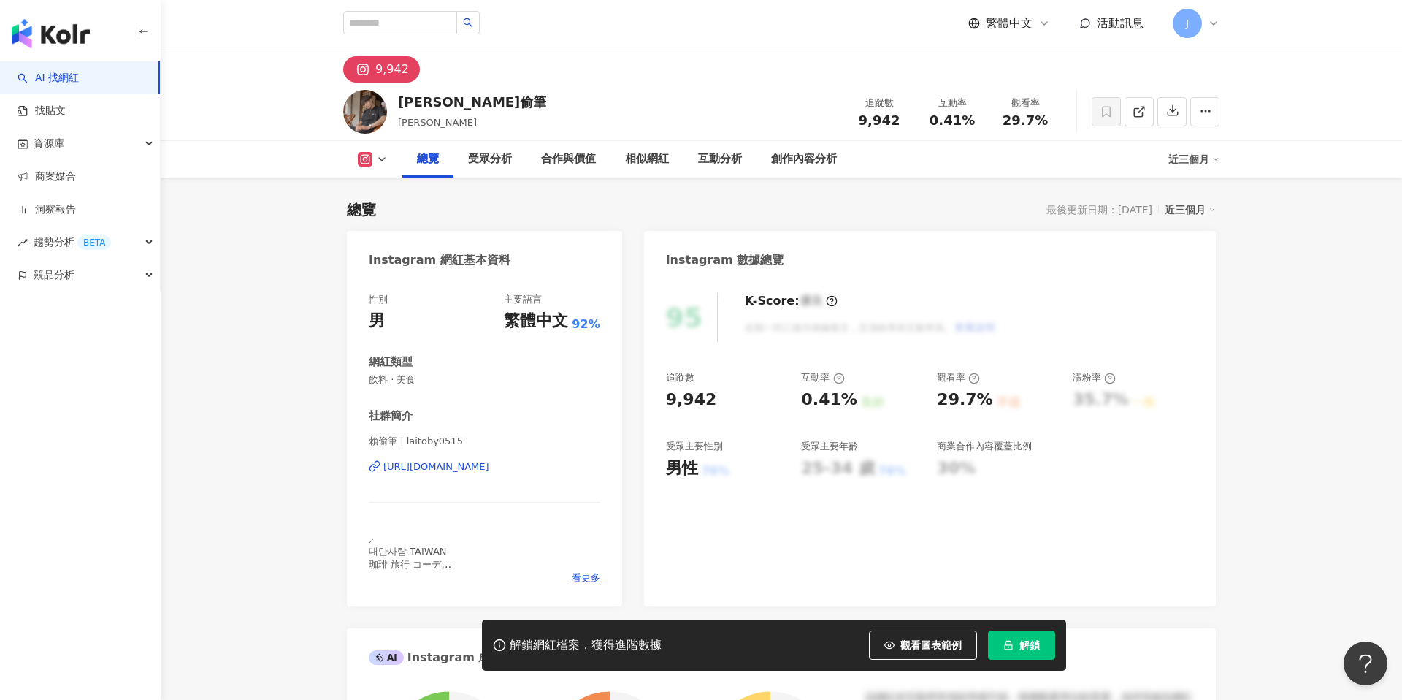
scroll to position [88, 0]
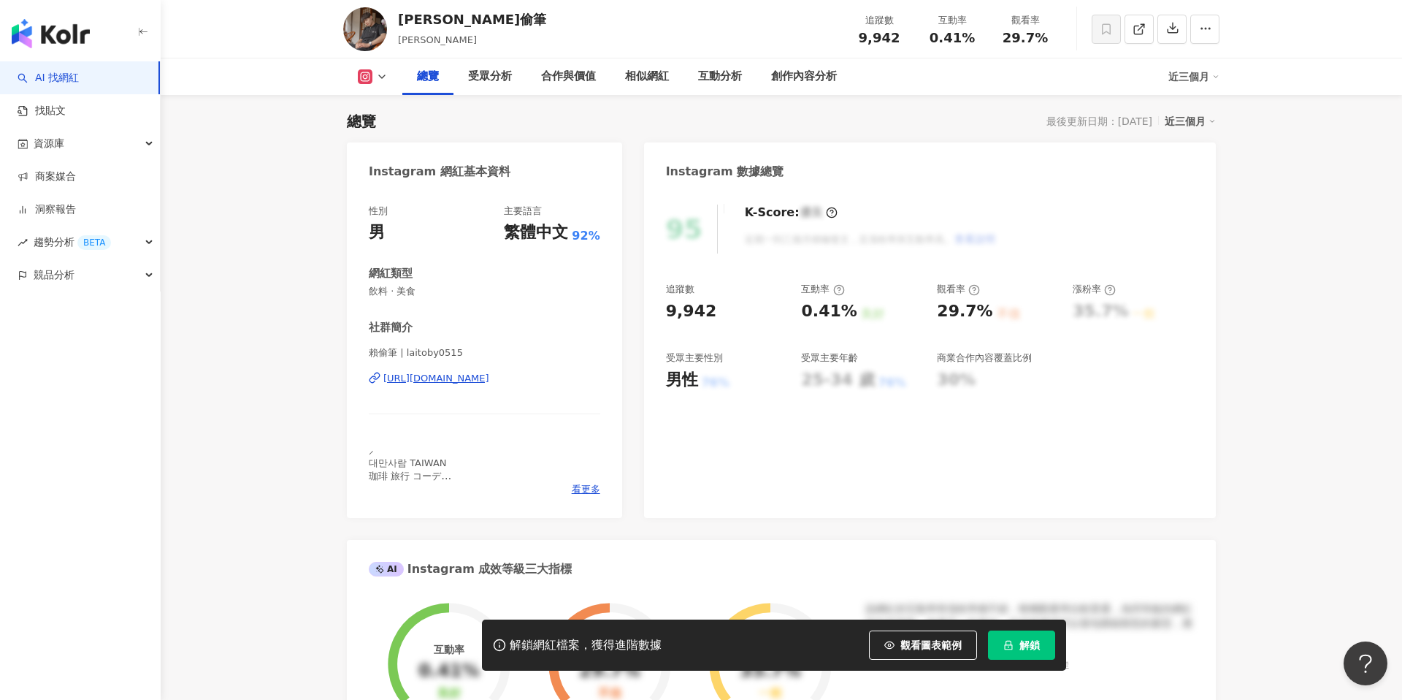
click at [483, 381] on div "https://www.instagram.com/laitoby0515/" at bounding box center [436, 378] width 106 height 13
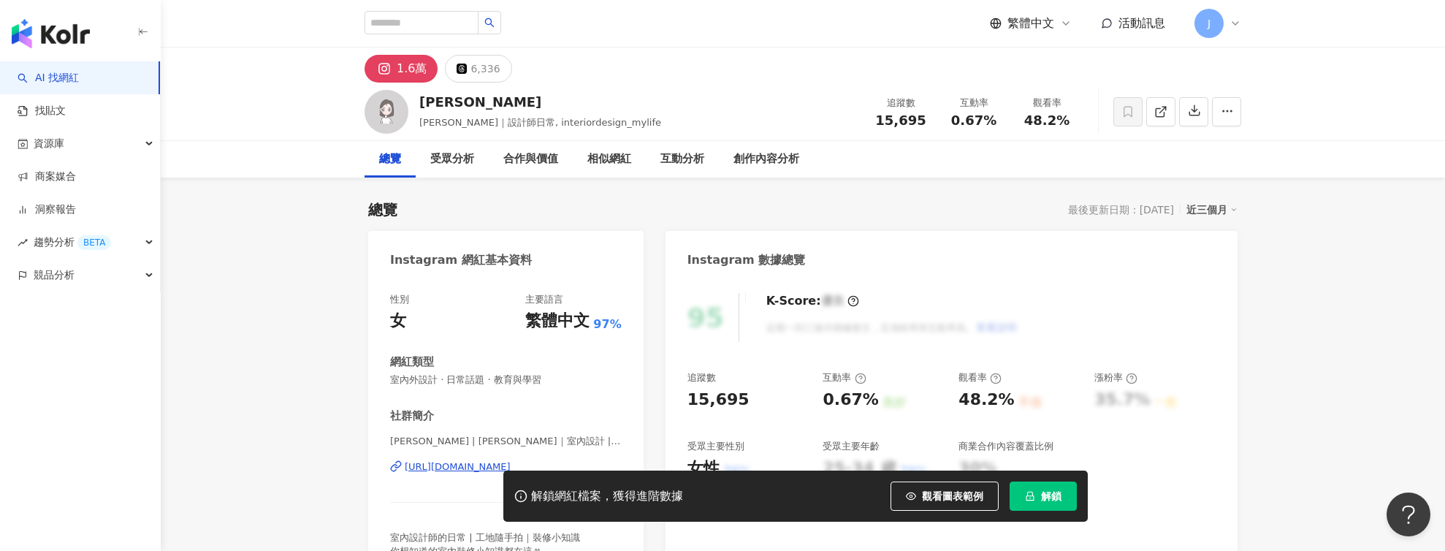
scroll to position [322, 0]
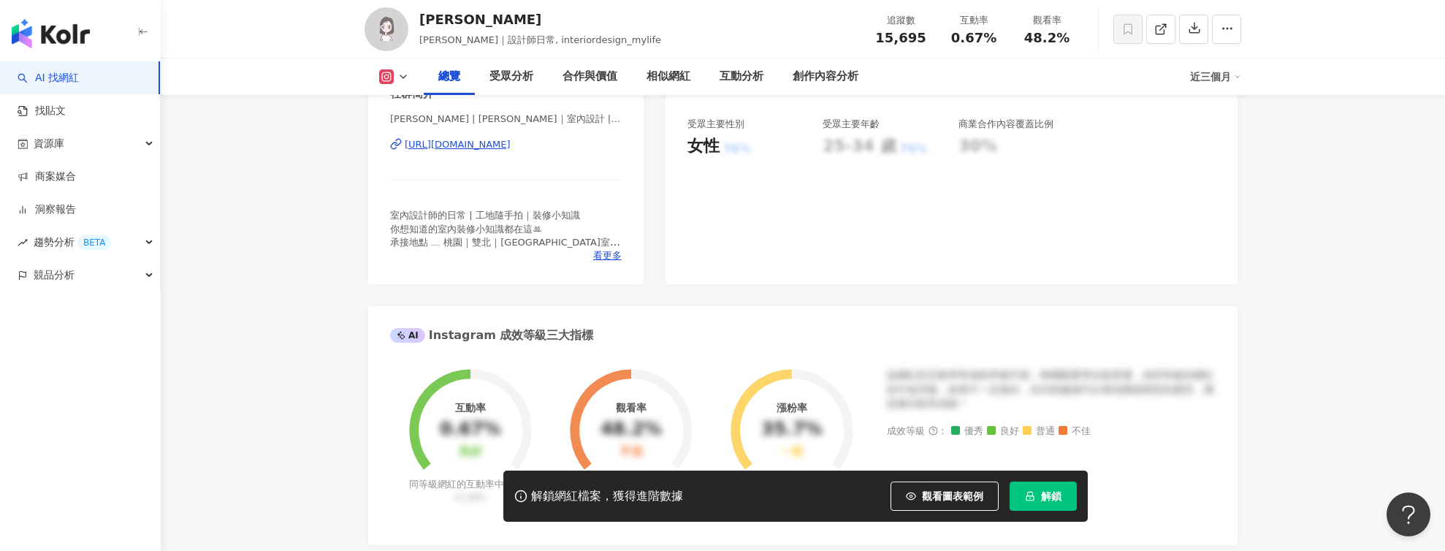
click at [511, 142] on div "https://www.instagram.com/interiordesign_mylife/" at bounding box center [458, 144] width 106 height 13
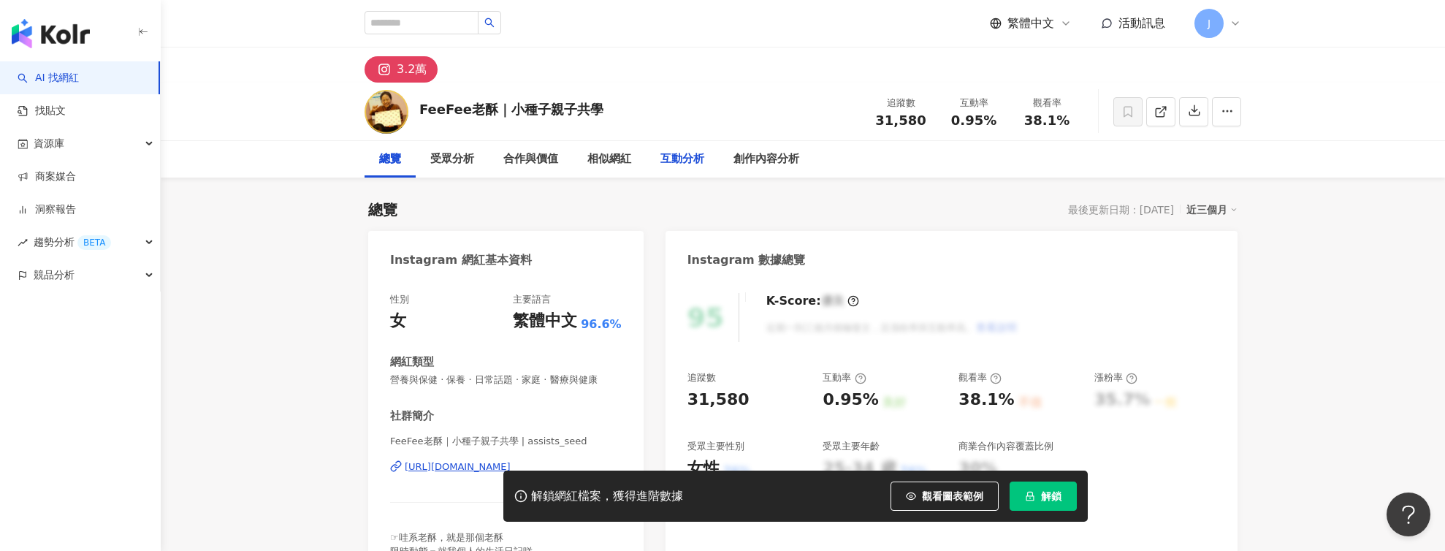
scroll to position [80, 0]
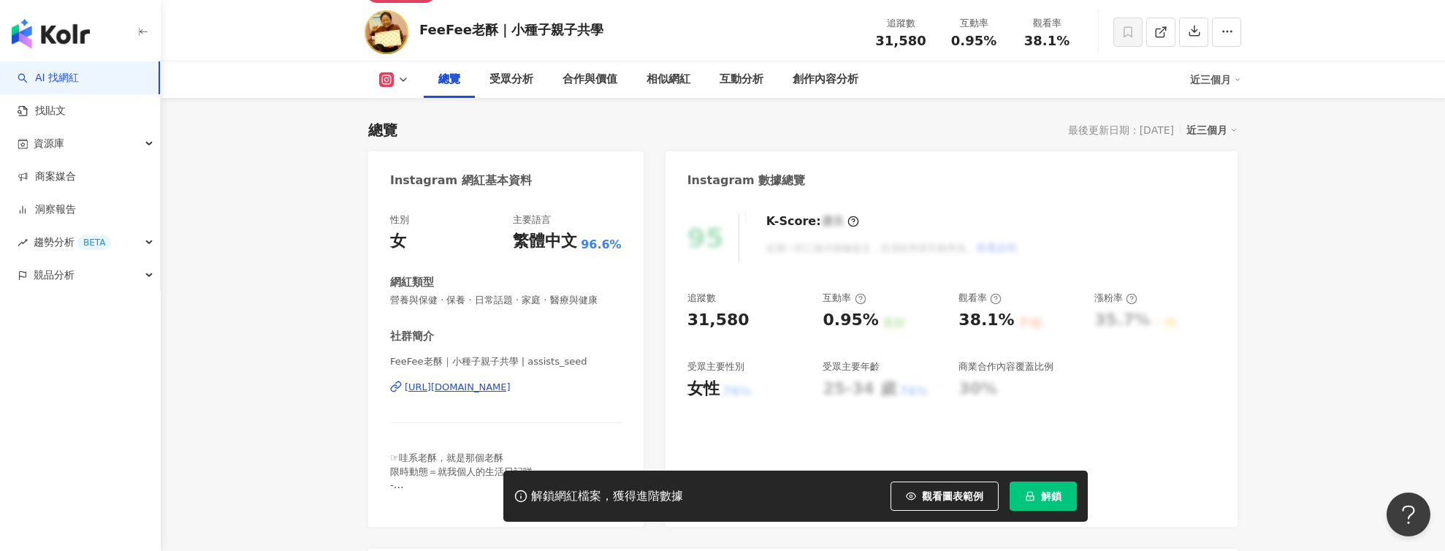
click at [511, 392] on div "[URL][DOMAIN_NAME]" at bounding box center [458, 387] width 106 height 13
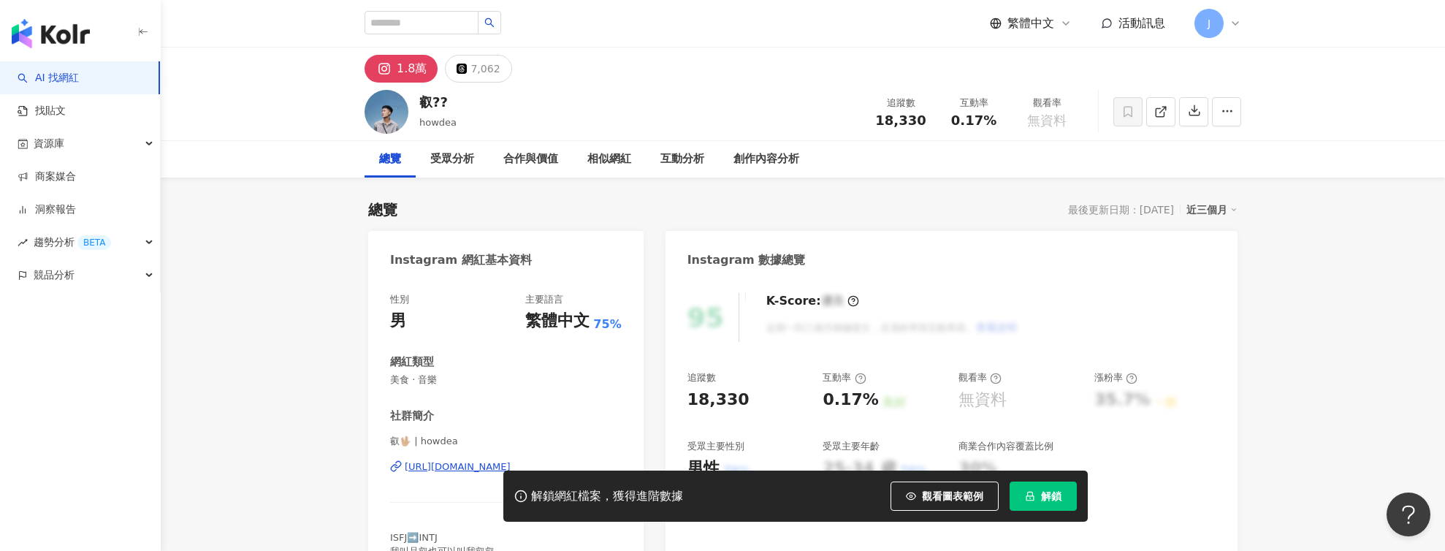
click at [481, 462] on div "[URL][DOMAIN_NAME]" at bounding box center [458, 466] width 106 height 13
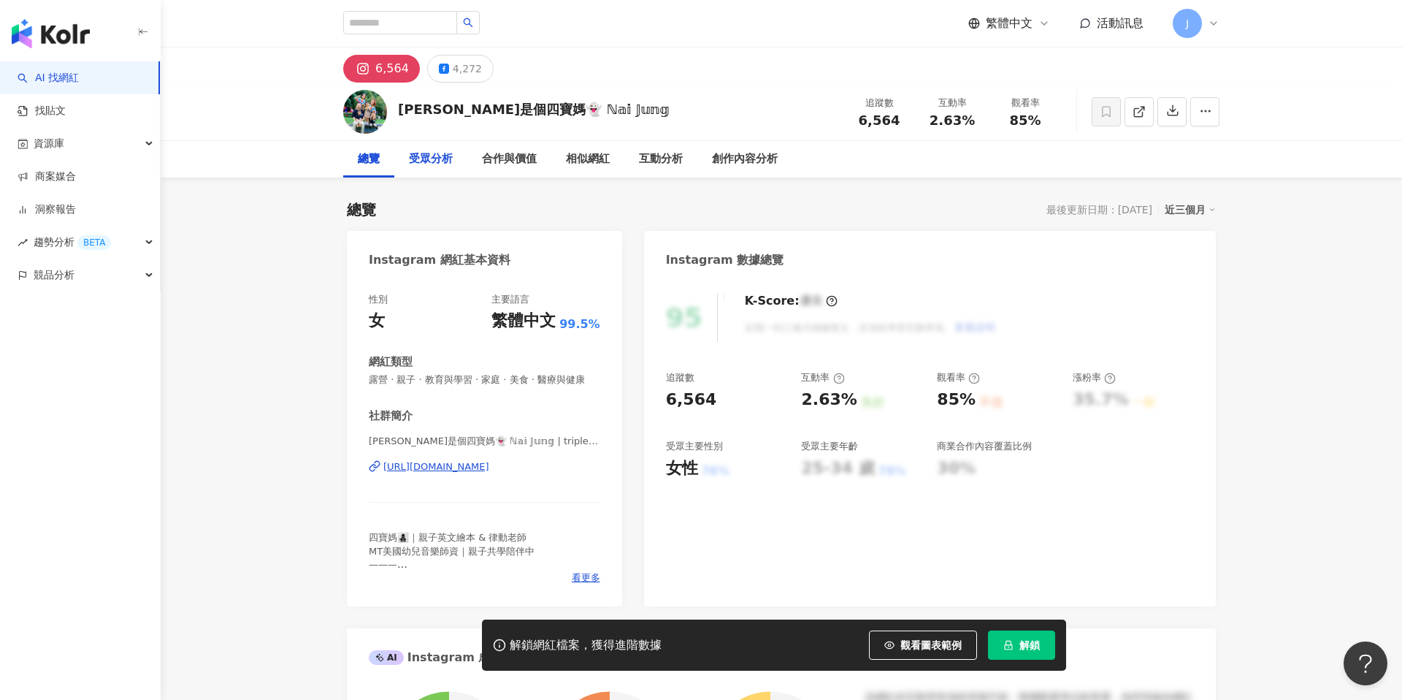
click at [448, 155] on div "受眾分析" at bounding box center [431, 159] width 44 height 18
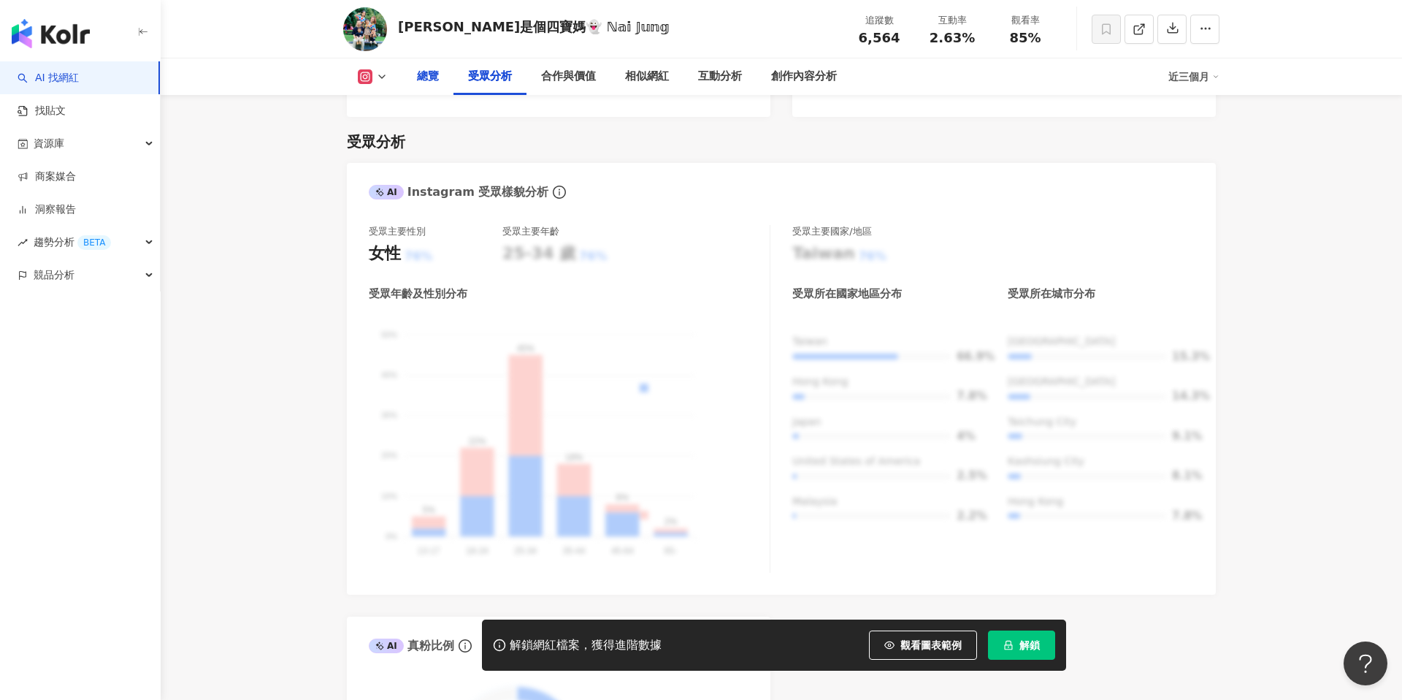
click at [428, 76] on div "總覽" at bounding box center [428, 77] width 22 height 18
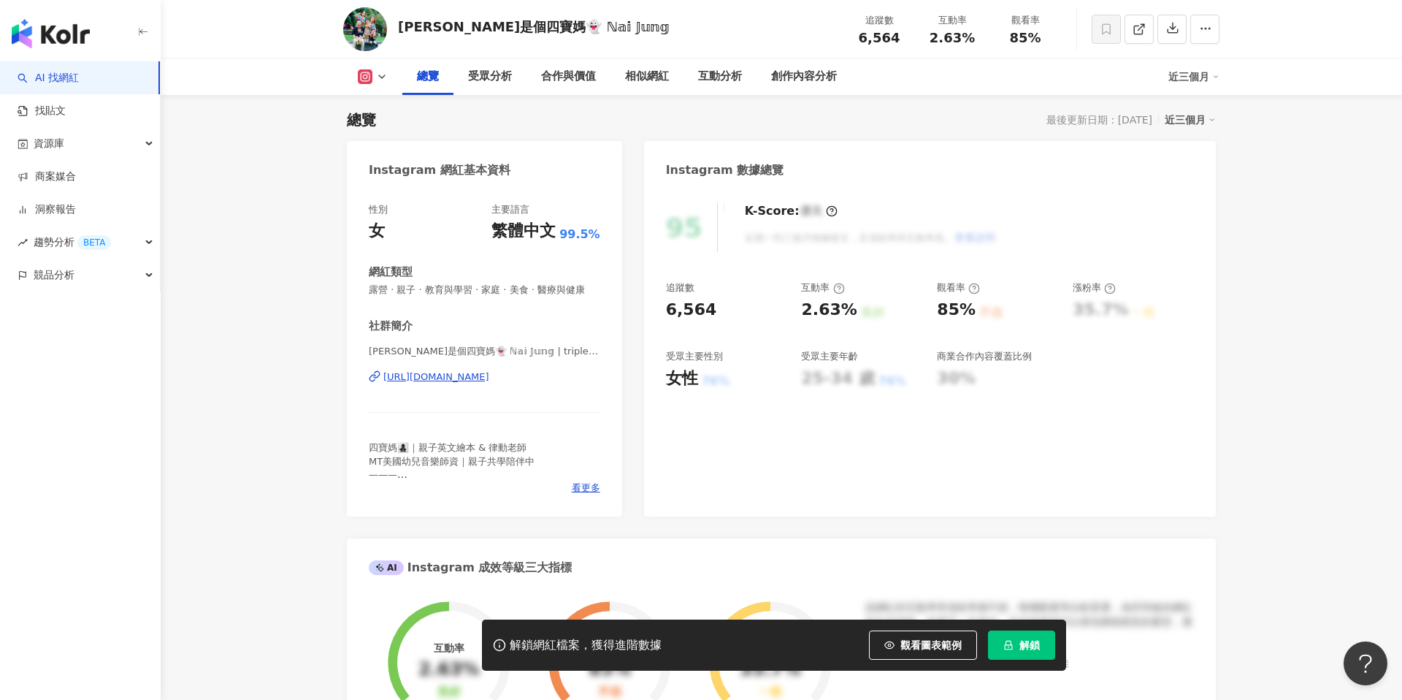
click at [489, 374] on div "https://www.instagram.com/triple_afamily/" at bounding box center [436, 376] width 106 height 13
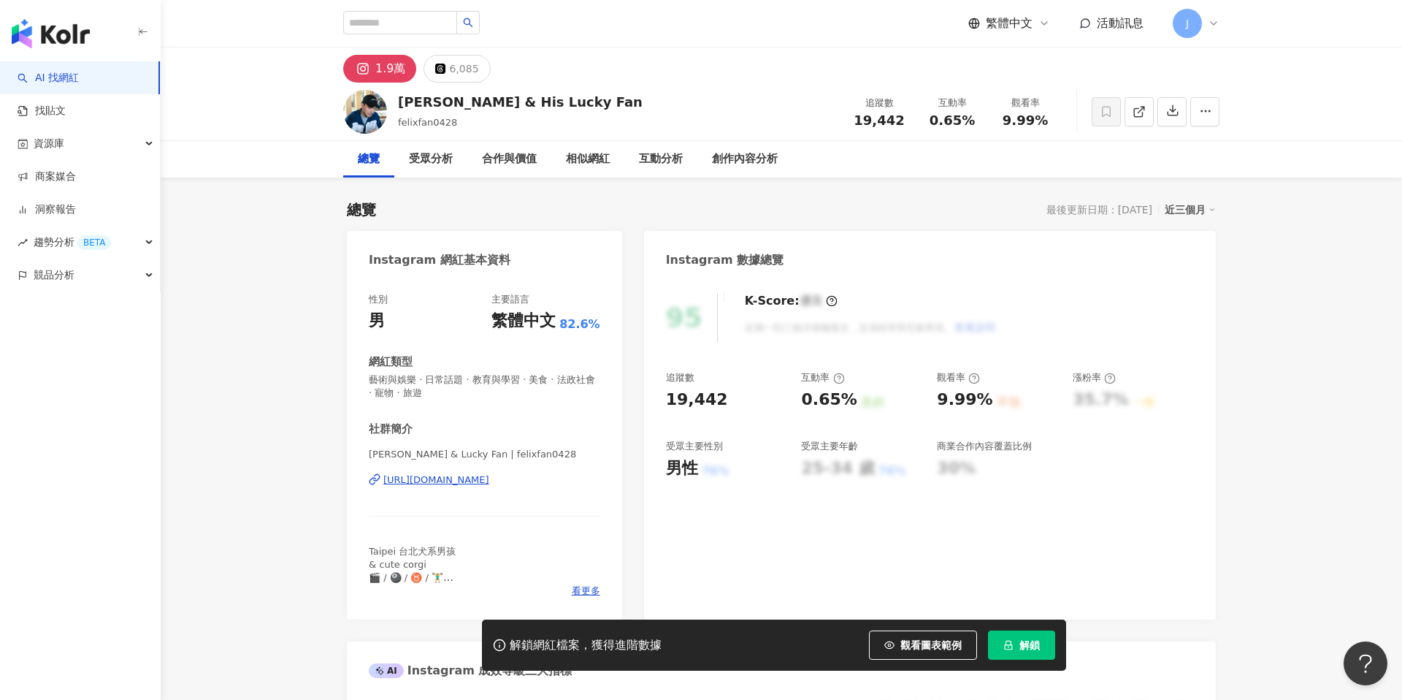
click at [462, 475] on div "[URL][DOMAIN_NAME]" at bounding box center [436, 479] width 106 height 13
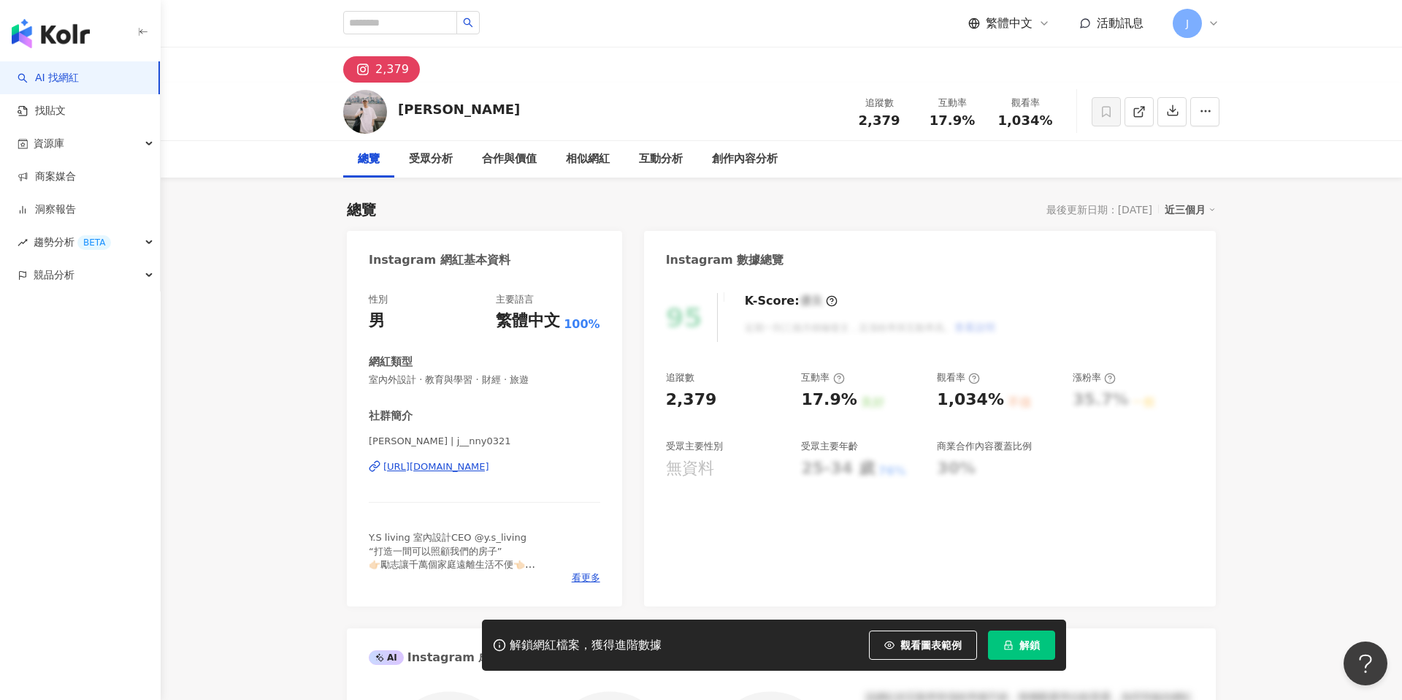
click at [505, 435] on div "Jason洺叡 | j__nny0321 https://www.instagram.com/j__nny0321/" at bounding box center [485, 477] width 232 height 85
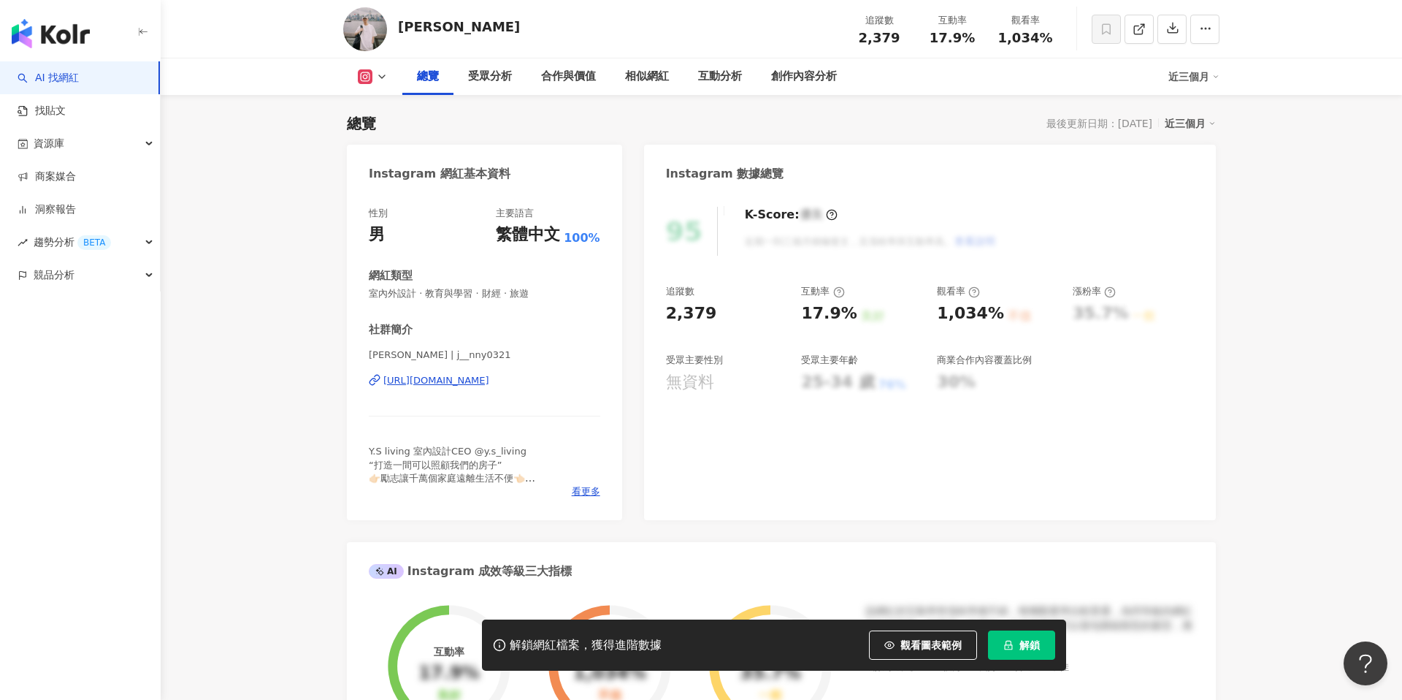
click at [489, 380] on div "https://www.instagram.com/j__nny0321/" at bounding box center [436, 380] width 106 height 13
click at [488, 367] on div "Jason洺叡 | j__nny0321 https://www.instagram.com/j__nny0321/" at bounding box center [485, 390] width 232 height 85
click at [497, 367] on div "Jason洺叡 | j__nny0321 https://www.instagram.com/j__nny0321/" at bounding box center [485, 390] width 232 height 85
click at [489, 377] on div "https://www.instagram.com/j__nny0321/" at bounding box center [436, 380] width 106 height 13
click at [489, 384] on div "https://www.instagram.com/j__nny0321/" at bounding box center [436, 380] width 106 height 13
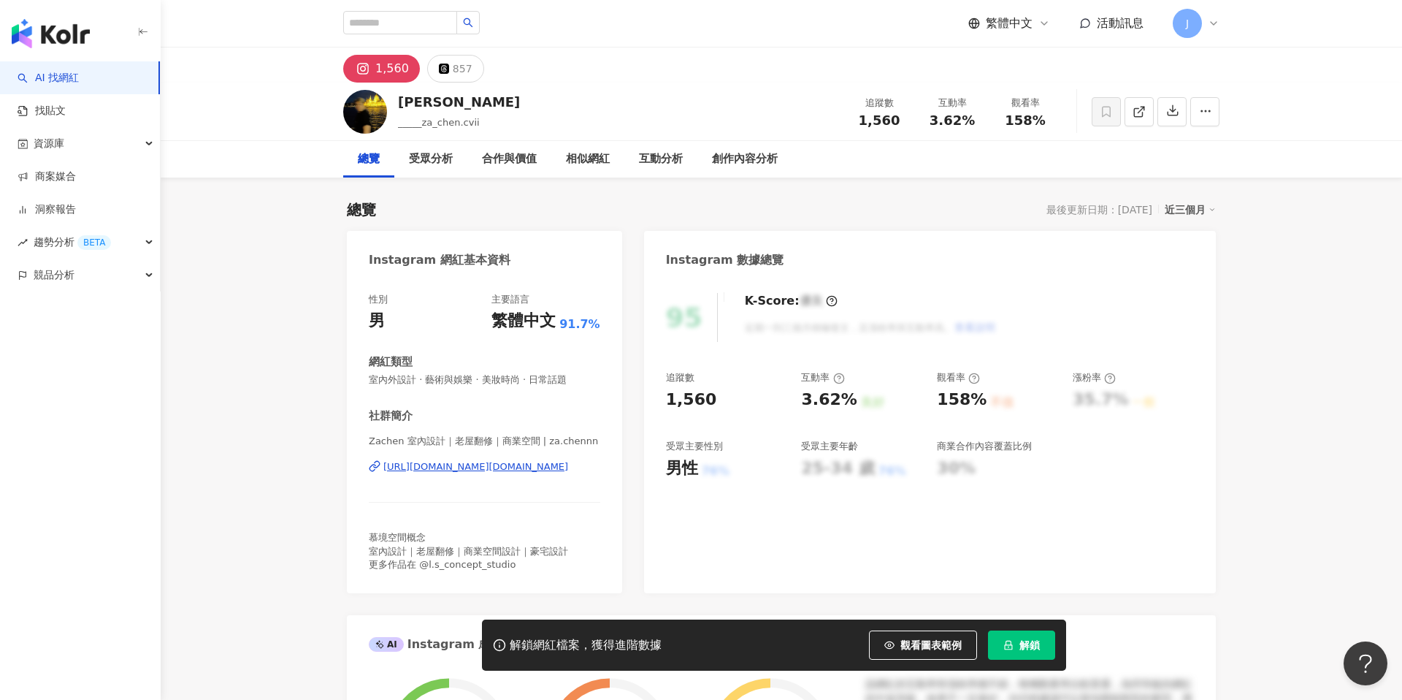
click at [509, 463] on div "https://www.instagram.com/za.chennn/" at bounding box center [475, 466] width 185 height 13
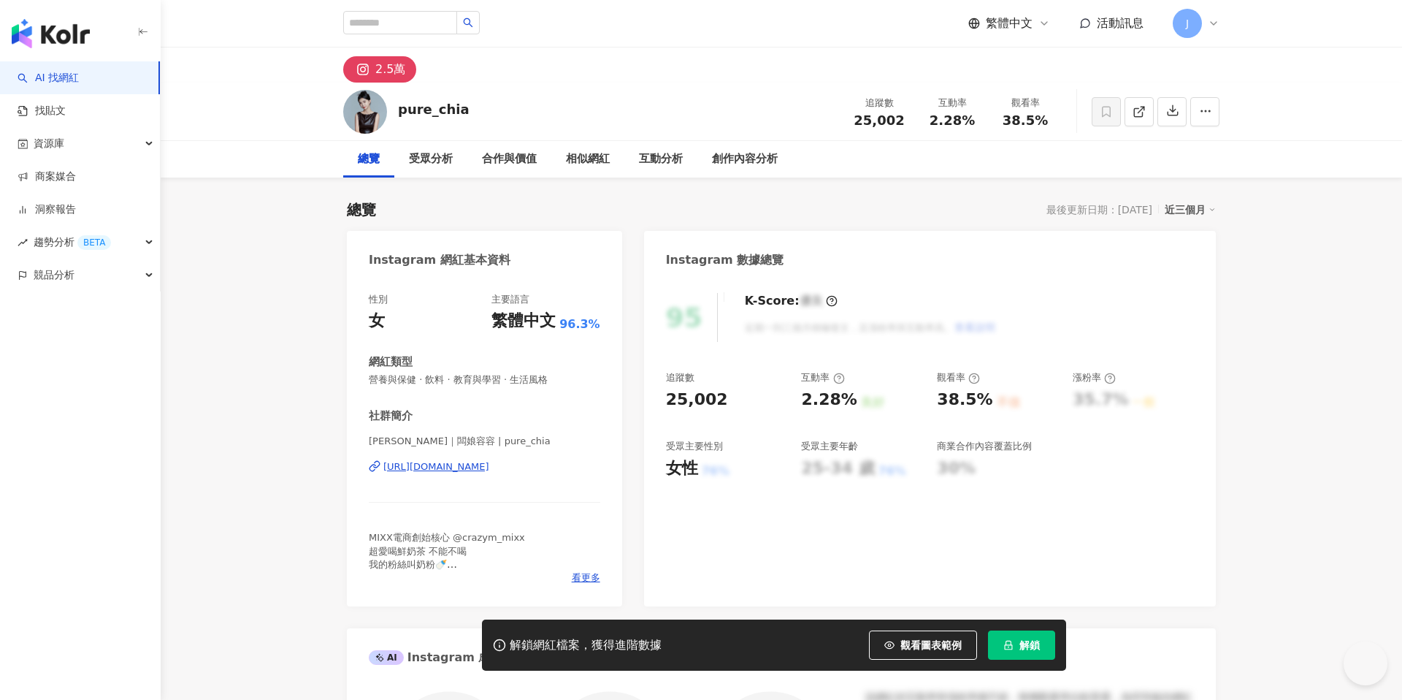
scroll to position [155, 0]
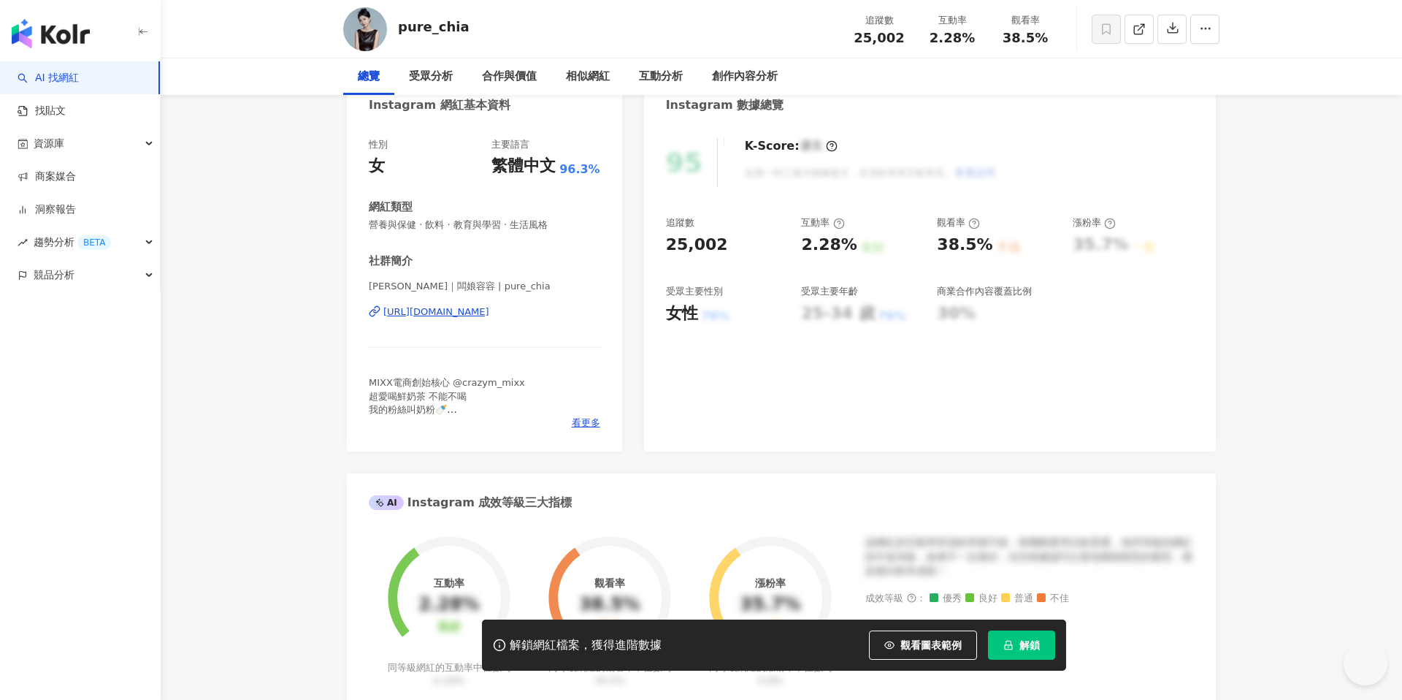
click at [489, 315] on div "https://www.instagram.com/pure_chia/" at bounding box center [436, 311] width 106 height 13
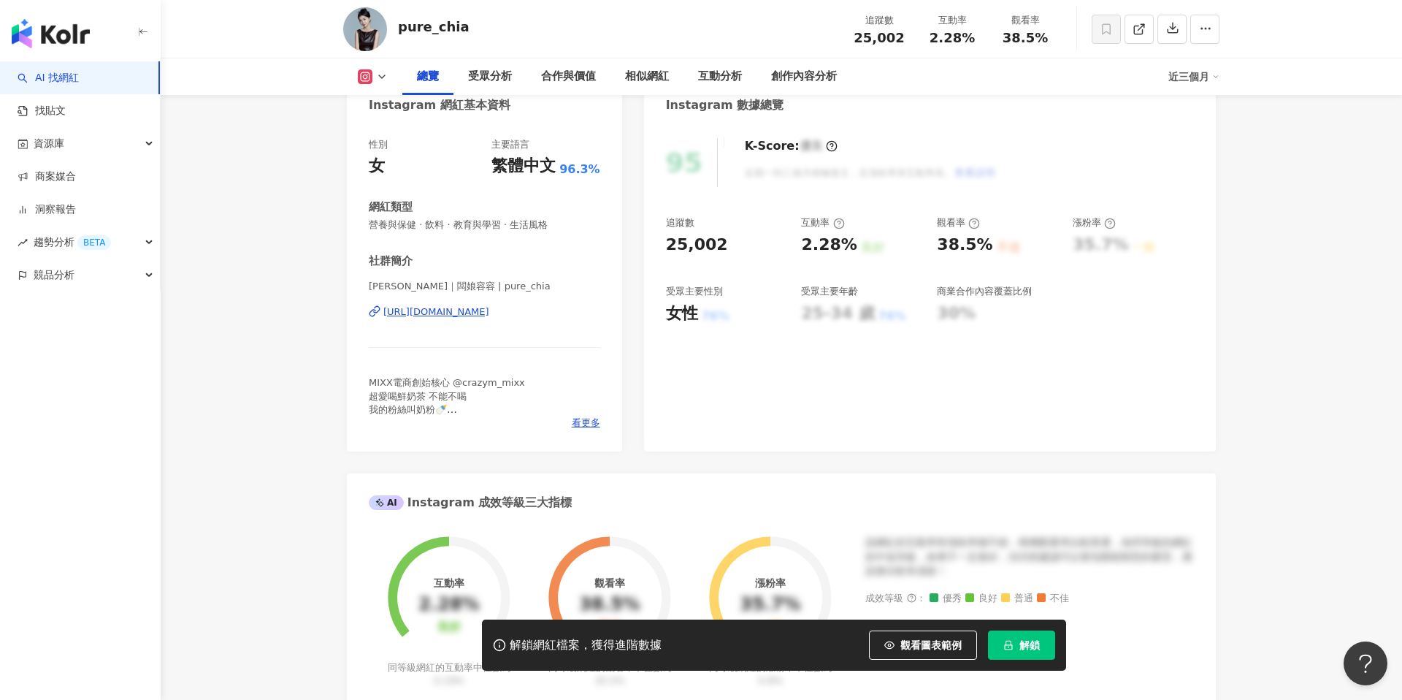
scroll to position [0, 0]
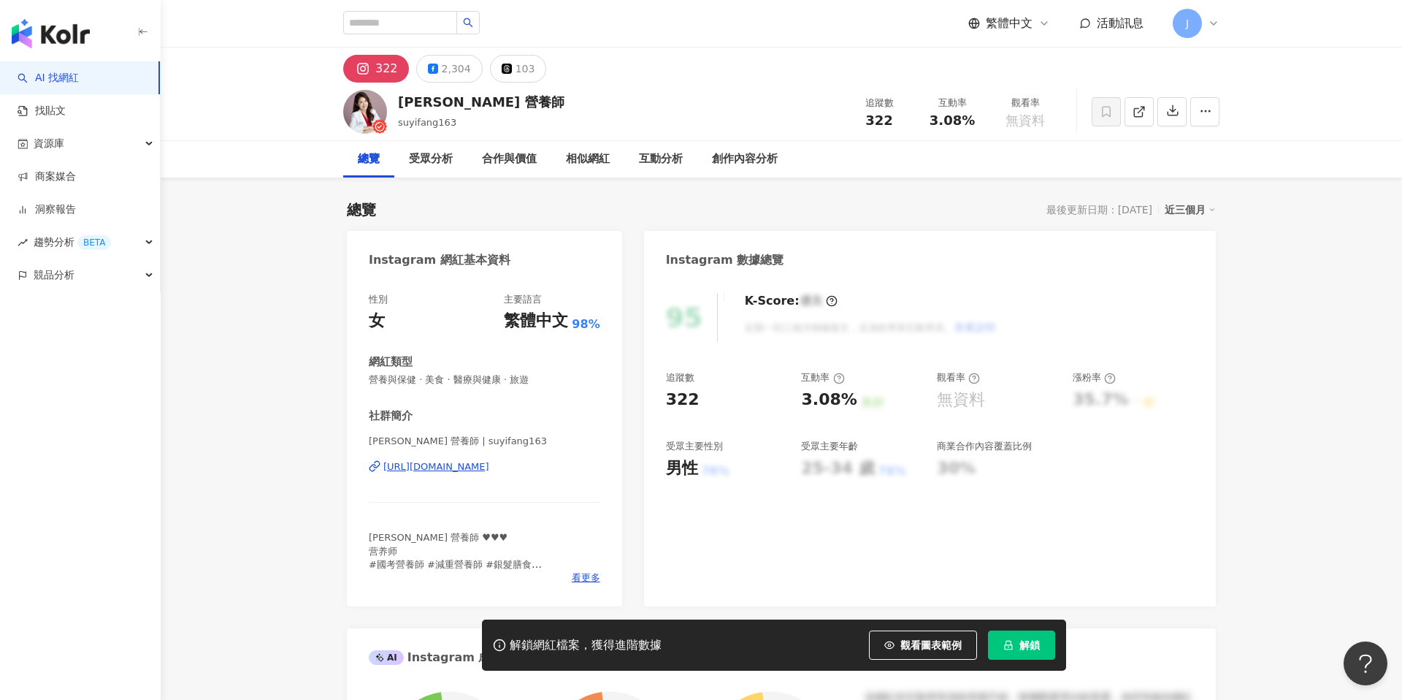
click at [489, 472] on div "[URL][DOMAIN_NAME]" at bounding box center [436, 466] width 106 height 13
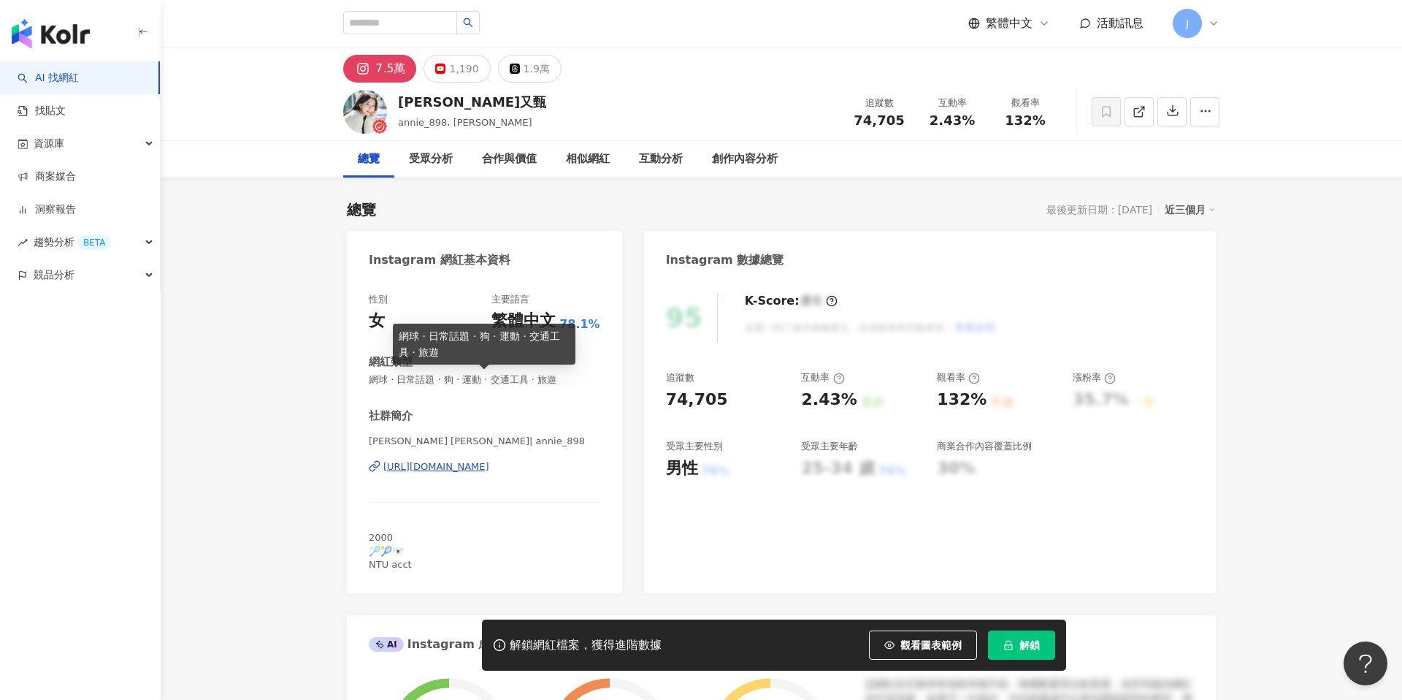
click at [482, 457] on div "[PERSON_NAME] [PERSON_NAME]| annie_898 [URL][DOMAIN_NAME]" at bounding box center [485, 477] width 232 height 85
click at [482, 462] on div "https://www.instagram.com/annie_898/" at bounding box center [436, 466] width 106 height 13
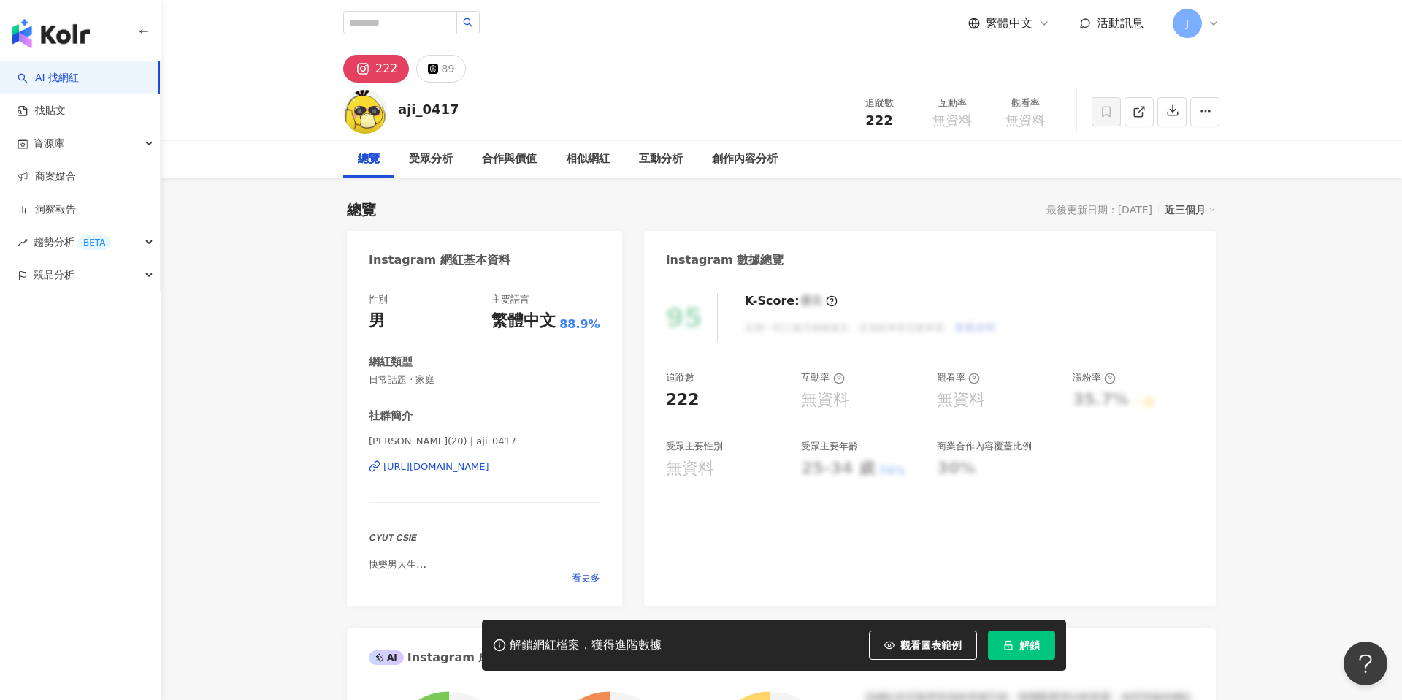
click at [452, 472] on div "https://www.instagram.com/aji_0417/" at bounding box center [436, 466] width 106 height 13
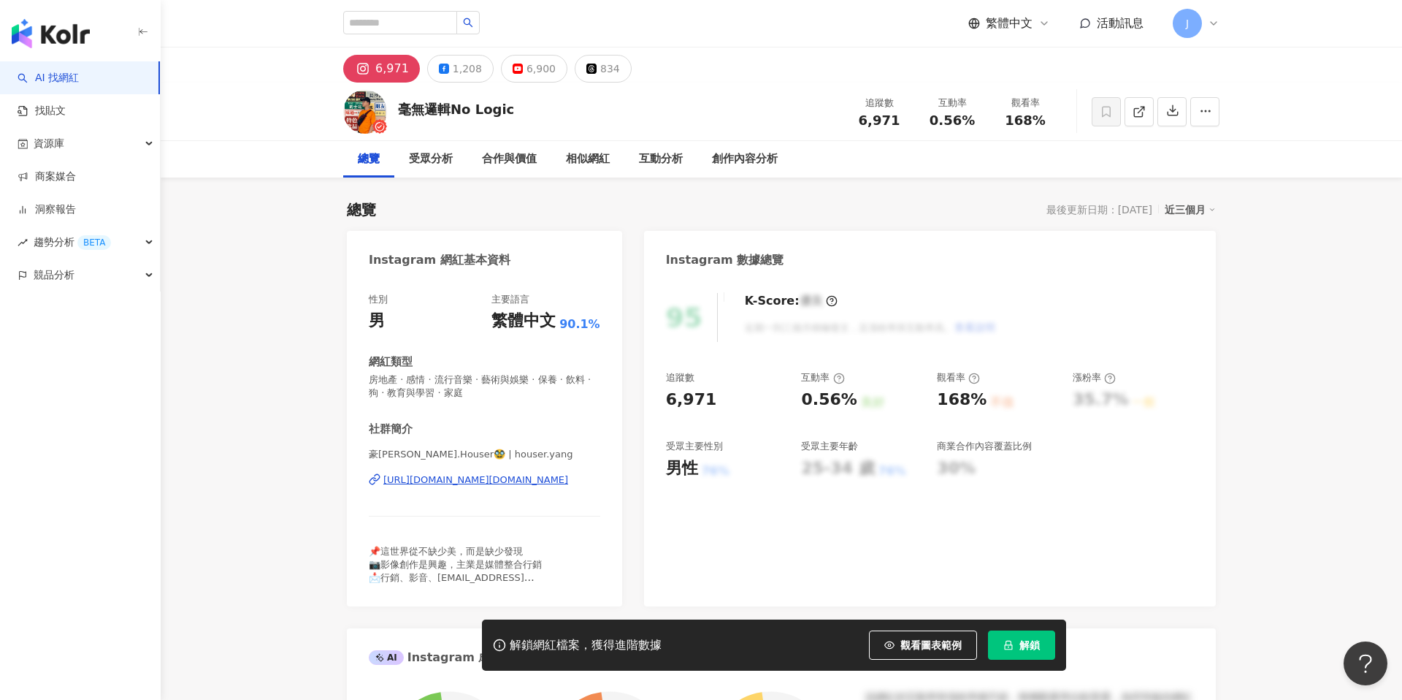
click at [489, 490] on div "豪[PERSON_NAME].Houser🥸 | houser.[PERSON_NAME] [URL][DOMAIN_NAME][DOMAIN_NAME]" at bounding box center [485, 490] width 232 height 85
click at [504, 479] on div "https://www.instagram.com/houser.yang/" at bounding box center [475, 479] width 185 height 13
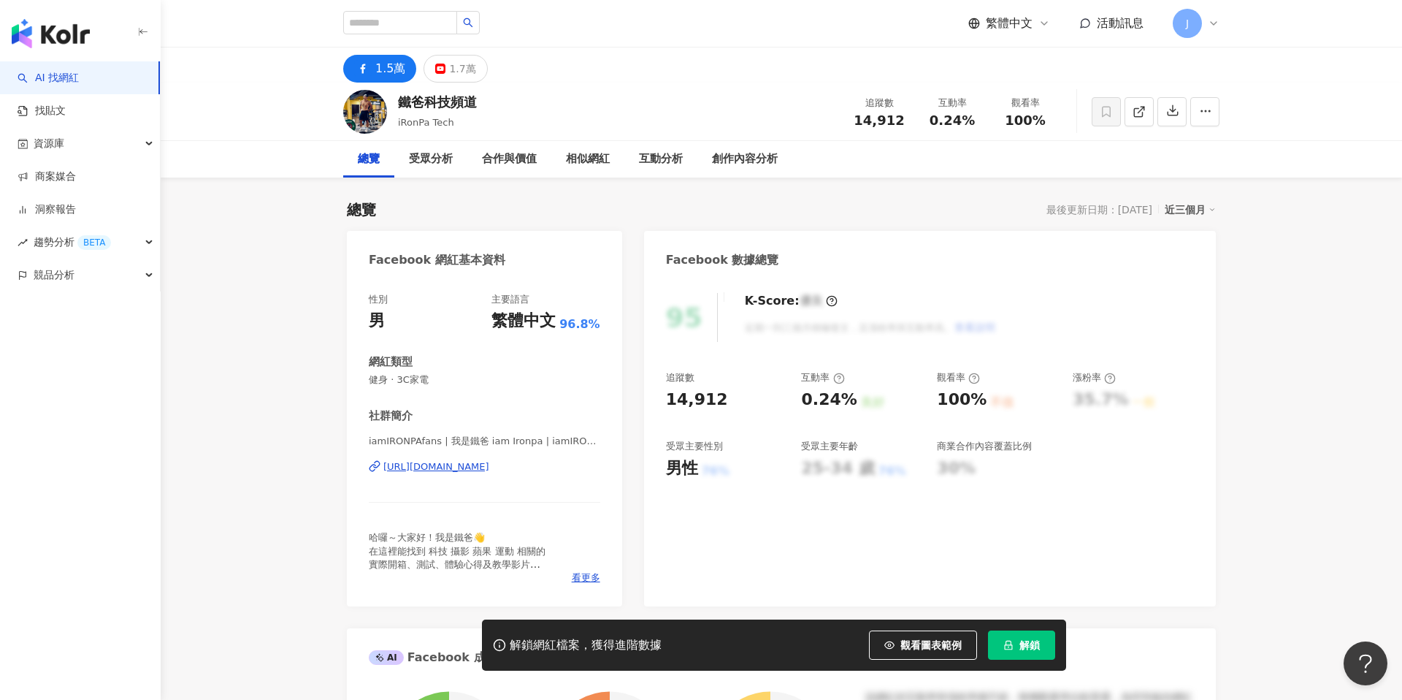
click at [488, 460] on div "[URL][DOMAIN_NAME]" at bounding box center [436, 466] width 106 height 13
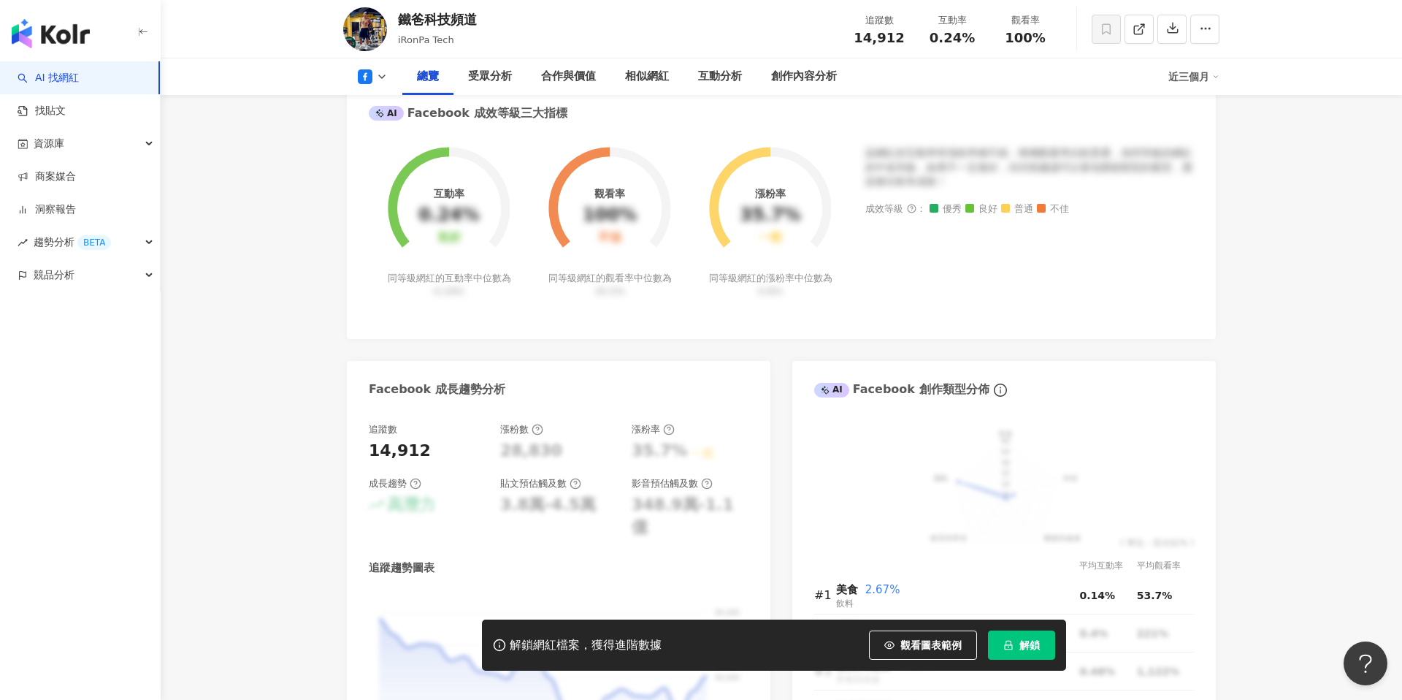
scroll to position [383, 0]
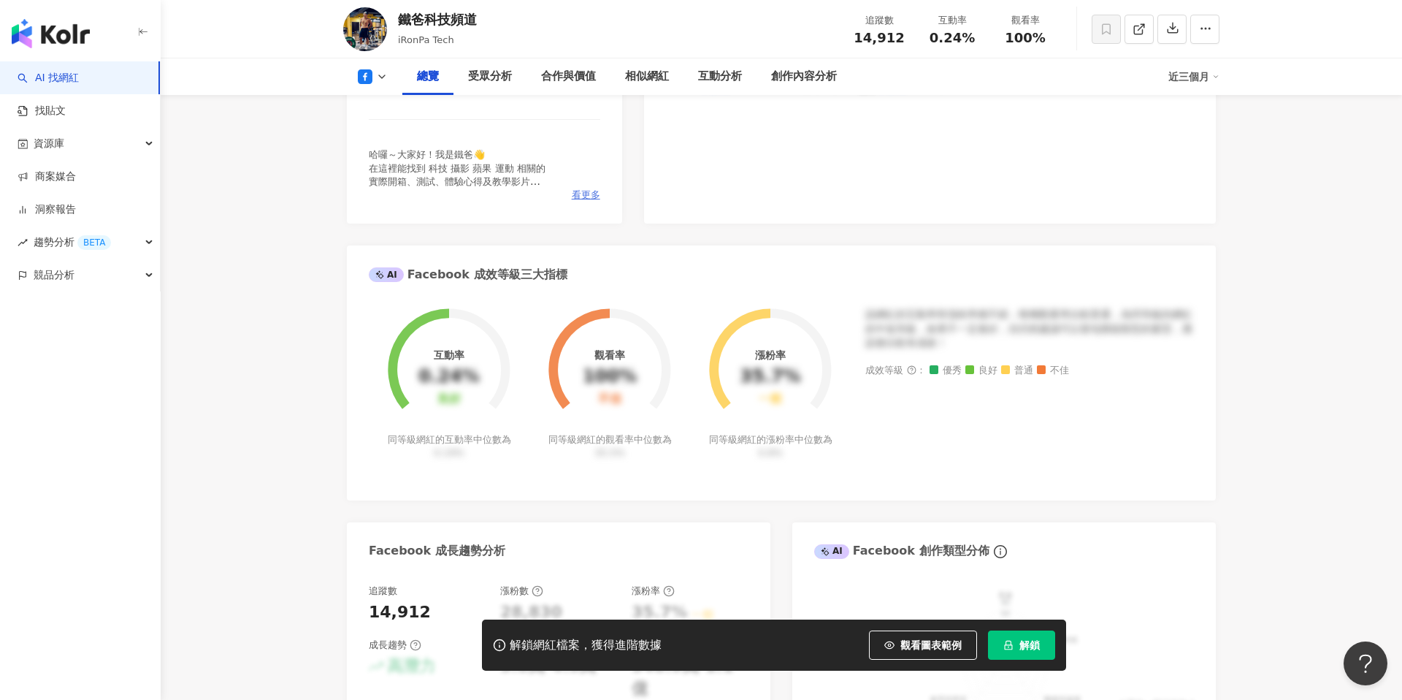
click at [577, 191] on span "看更多" at bounding box center [586, 194] width 28 height 13
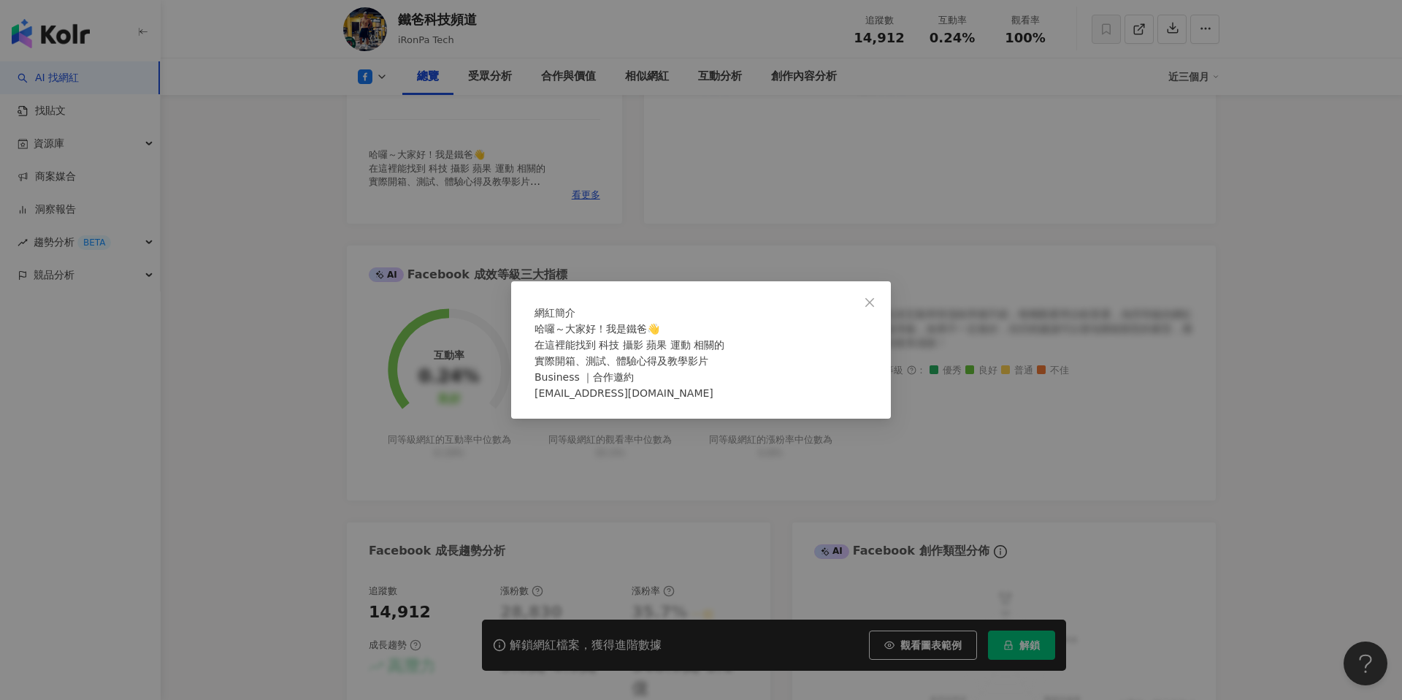
click at [660, 174] on div "網紅簡介 哈囉～大家好！我是鐵爸👋 在這裡能找到 科技 攝影 蘋果 運動 相關的 實際開箱、測試、體驗心得及教學影片 Business ｜合作邀約 [EMAI…" at bounding box center [701, 350] width 1402 height 700
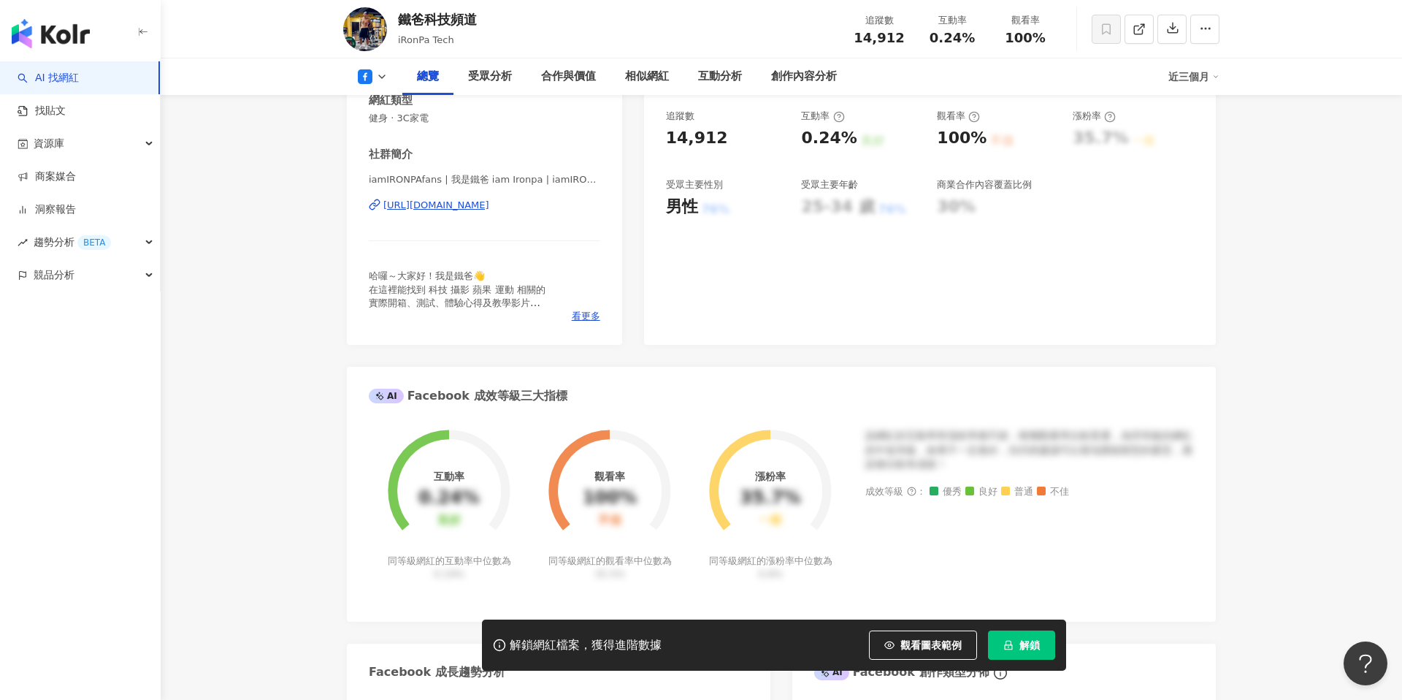
scroll to position [154, 0]
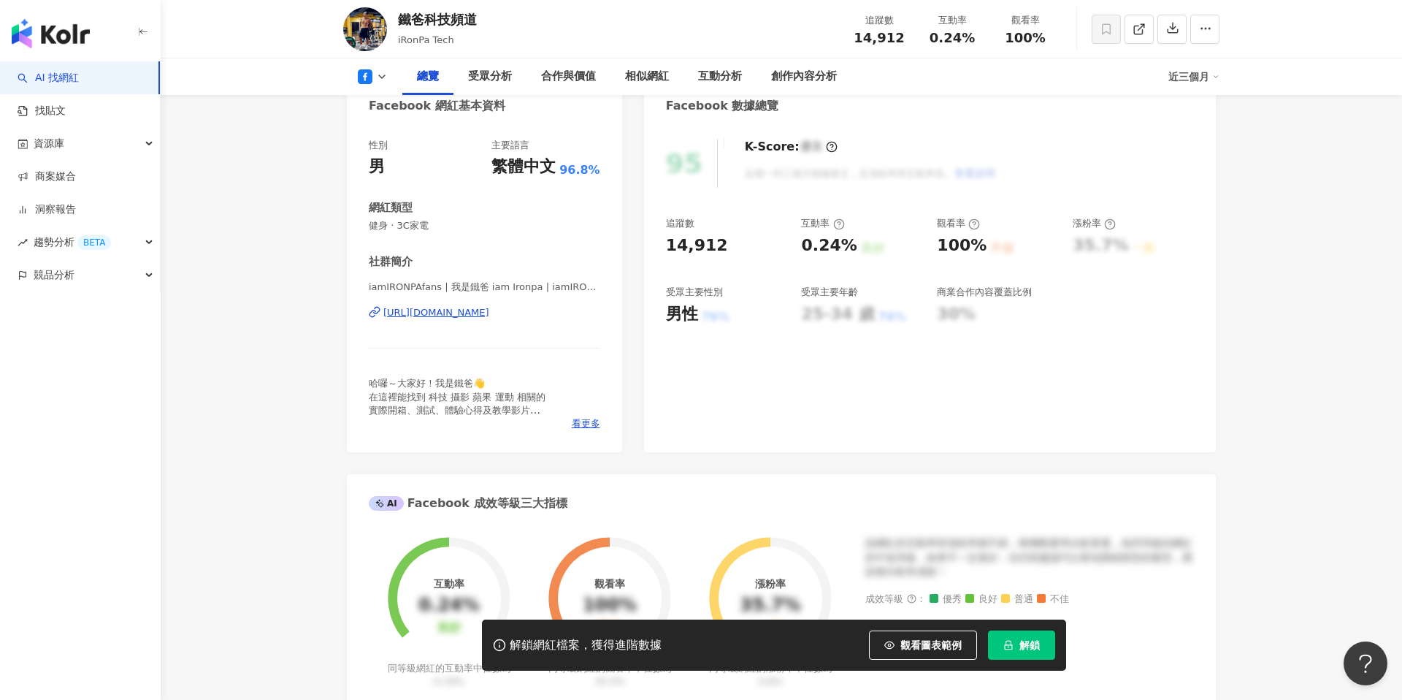
click at [387, 72] on icon at bounding box center [382, 77] width 12 height 12
click at [527, 222] on span "健身 · 3C家電" at bounding box center [485, 225] width 232 height 13
